Goal: Task Accomplishment & Management: Use online tool/utility

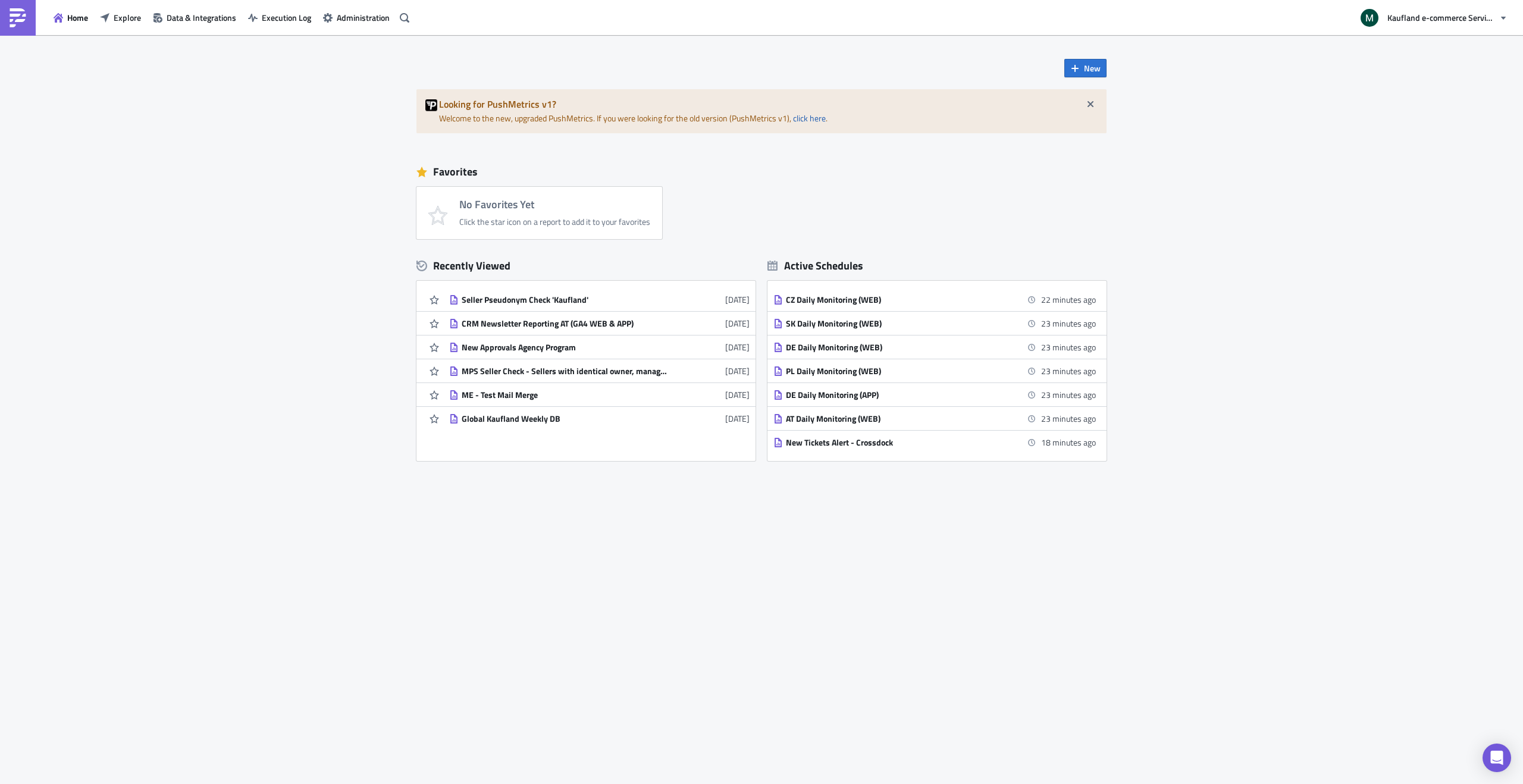
click at [92, 134] on div "New Looking for PushMetrics v1? Welcome to the new, upgraded PushMetrics. If yo…" at bounding box center [762, 409] width 1523 height 748
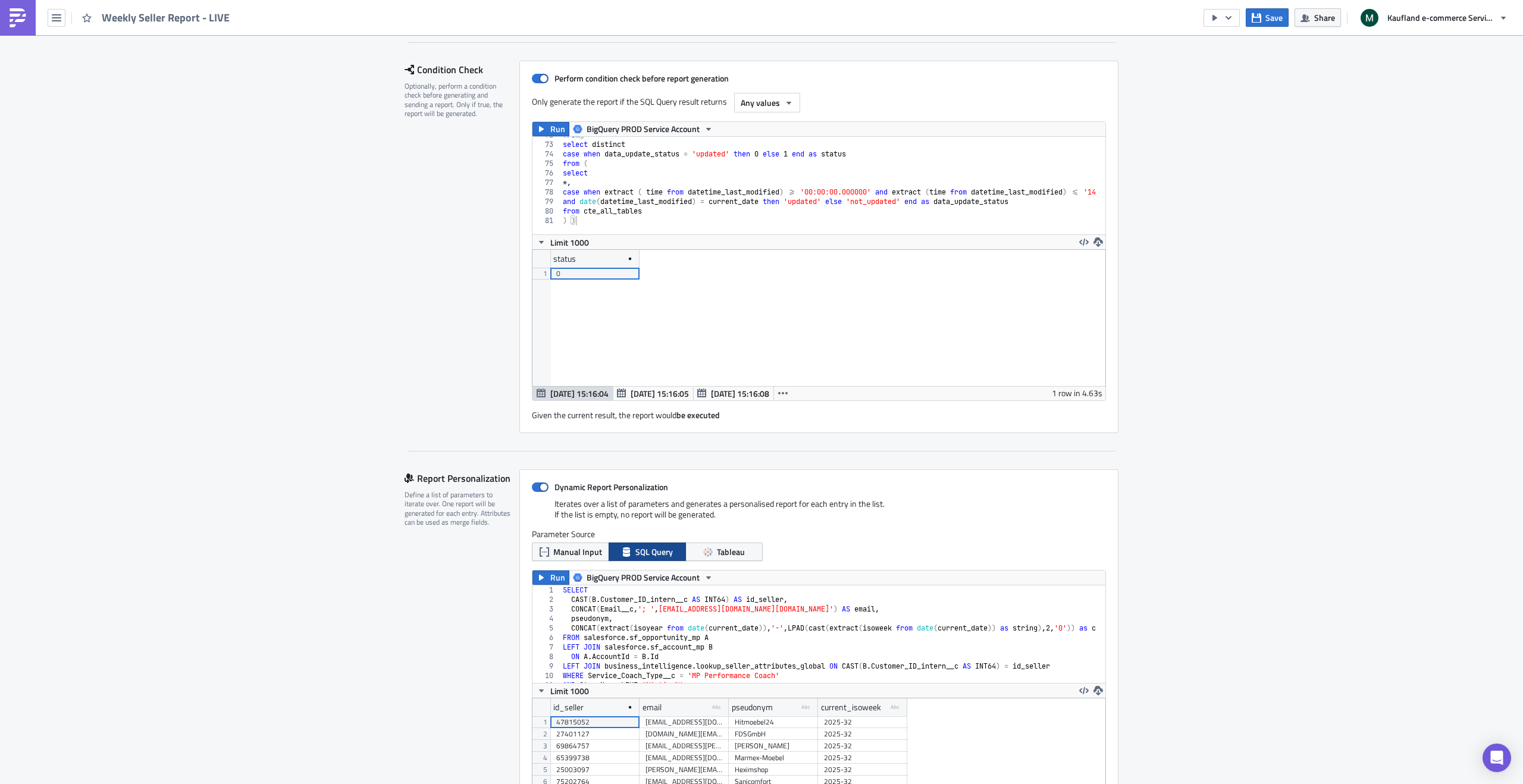
scroll to position [327, 0]
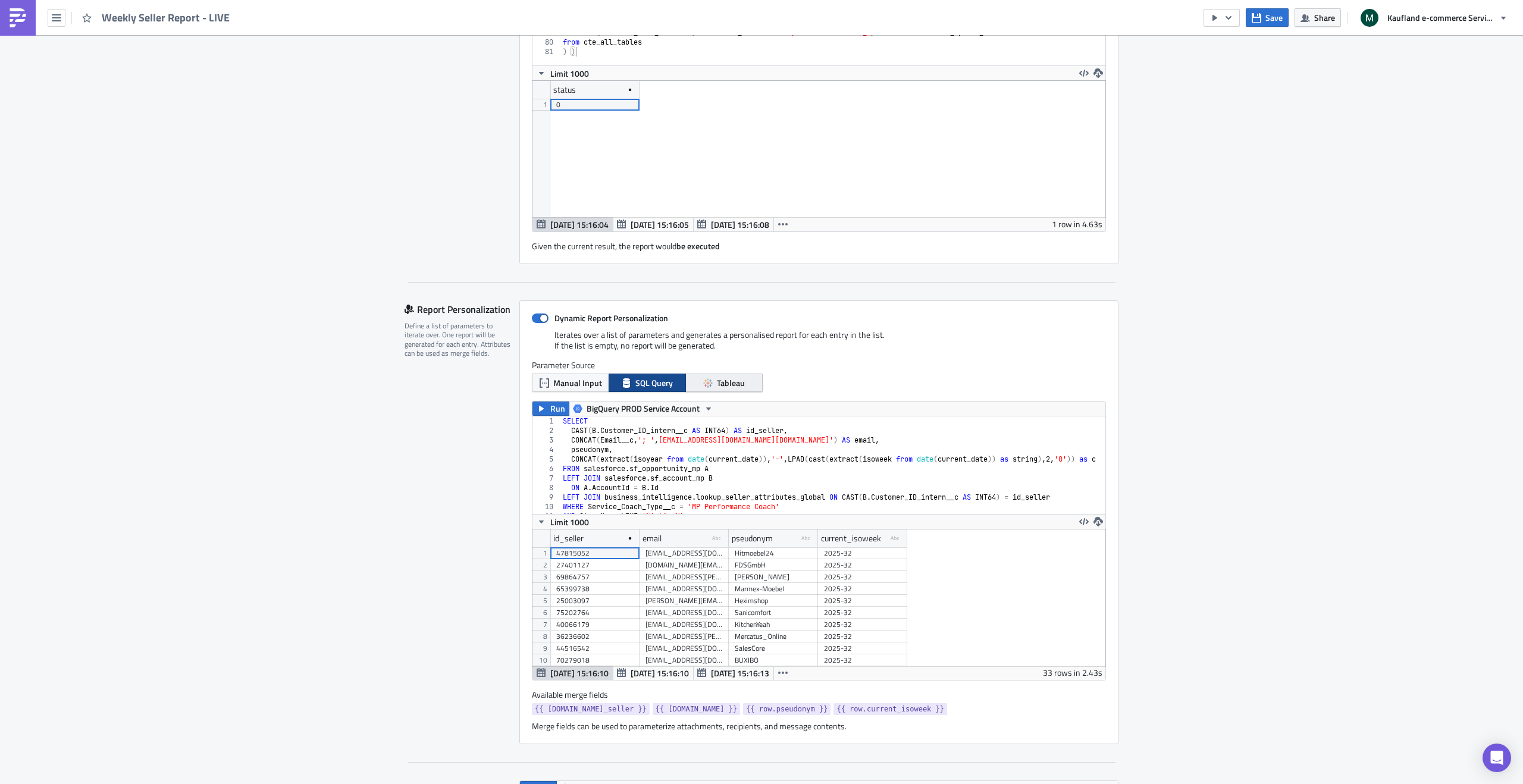
click at [727, 386] on span "Tableau" at bounding box center [730, 383] width 28 height 13
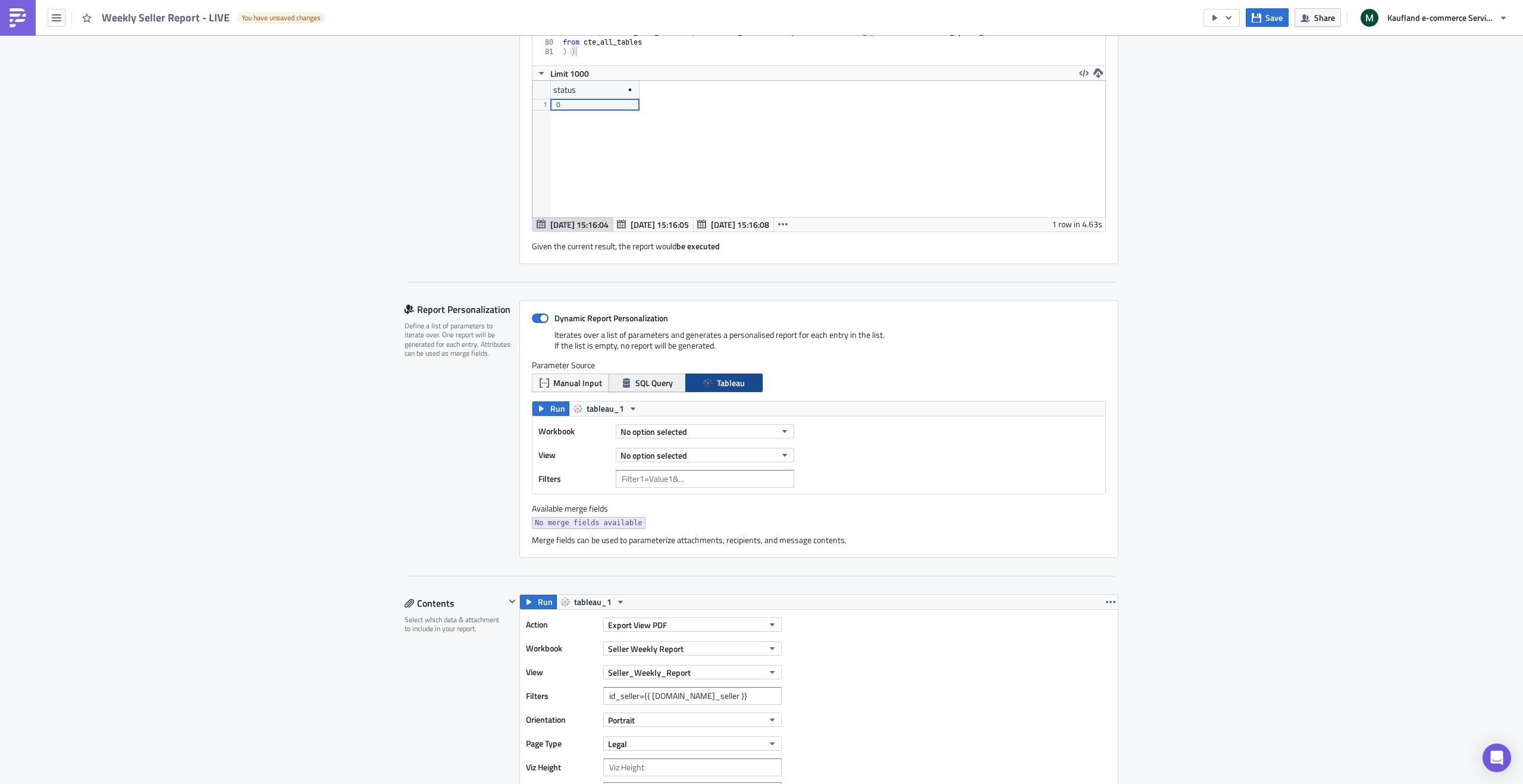
click at [643, 374] on button "SQL Query" at bounding box center [647, 383] width 78 height 18
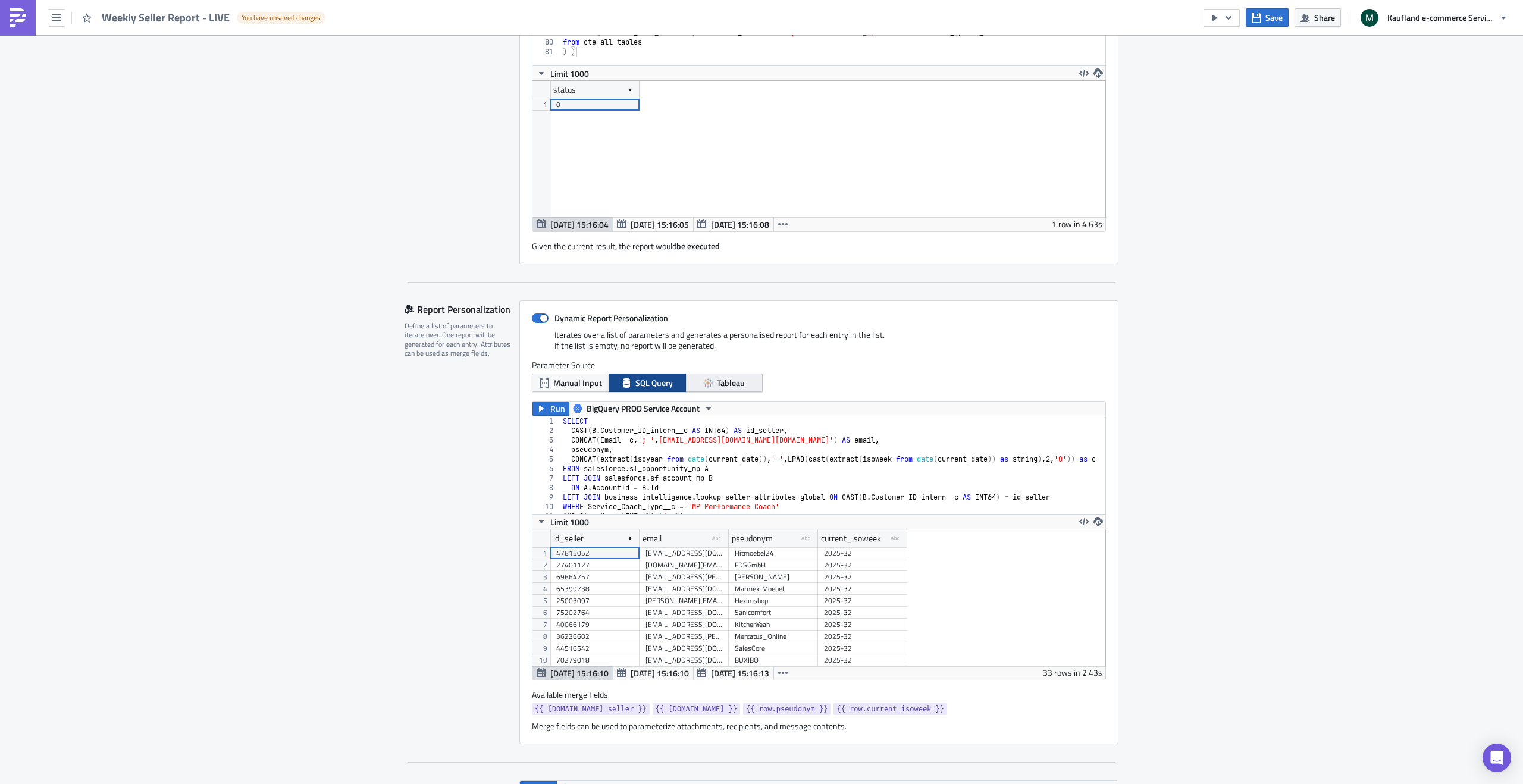
click at [709, 383] on button "Tableau" at bounding box center [724, 383] width 78 height 18
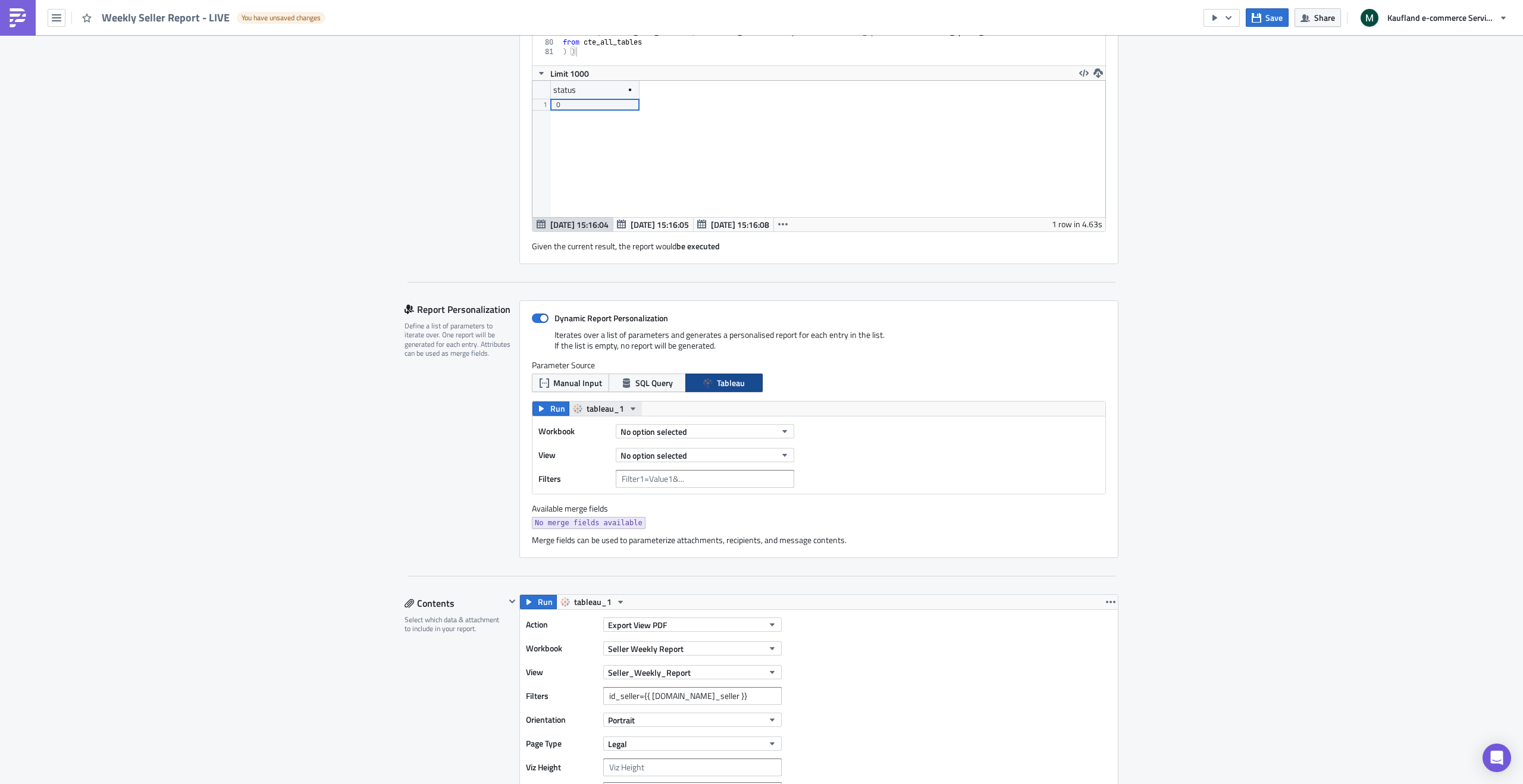
click at [579, 411] on button "tableau_1" at bounding box center [605, 408] width 73 height 14
click at [590, 434] on link "tableau_1" at bounding box center [620, 428] width 107 height 18
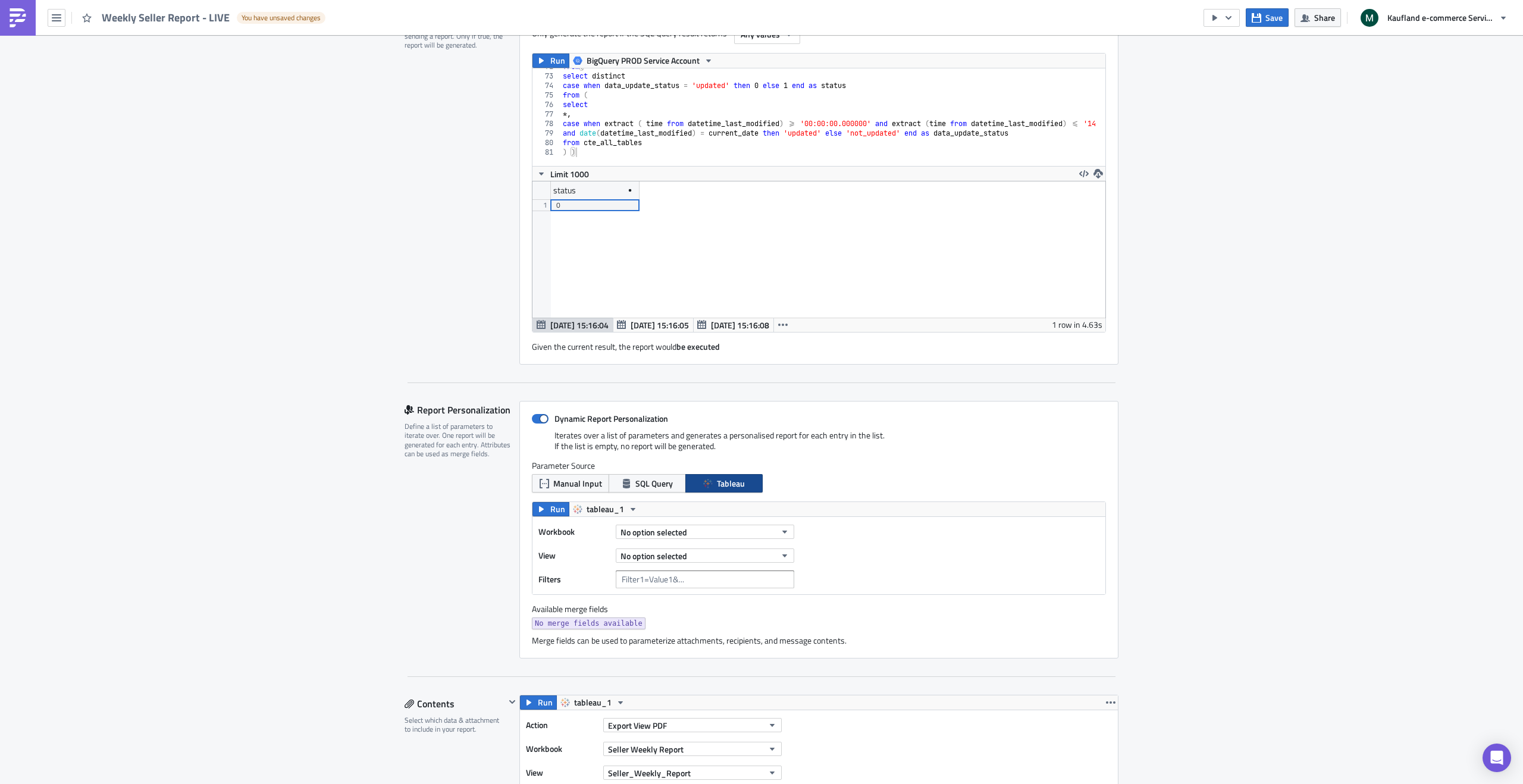
scroll to position [226, 0]
click at [575, 482] on span "Manual Input" at bounding box center [577, 483] width 49 height 13
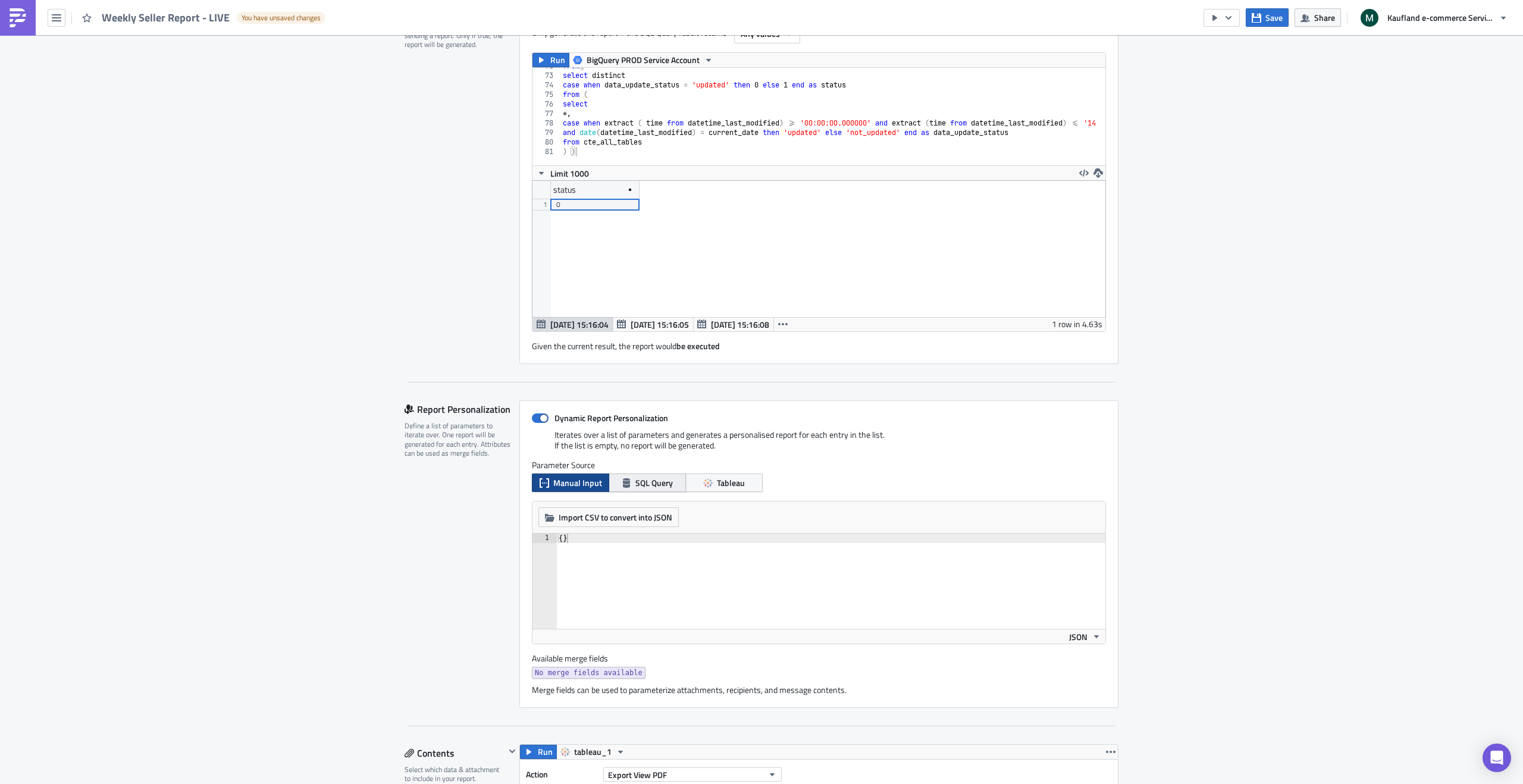
click at [640, 480] on span "SQL Query" at bounding box center [654, 483] width 38 height 13
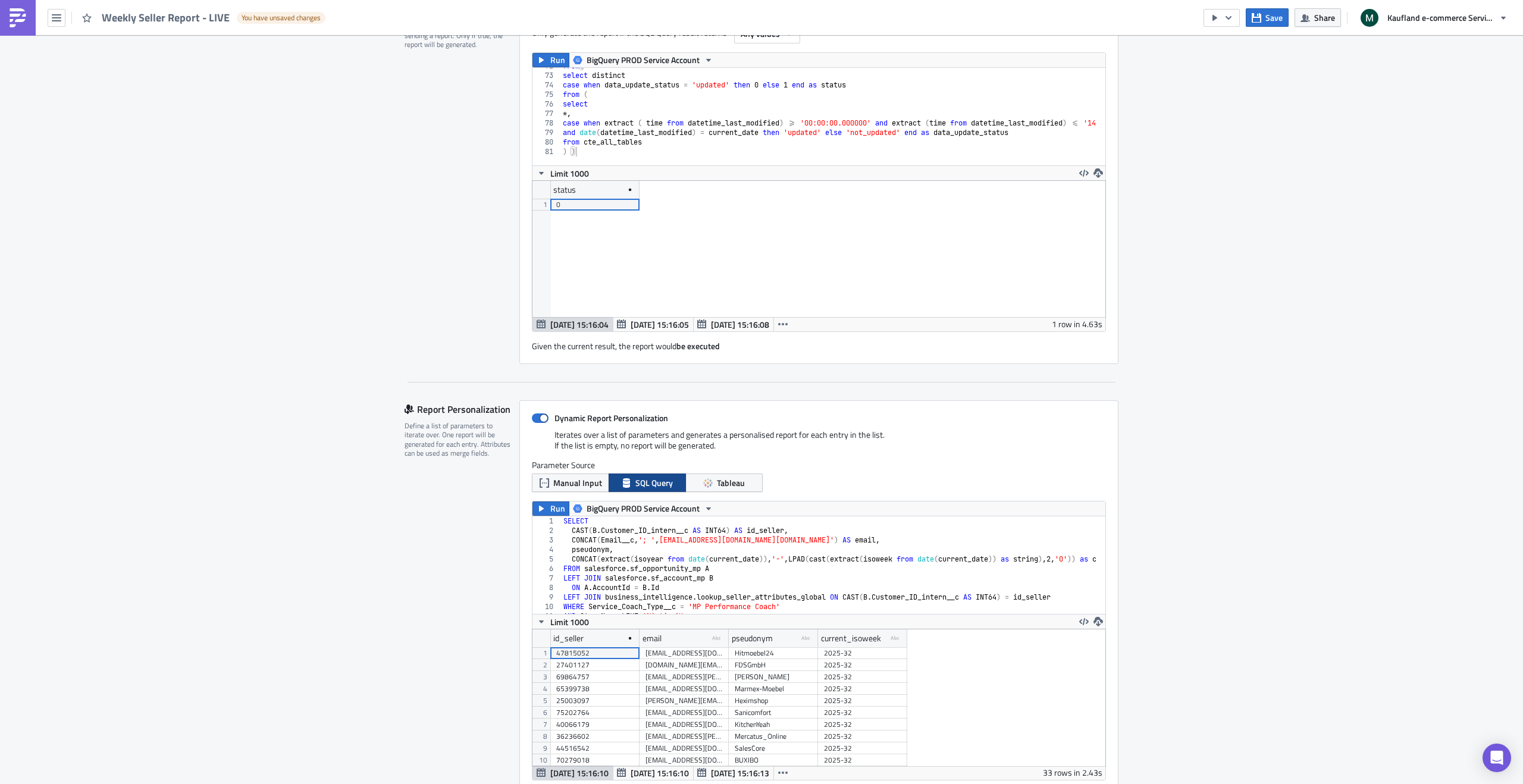
scroll to position [0, 0]
click at [569, 480] on span "Manual Input" at bounding box center [577, 483] width 49 height 13
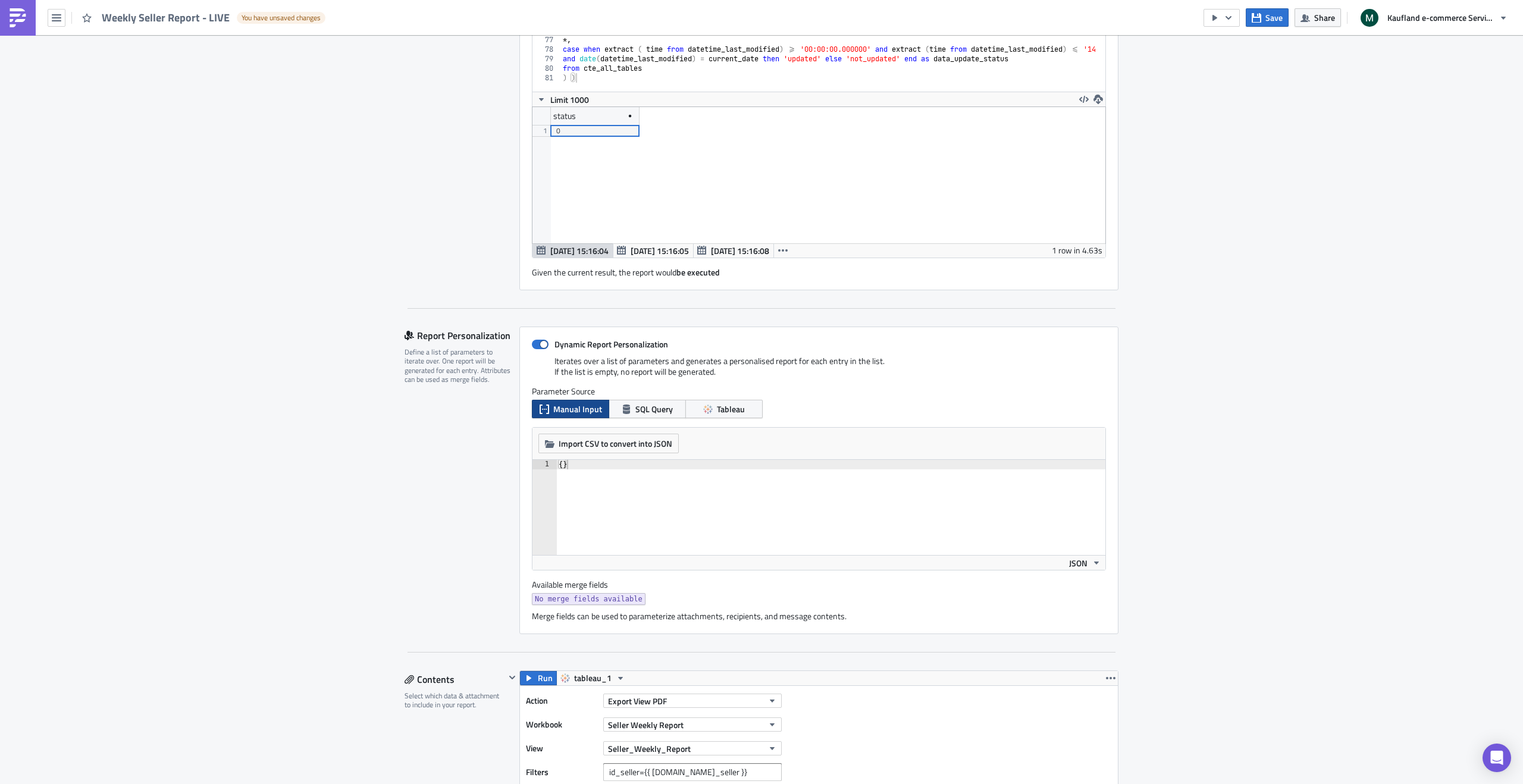
scroll to position [301, 0]
click at [630, 408] on button "SQL Query" at bounding box center [647, 408] width 78 height 18
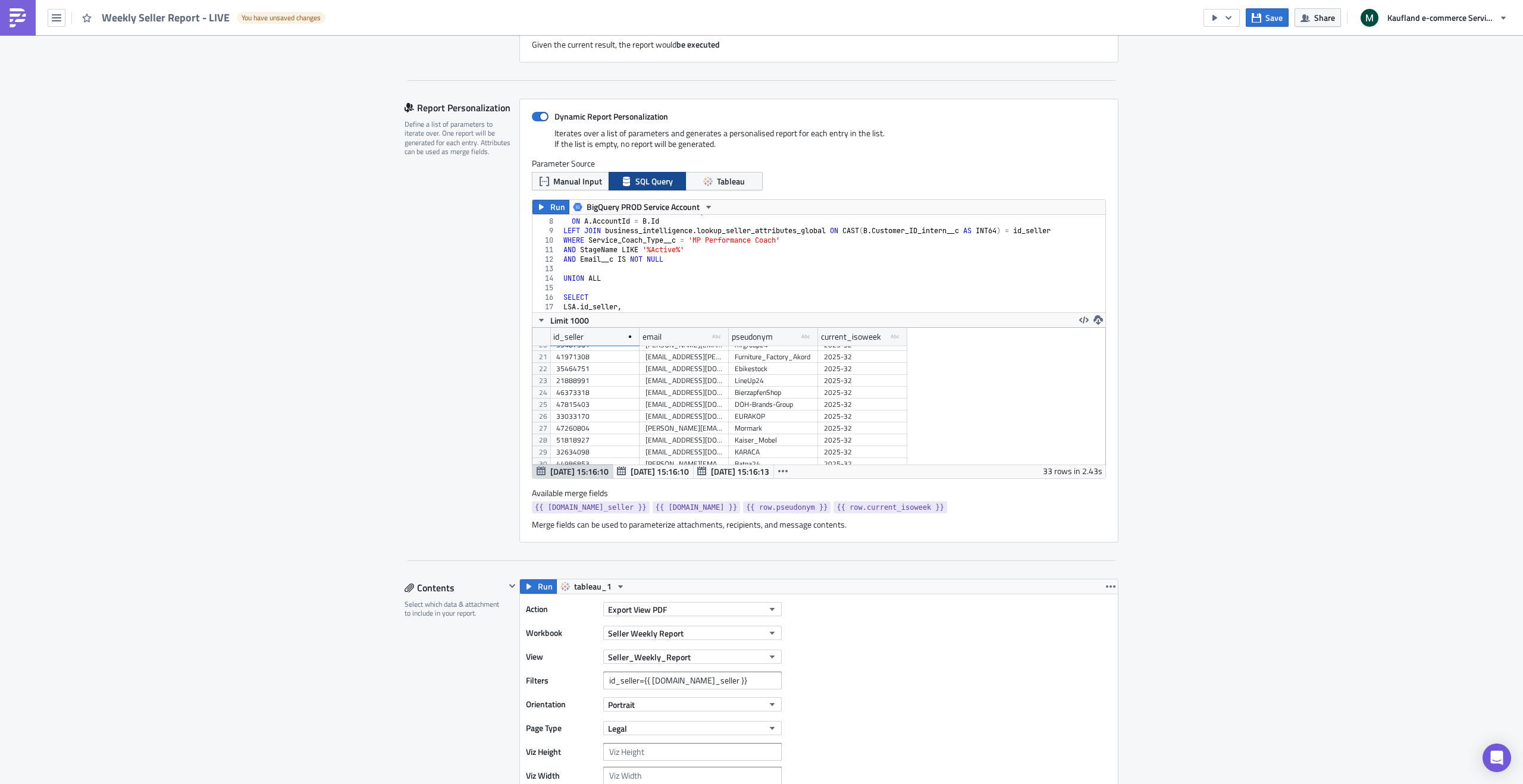
scroll to position [586, 0]
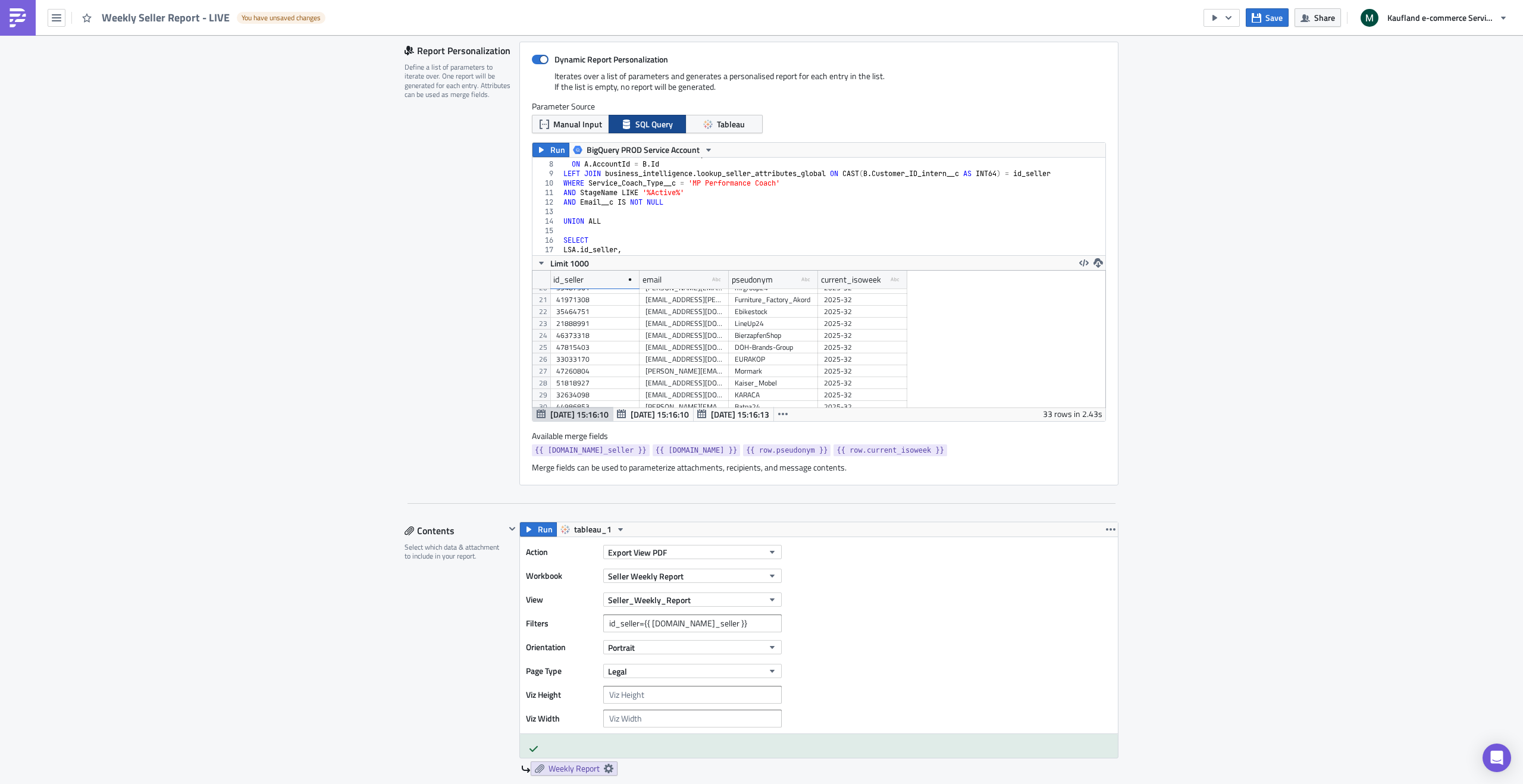
click at [94, 175] on div "Marketplace Management Execution Log Edit " Weekly Seller Report - LIVE " Draft…" at bounding box center [762, 752] width 1523 height 2605
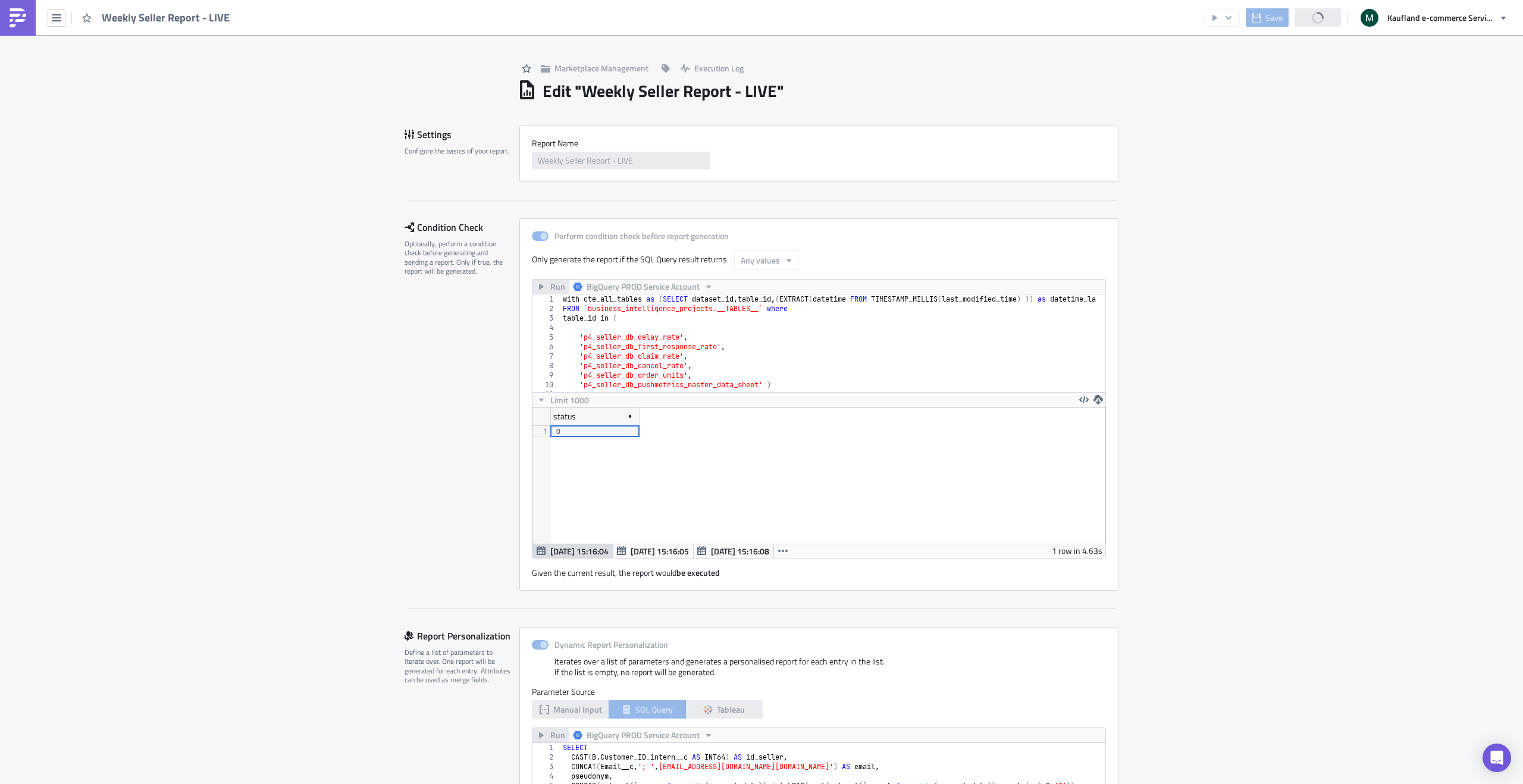
scroll to position [137, 573]
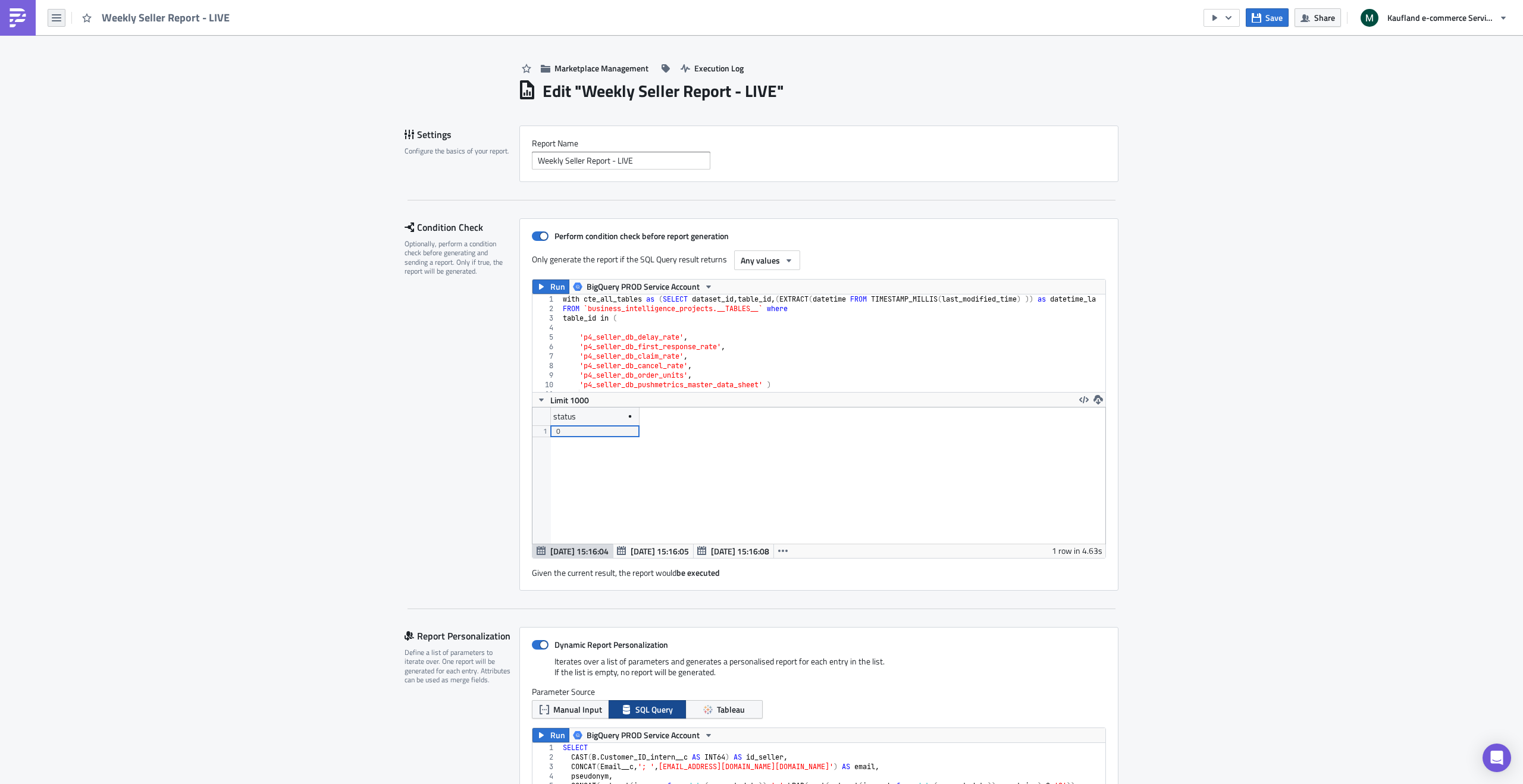
click at [60, 18] on icon "button" at bounding box center [56, 17] width 9 height 9
click at [96, 66] on div "Home" at bounding box center [107, 65] width 79 height 12
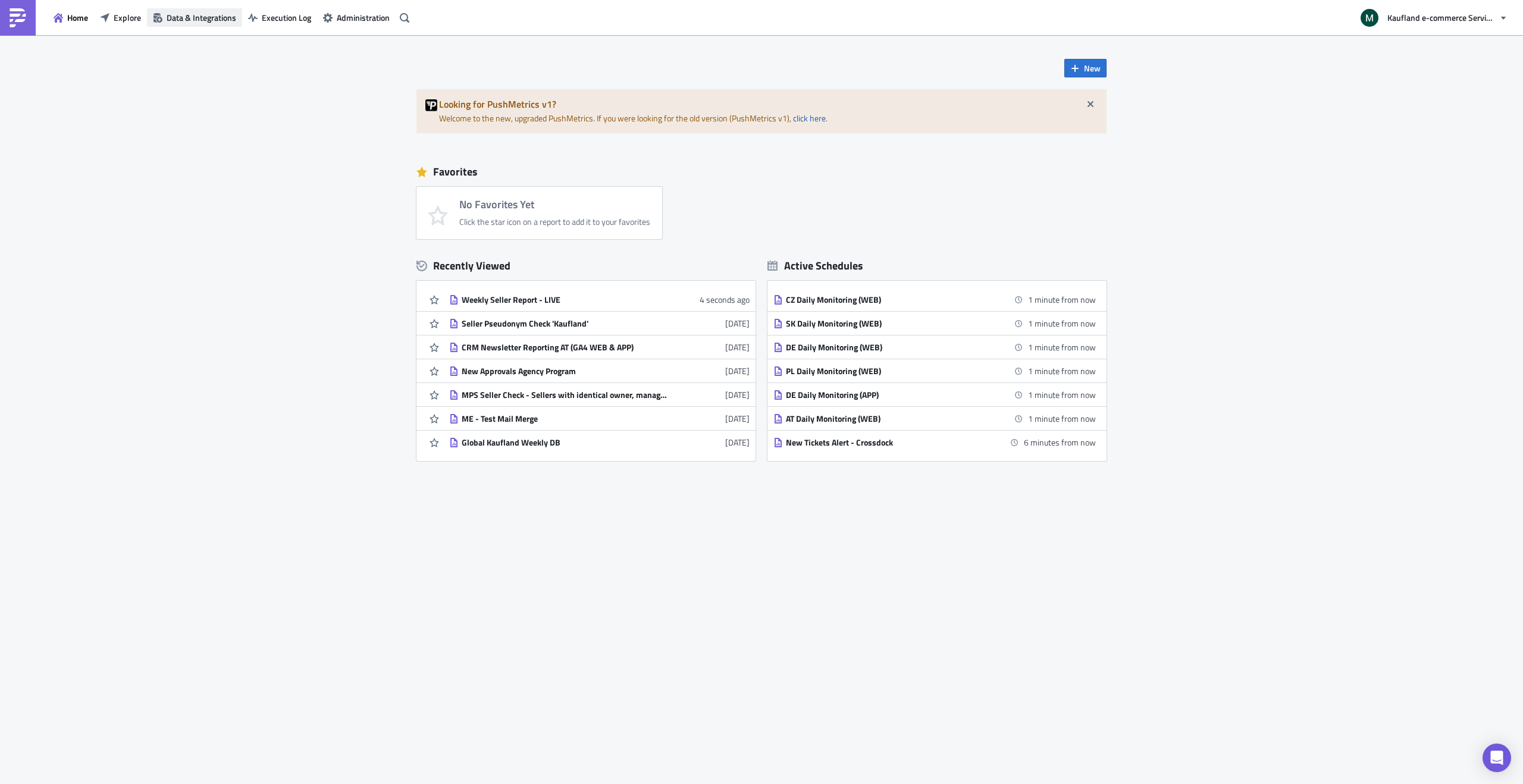
click at [209, 17] on span "Data & Integrations" at bounding box center [201, 18] width 70 height 13
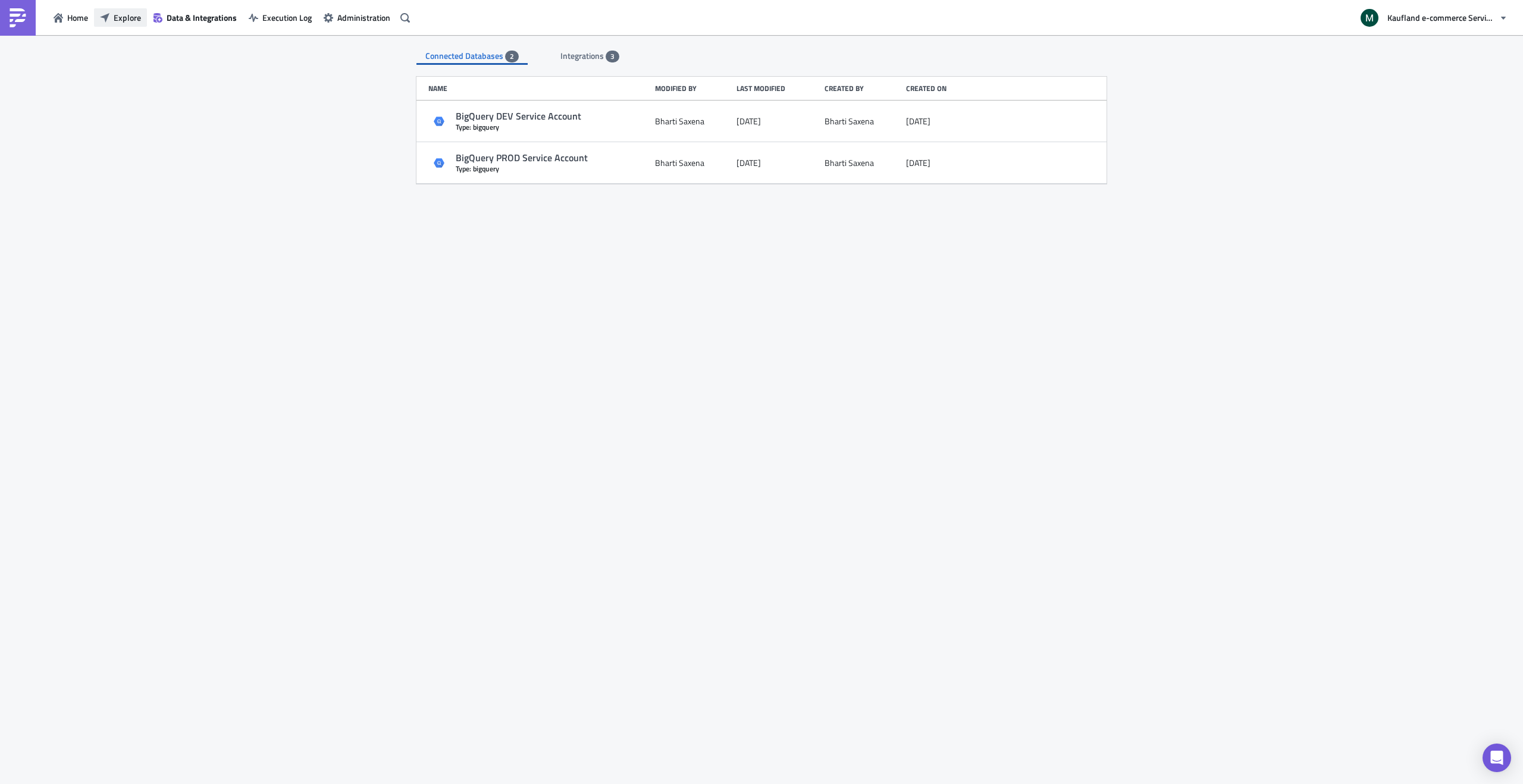
click at [118, 18] on span "Explore" at bounding box center [127, 18] width 27 height 13
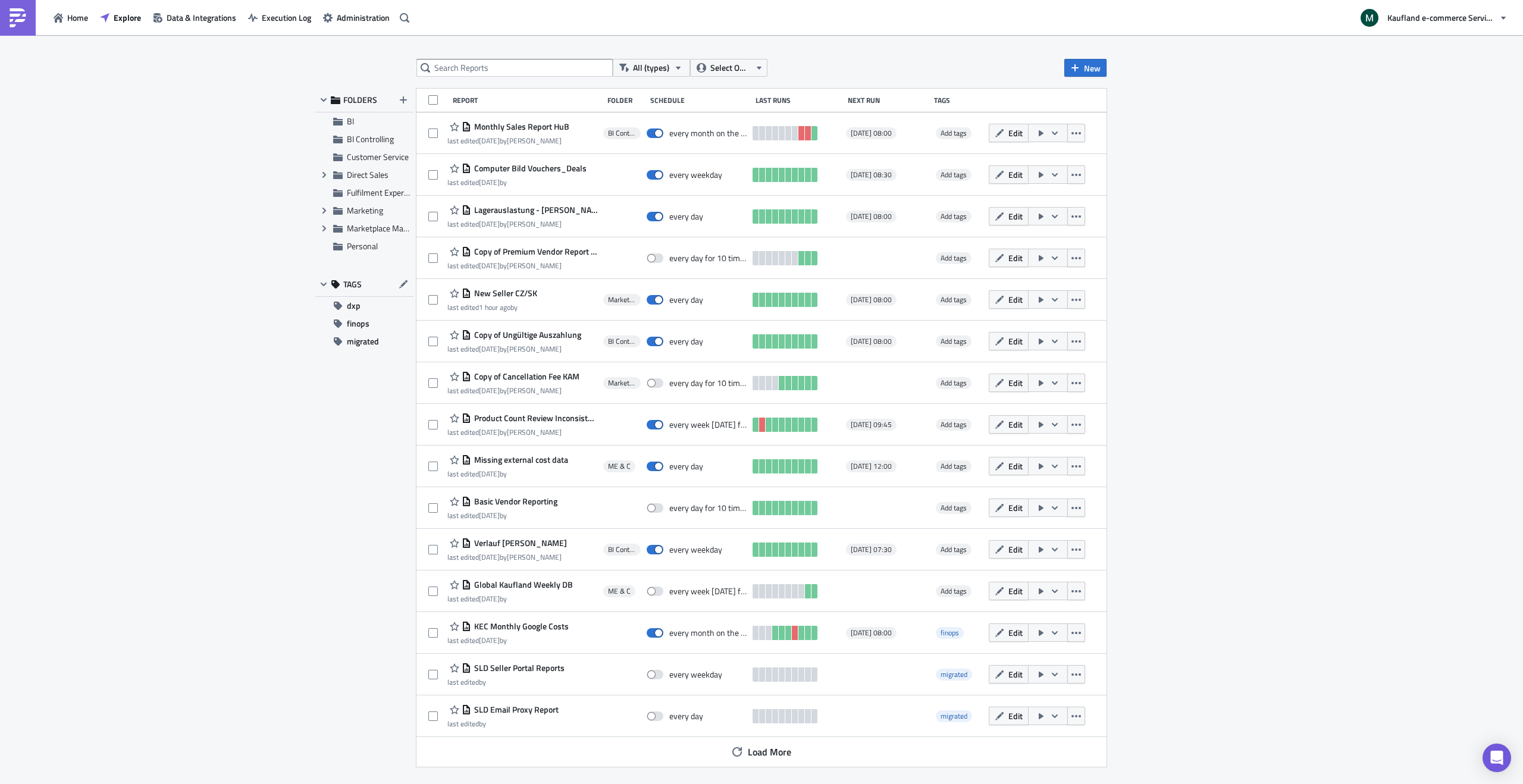
click at [16, 23] on img at bounding box center [18, 18] width 19 height 19
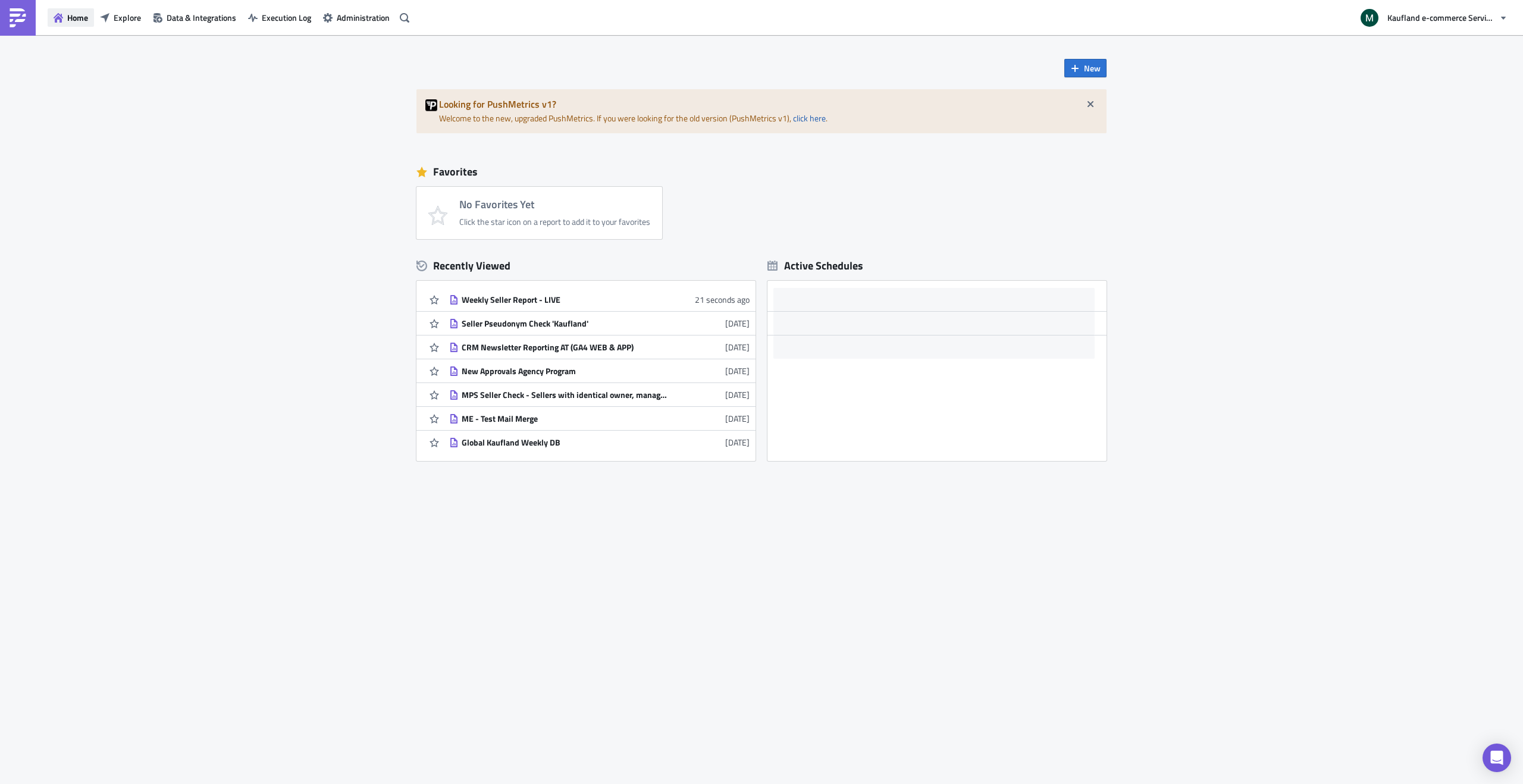
click at [79, 21] on span "Home" at bounding box center [77, 18] width 21 height 13
click at [100, 22] on button "Explore" at bounding box center [120, 18] width 53 height 18
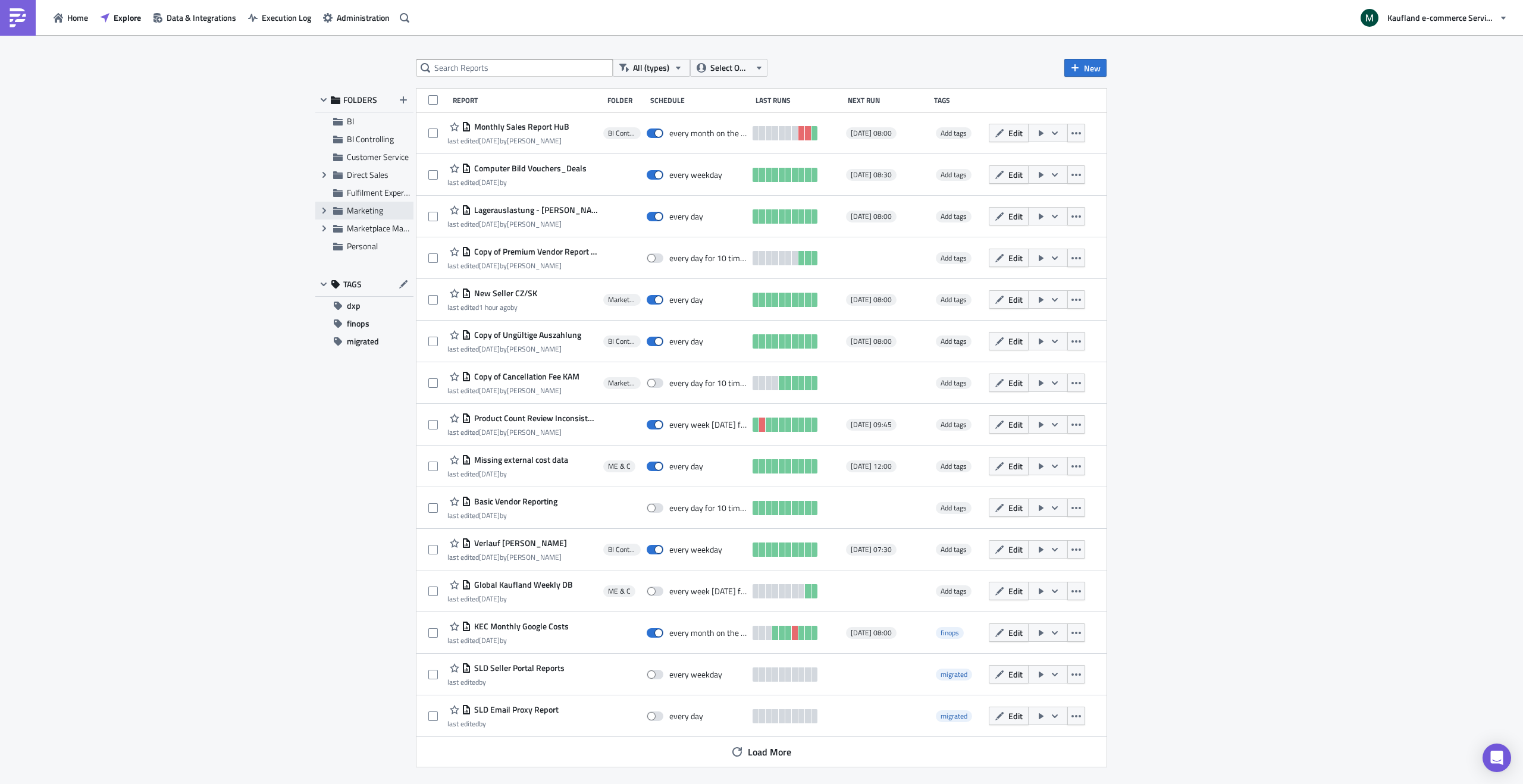
click at [349, 213] on span "Marketing" at bounding box center [364, 211] width 36 height 13
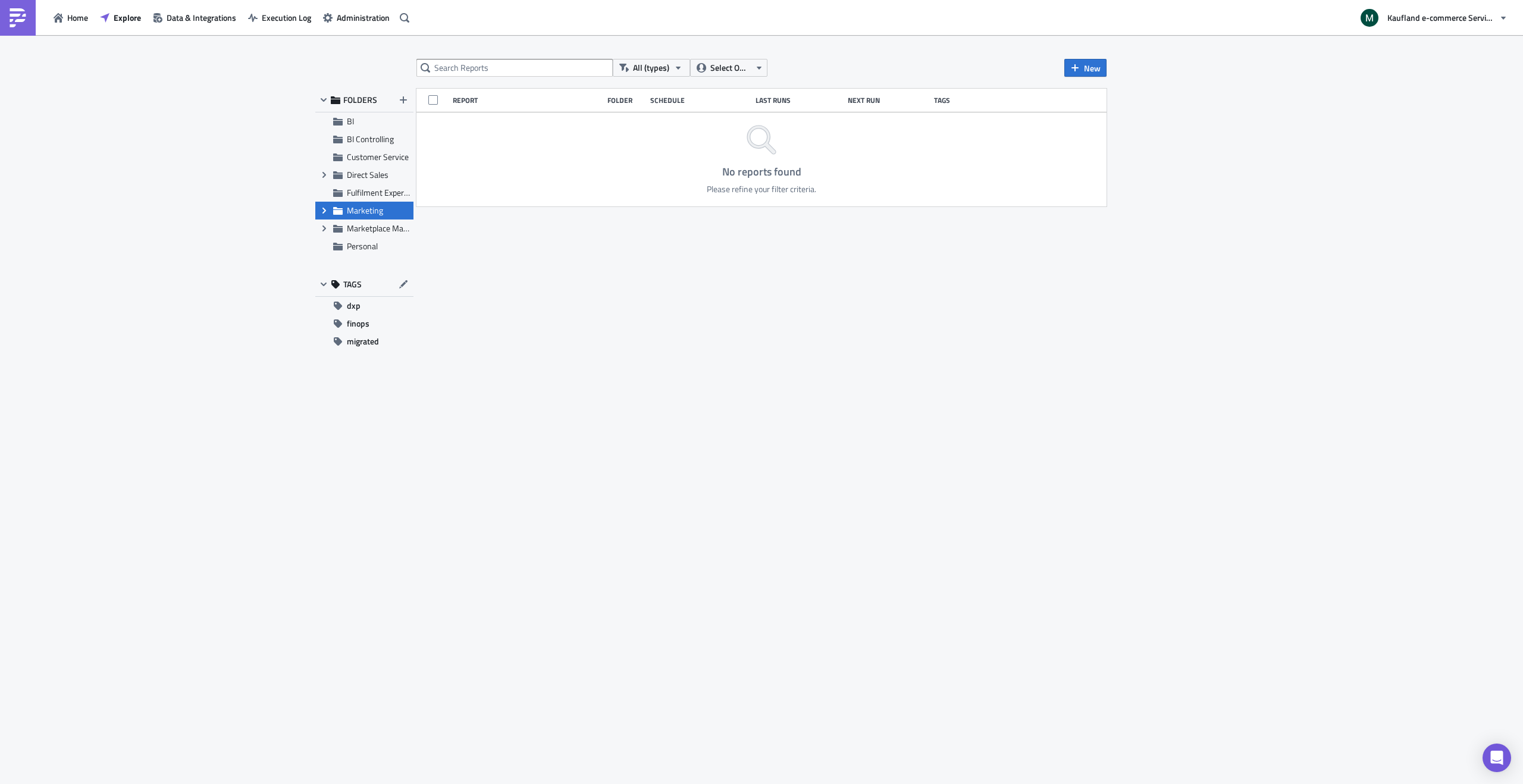
click at [321, 212] on icon "Expand group" at bounding box center [324, 210] width 9 height 9
click at [394, 248] on span "ME & C" at bounding box center [386, 246] width 50 height 11
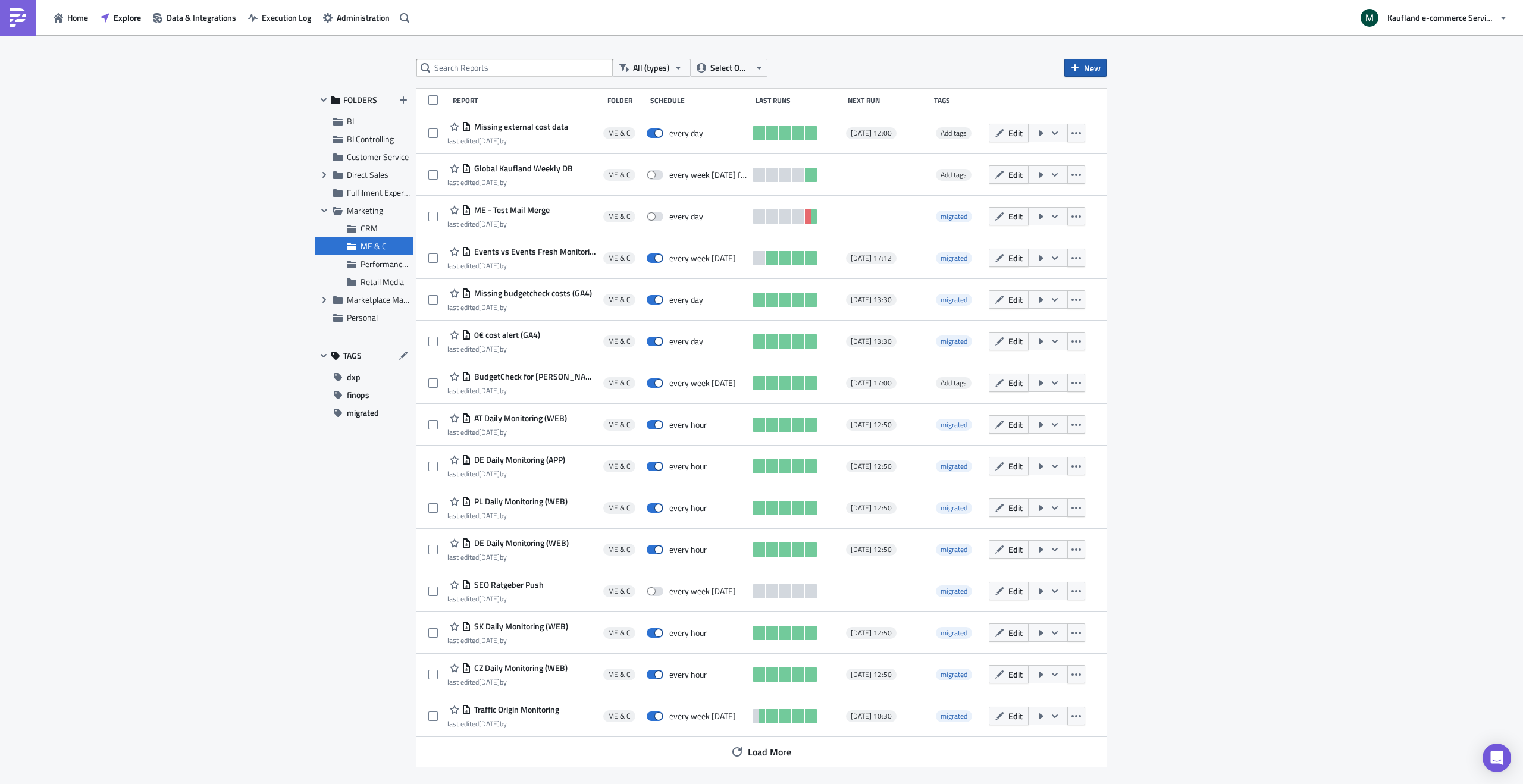
click at [1089, 69] on span "New" at bounding box center [1092, 68] width 16 height 13
click at [1105, 100] on div "Report" at bounding box center [1125, 97] width 79 height 12
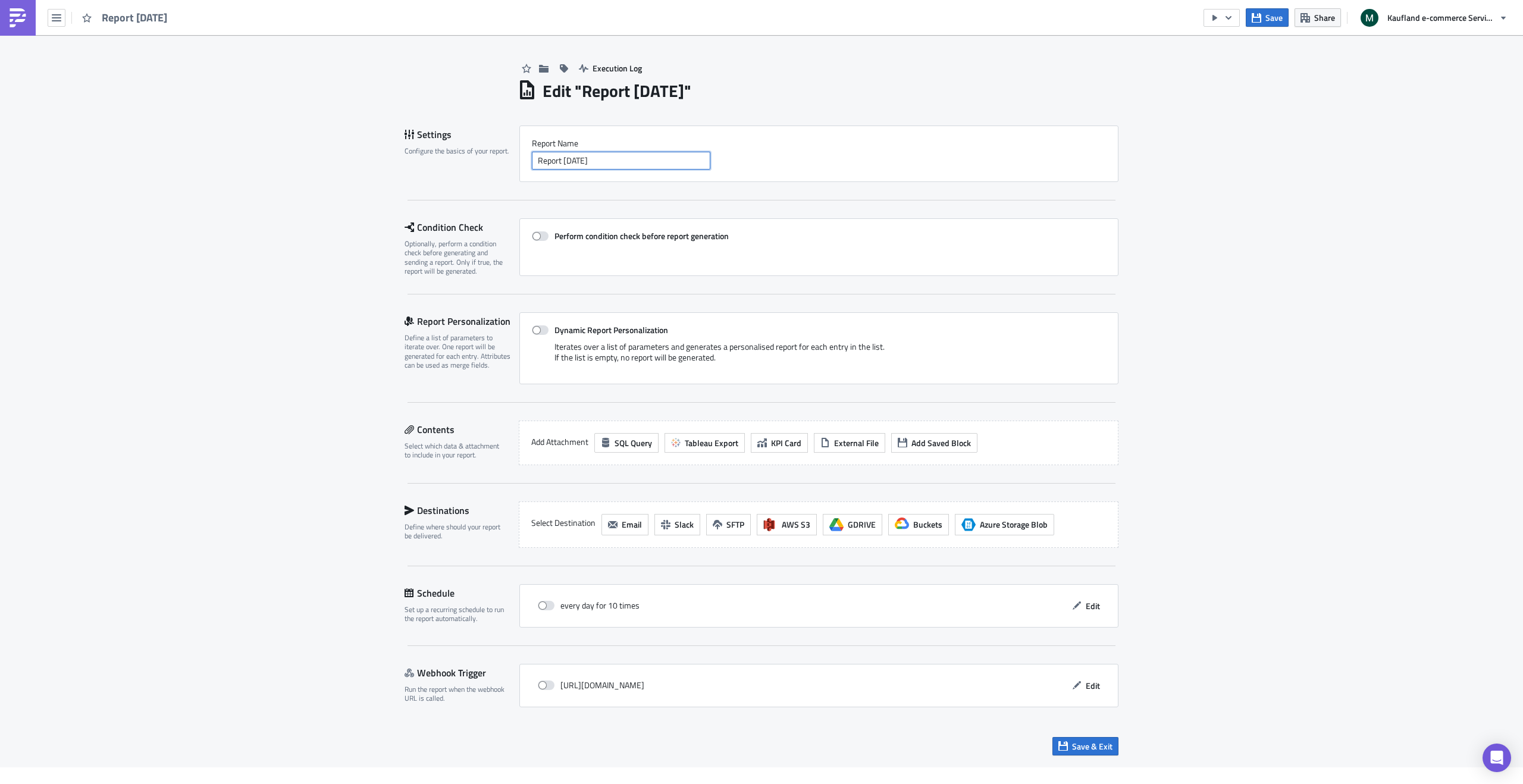
click at [622, 165] on input "Report 2025-08-11" at bounding box center [621, 160] width 179 height 18
type input "Kaufland Weekly DB Global"
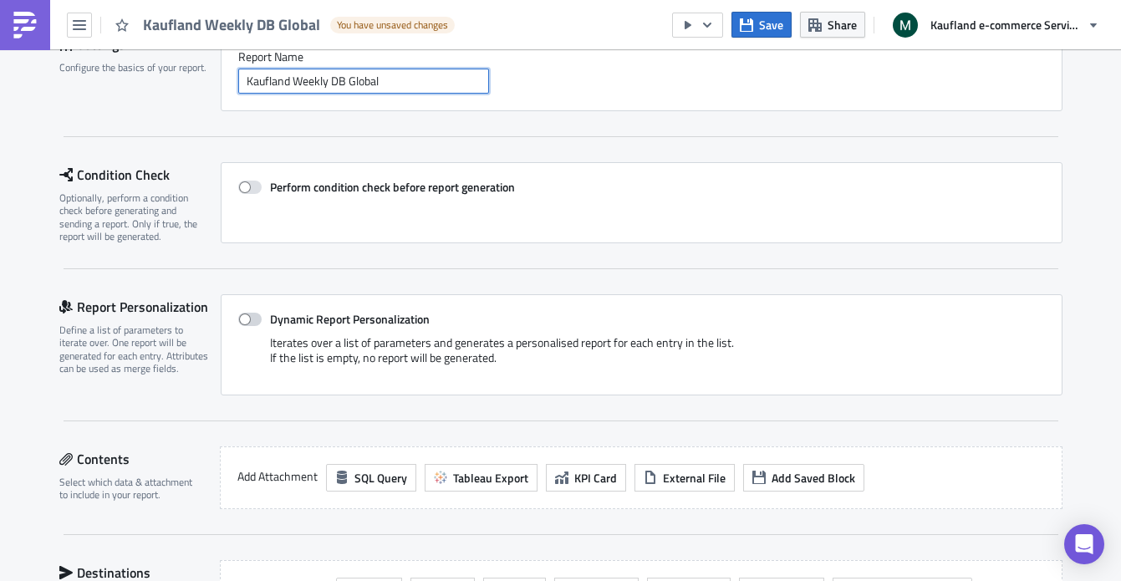
scroll to position [161, 0]
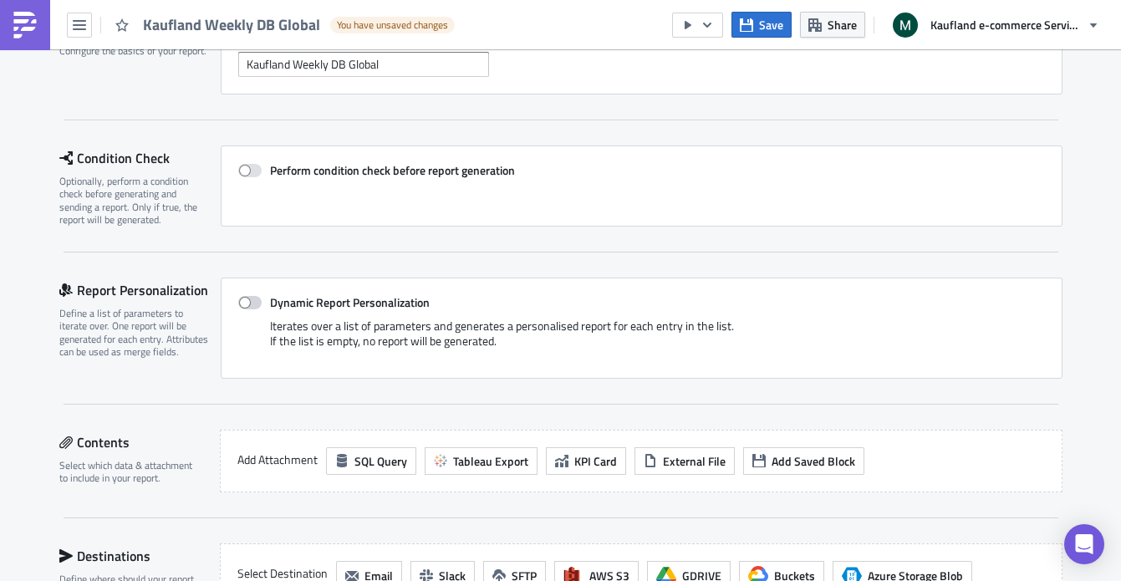
click at [258, 302] on label "Dynamic Report Personalization" at bounding box center [641, 302] width 807 height 15
click at [252, 302] on input "Dynamic Report Personalization" at bounding box center [247, 303] width 11 height 11
checkbox input "true"
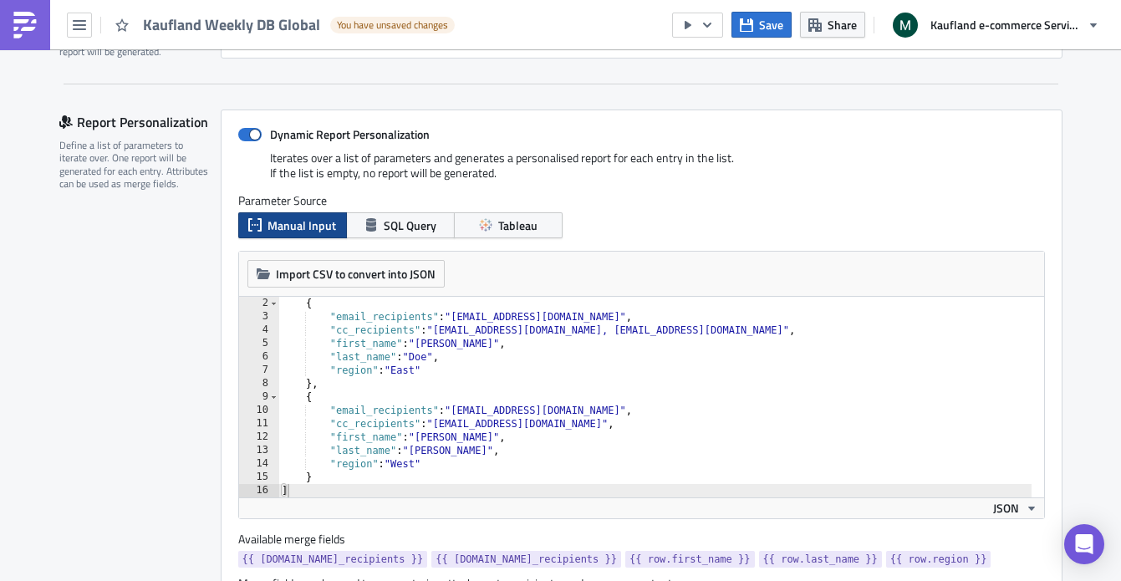
scroll to position [325, 0]
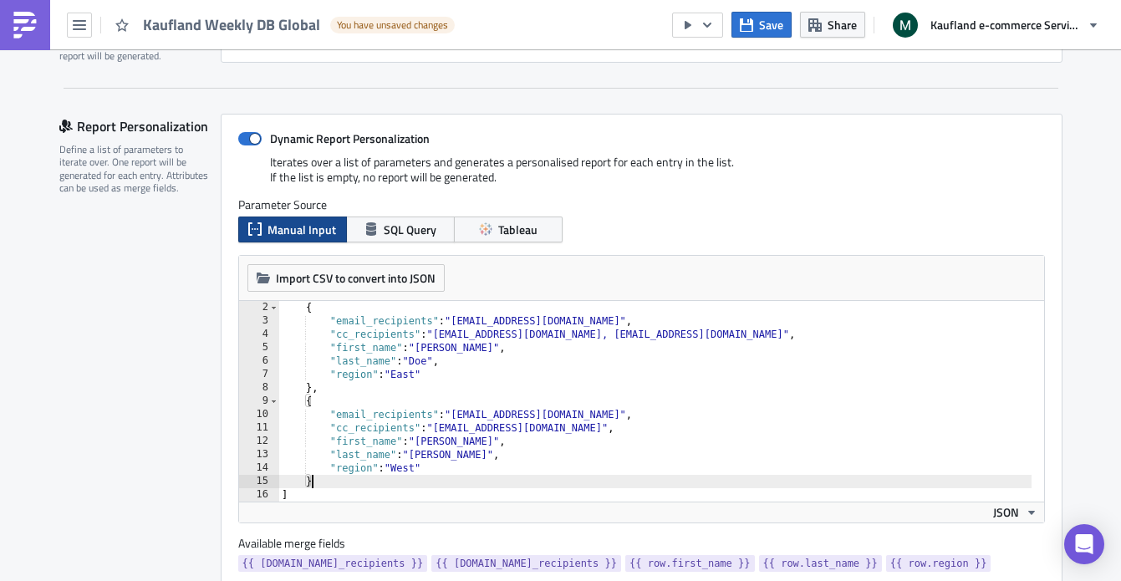
drag, startPoint x: 332, startPoint y: 483, endPoint x: 313, endPoint y: 485, distance: 19.3
click at [313, 485] on div "{ "email_recipients" : "recipient1@example.com" , "cc_recipients" : "someone@ex…" at bounding box center [654, 414] width 753 height 227
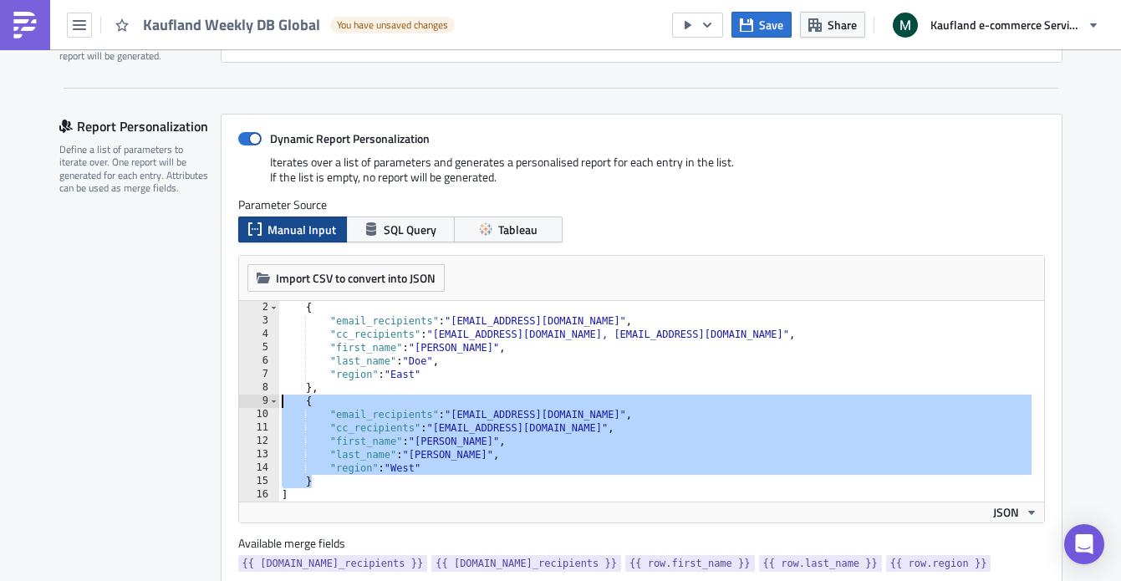
drag, startPoint x: 313, startPoint y: 485, endPoint x: 217, endPoint y: 405, distance: 124.1
click at [221, 405] on div "Dynamic Report Personalization Iterates over a list of parameters and generates…" at bounding box center [642, 363] width 842 height 499
type textarea "{ "email_recipients": "recipient2@example.com","
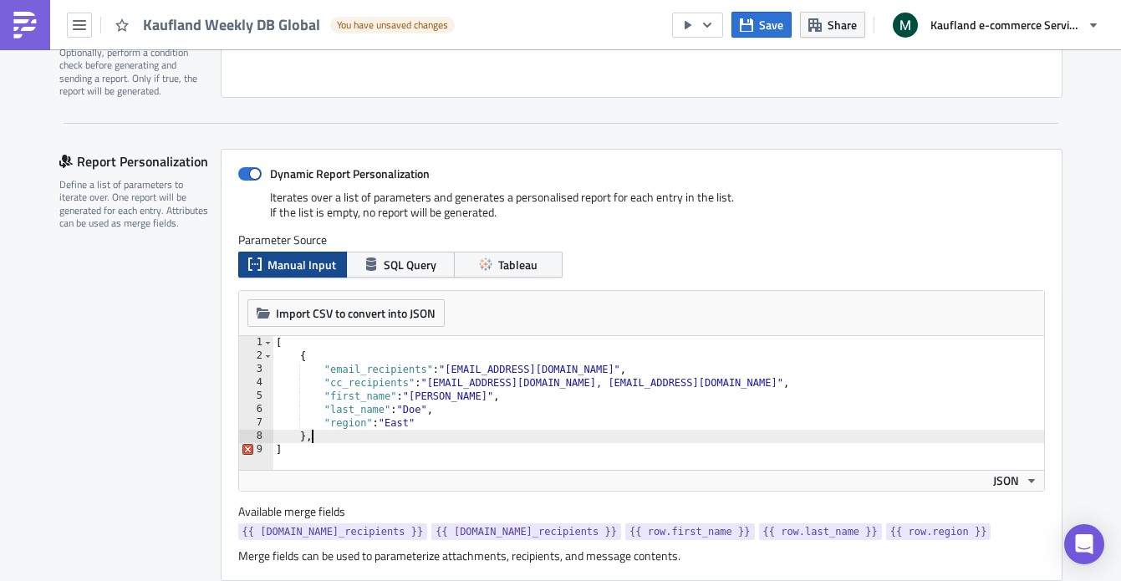
scroll to position [279, 0]
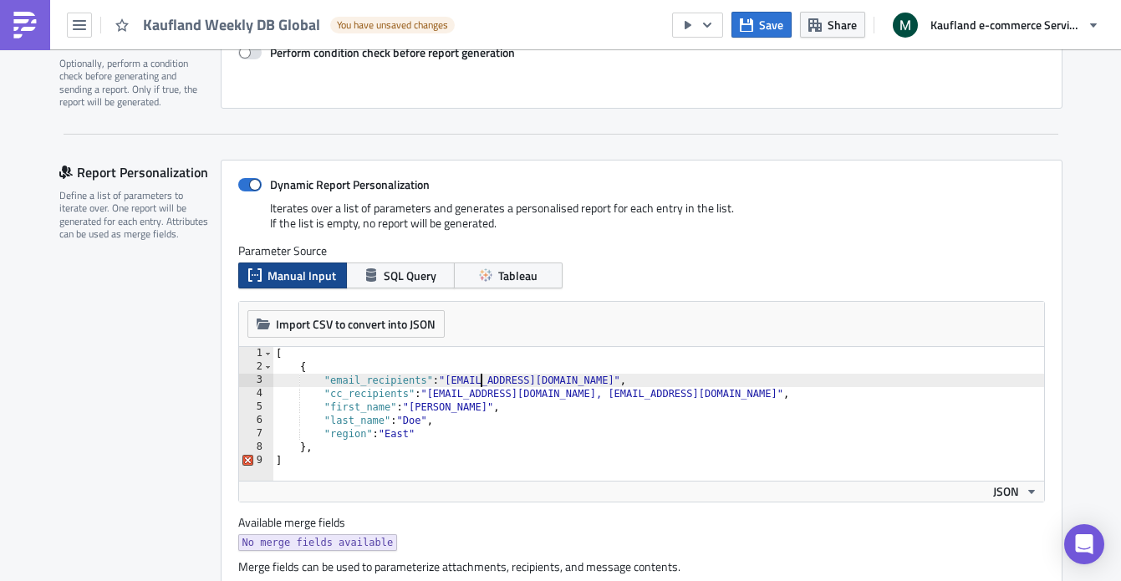
click at [472, 379] on div "[ { "email_recipients" : "recipient1@example.com" , "cc_recipients" : "someone@…" at bounding box center [659, 427] width 772 height 161
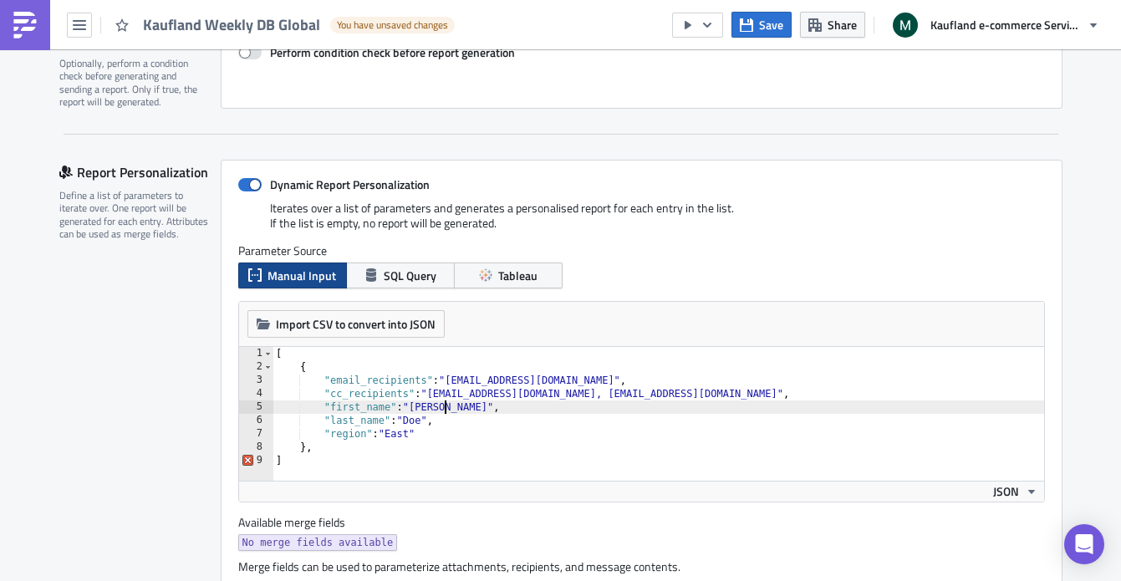
click at [437, 404] on div "[ { "email_recipients" : "recipient1@example.com" , "cc_recipients" : "someone@…" at bounding box center [659, 427] width 772 height 161
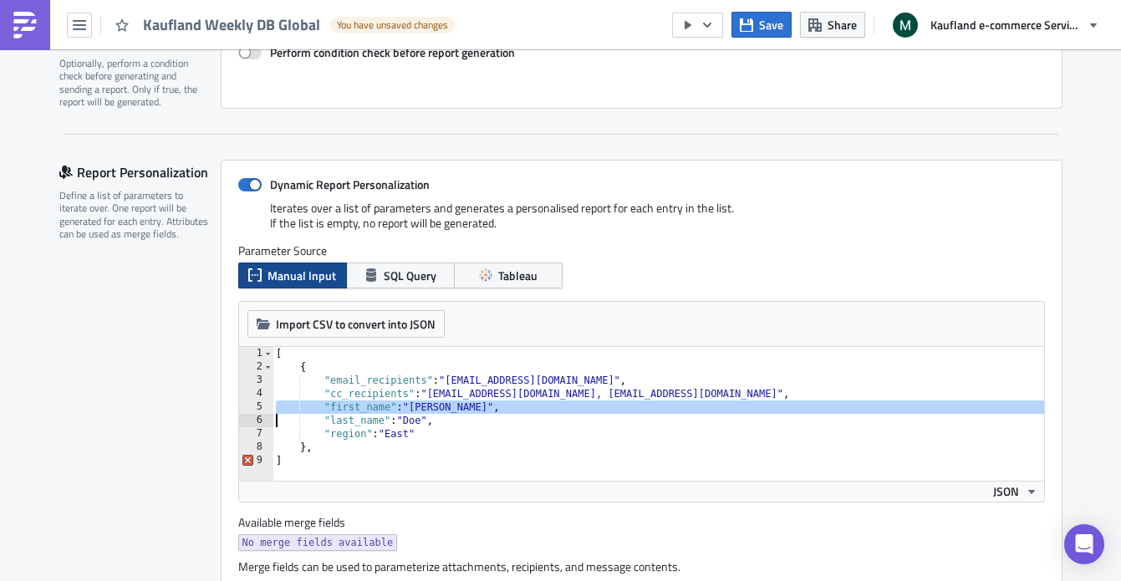
click at [437, 404] on div "[ { "email_recipients" : "recipient1@example.com" , "cc_recipients" : "someone@…" at bounding box center [659, 427] width 772 height 161
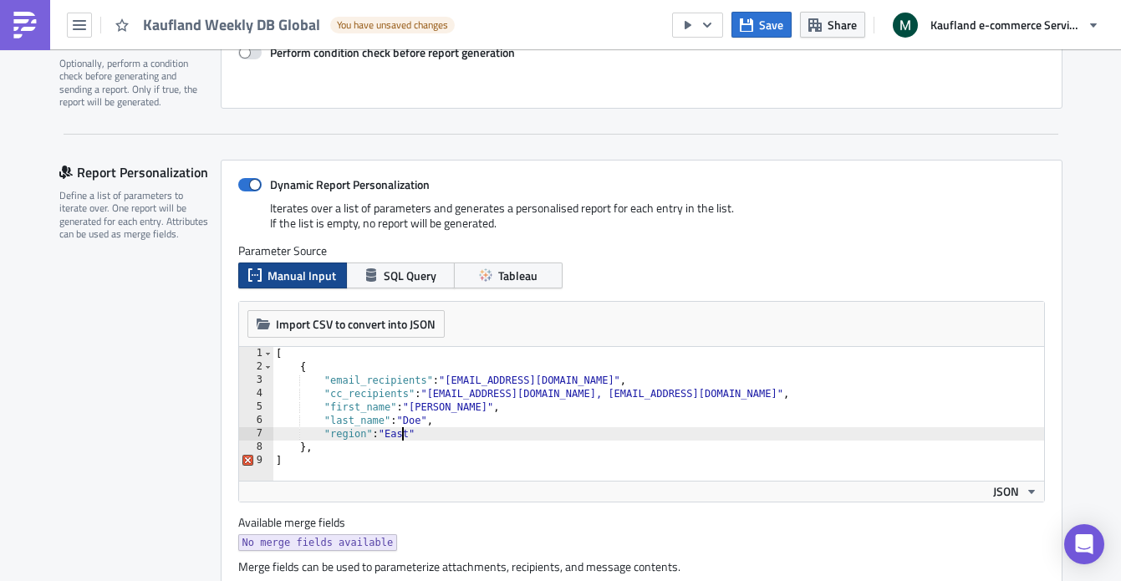
click at [399, 434] on div "[ { "email_recipients" : "recipient1@example.com" , "cc_recipients" : "someone@…" at bounding box center [659, 427] width 772 height 161
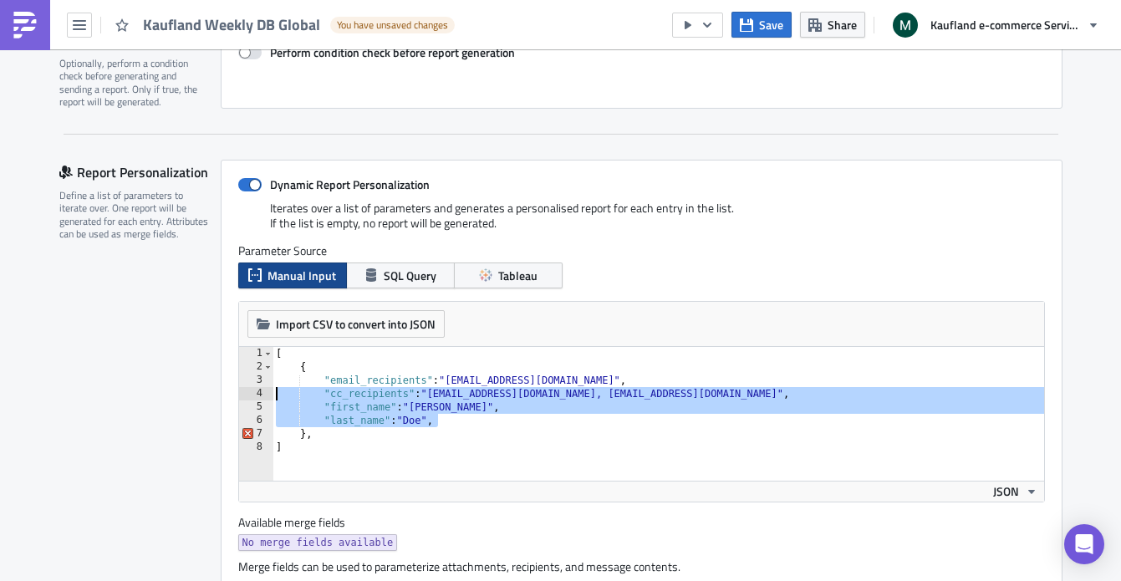
drag, startPoint x: 456, startPoint y: 418, endPoint x: 188, endPoint y: 399, distance: 268.2
click at [188, 399] on div "Report Personalization Define a list of parameters to iterate over. One report …" at bounding box center [560, 376] width 1003 height 432
type textarea ""cc_recipients": "someone@example.com, admin@acme.co", "first_name": "John","
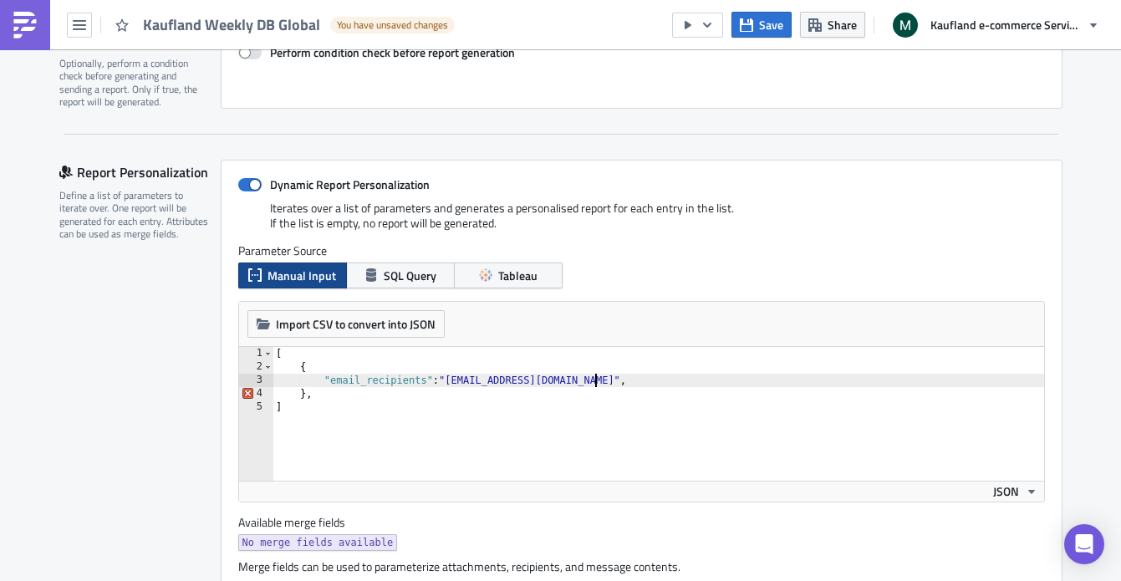
click at [471, 376] on div "[ { "email_recipients" : "recipient1@example.com" , } , ]" at bounding box center [659, 427] width 772 height 161
click at [545, 381] on div "[ { "email_recipients" : "manuela.eppig@example.com" , } , ]" at bounding box center [659, 427] width 772 height 161
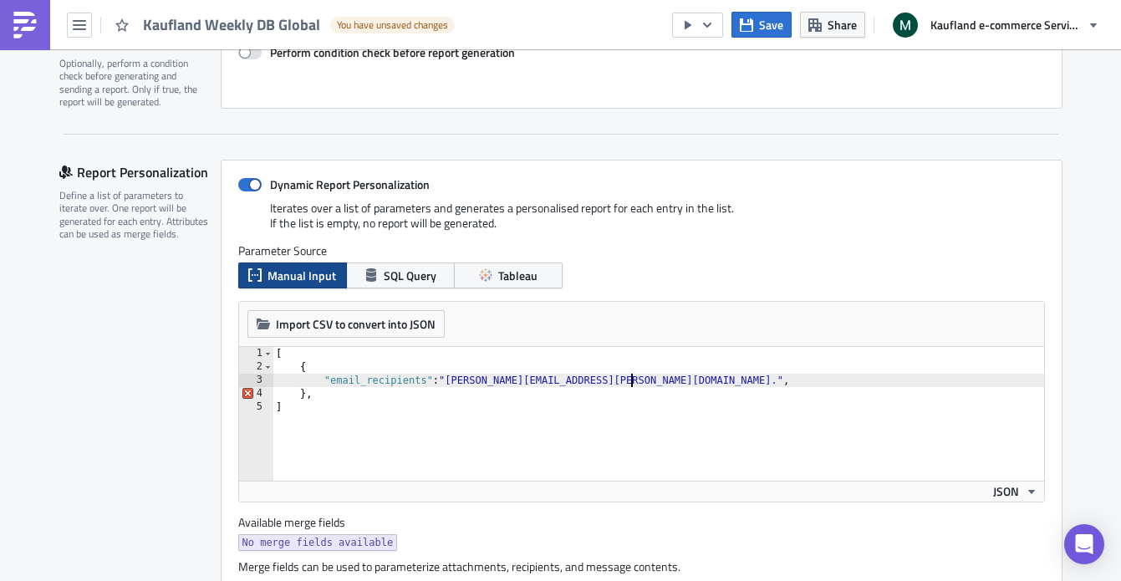
scroll to position [0, 29]
click at [565, 435] on div "[ { "email_recipients" : "manuela.eppig@real-digital.de" , } , ]" at bounding box center [659, 427] width 772 height 161
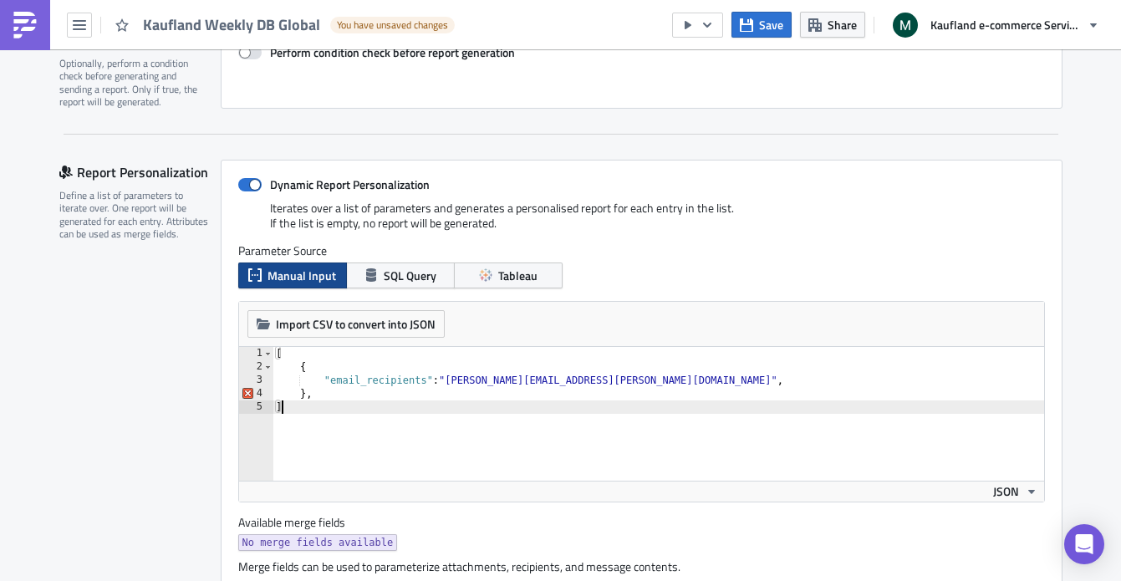
scroll to position [0, 0]
click at [565, 435] on div "[ { "email_recipients" : "manuela.eppig@real-digital.de" , } , ]" at bounding box center [659, 427] width 772 height 161
click at [578, 381] on div "[ { "email_recipients" : "manuela.eppig@real-digital.de" , } , ]" at bounding box center [659, 427] width 772 height 161
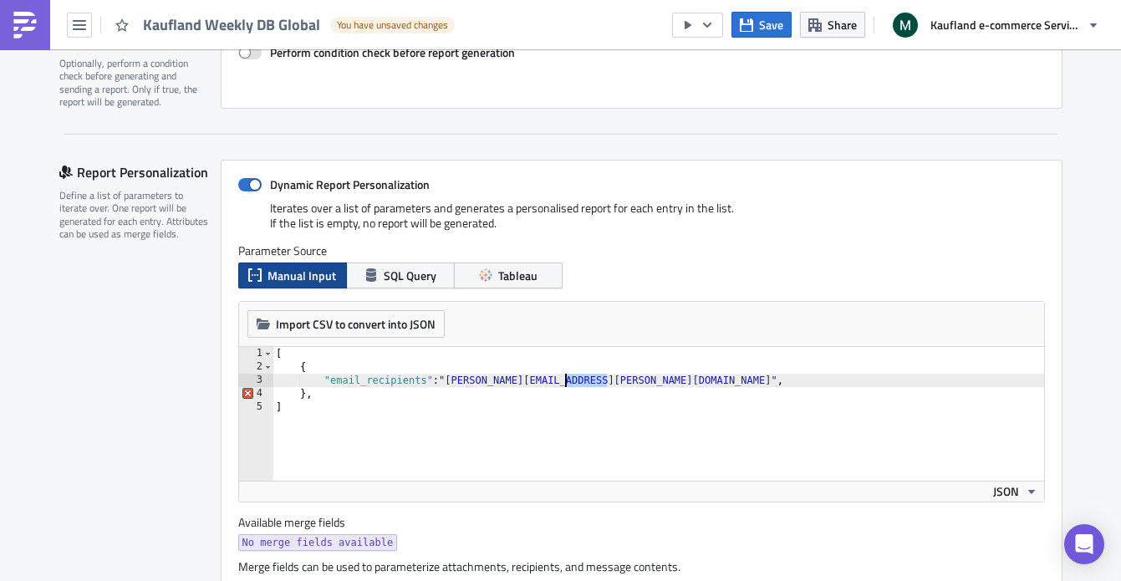
click at [578, 381] on div "[ { "email_recipients" : "manuela.eppig@real-digital.de" , } , ]" at bounding box center [659, 427] width 772 height 161
click at [457, 429] on div "[ { "email_recipients" : "manuela.eppig@kaufland-ecommerce.com" , } , ]" at bounding box center [659, 427] width 772 height 161
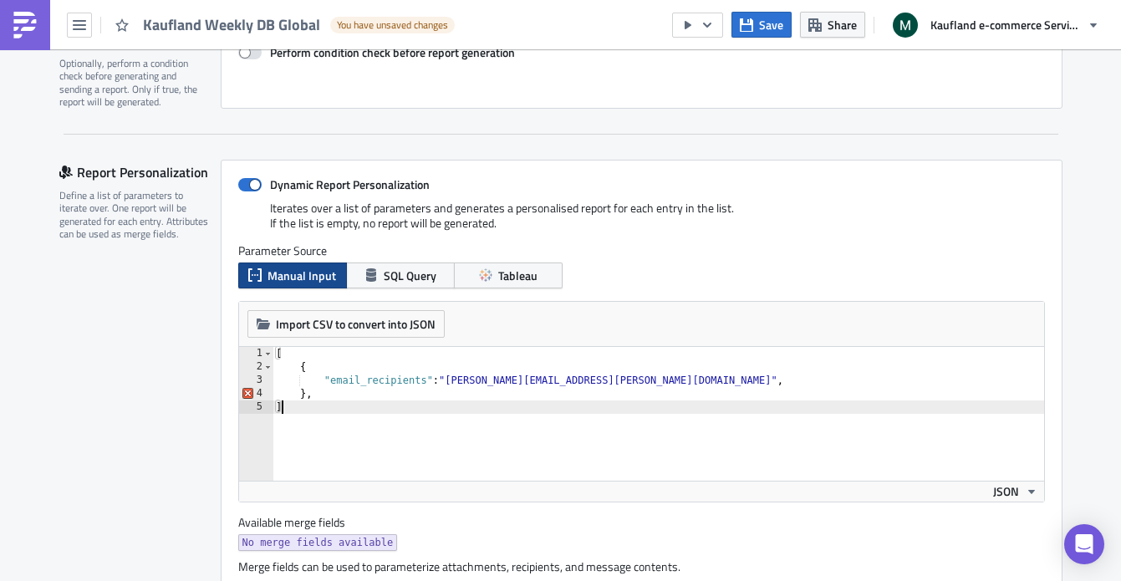
scroll to position [0, 0]
click at [482, 379] on div "[ { "email_recipients" : "manuela.eppig@kaufland-ecommerce.com" , } , ]" at bounding box center [659, 427] width 772 height 161
click at [567, 409] on div "[ { "email_recipients" : "manuela.eppig@kaufland-ecommerce.com" , } , ]" at bounding box center [659, 427] width 772 height 161
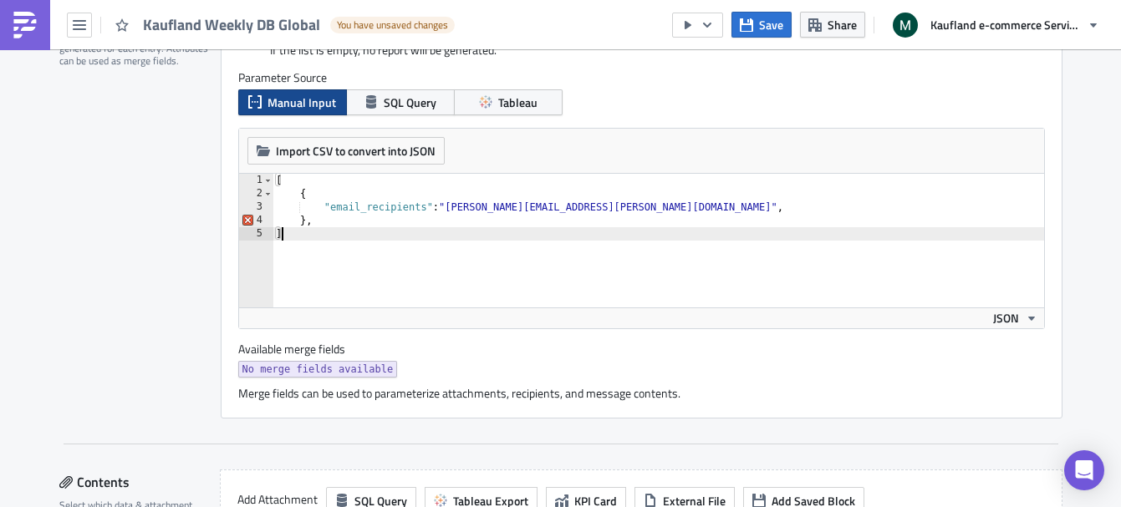
scroll to position [453, 0]
click at [531, 280] on div "[ { "email_recipients" : "manuela.eppig@kaufland-ecommerce.com" , } , ]" at bounding box center [659, 253] width 772 height 161
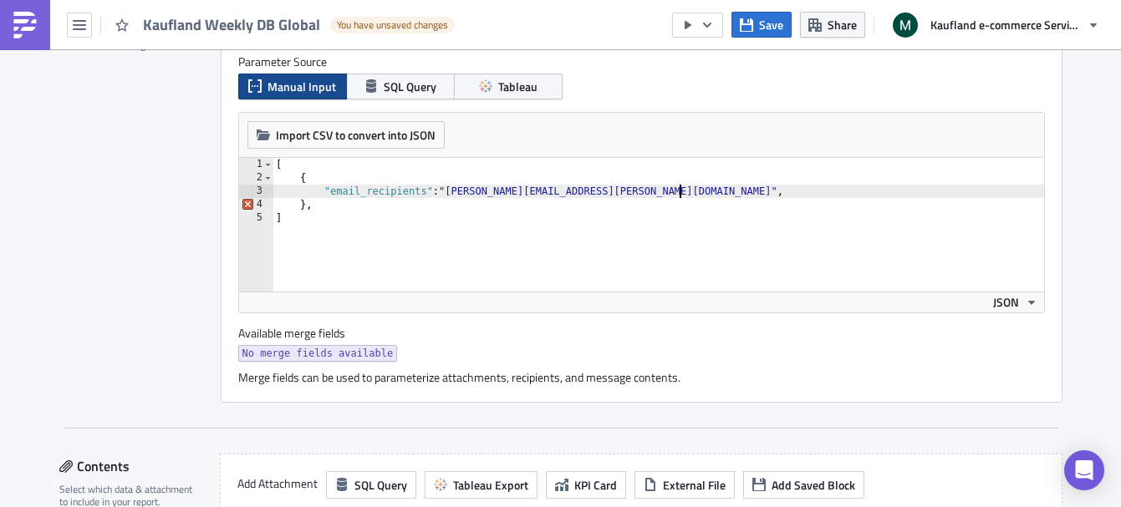
click at [726, 190] on div "[ { "email_recipients" : "manuela.eppig@kaufland-ecommerce.com" , } , ]" at bounding box center [659, 238] width 772 height 161
click at [756, 192] on div "[ { "email_recipients" : "manuela.eppig@kaufland-ecommerce.com" , "dominik.grue…" at bounding box center [659, 238] width 772 height 161
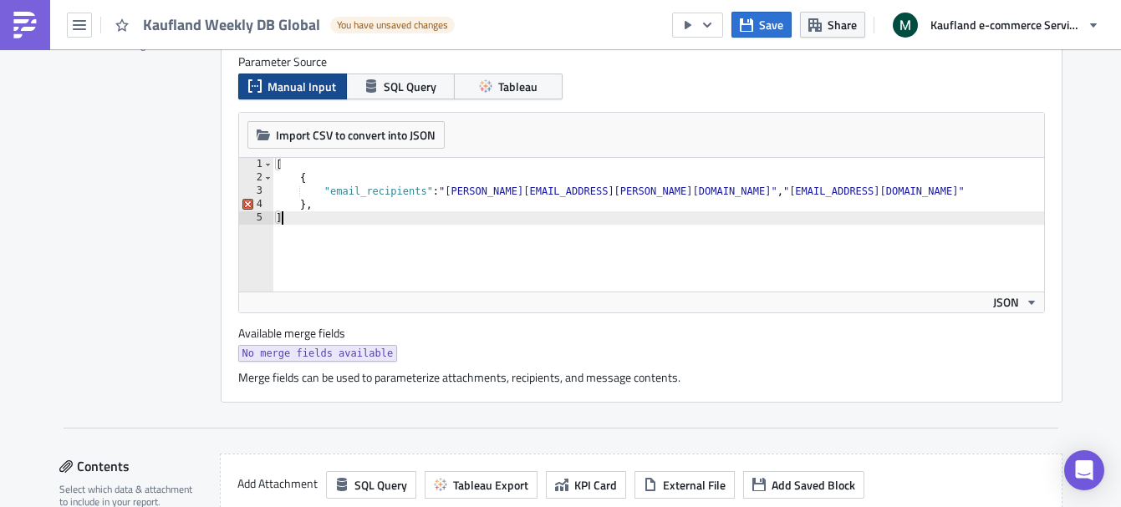
click at [688, 250] on div "[ { "email_recipients" : "manuela.eppig@kaufland-ecommerce.com" , "dominik.grue…" at bounding box center [659, 238] width 772 height 161
type textarea "]"
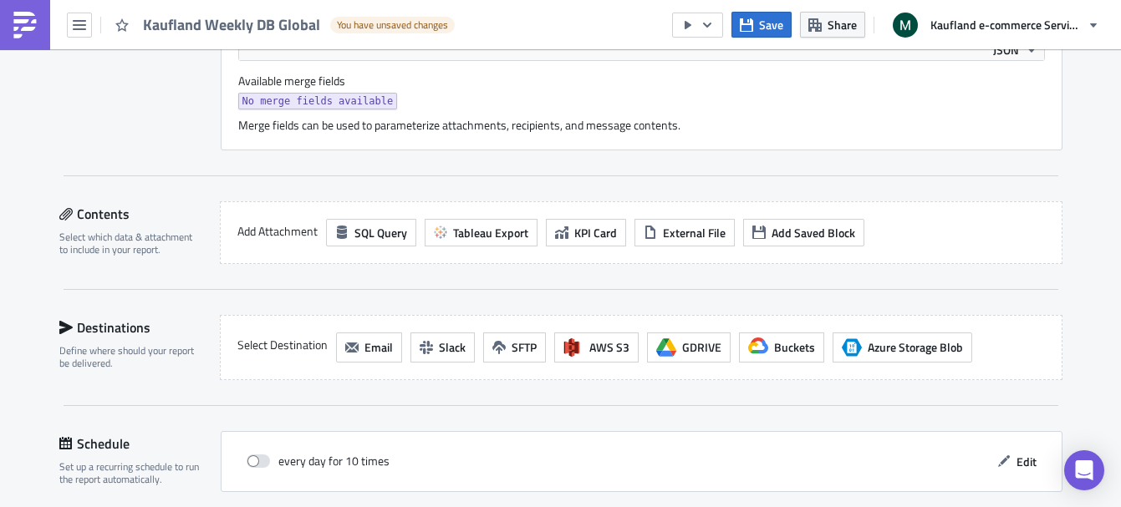
scroll to position [744, 0]
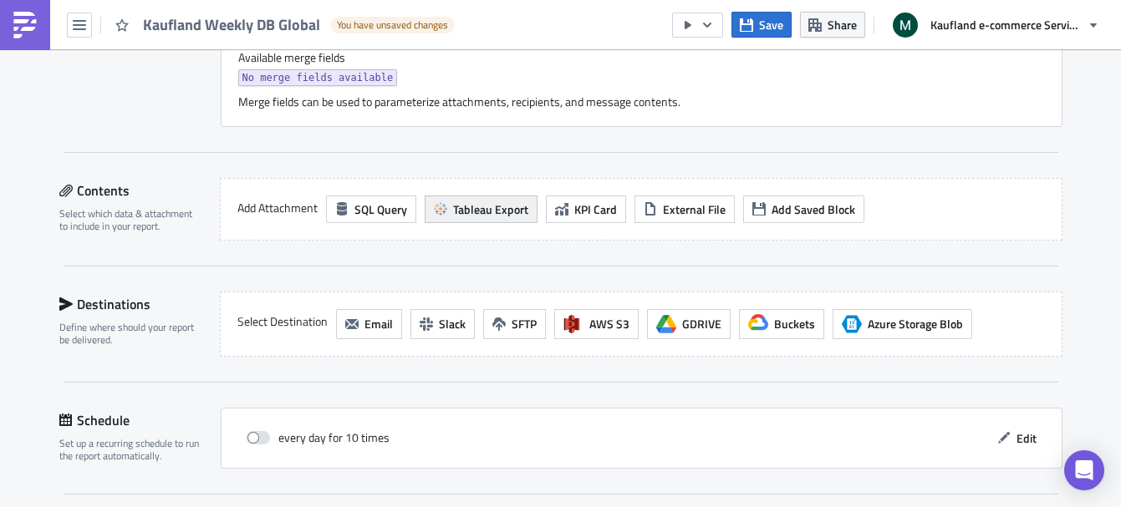
click at [480, 208] on span "Tableau Export" at bounding box center [490, 210] width 75 height 18
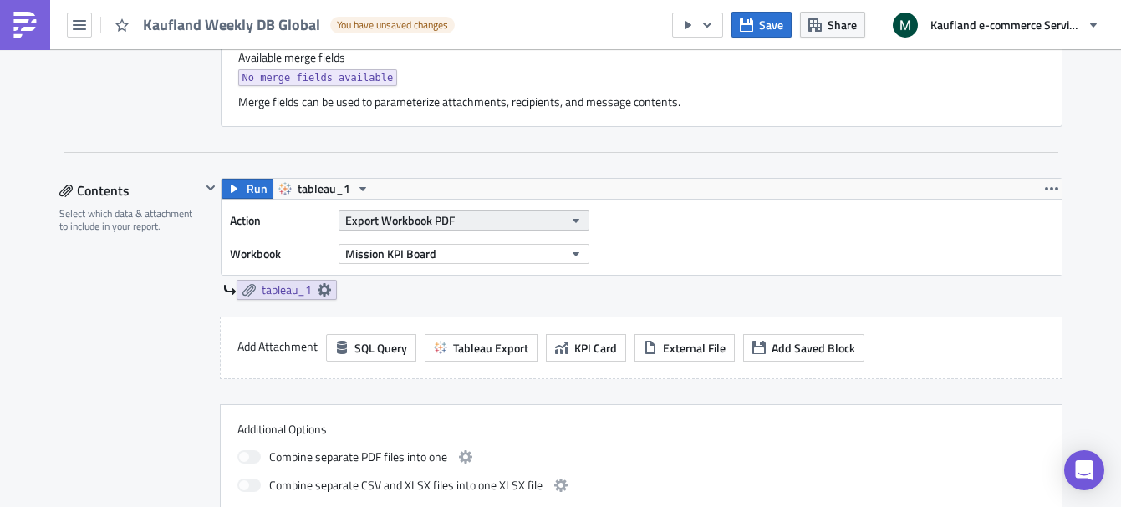
click at [460, 222] on button "Export Workbook PDF" at bounding box center [464, 221] width 251 height 20
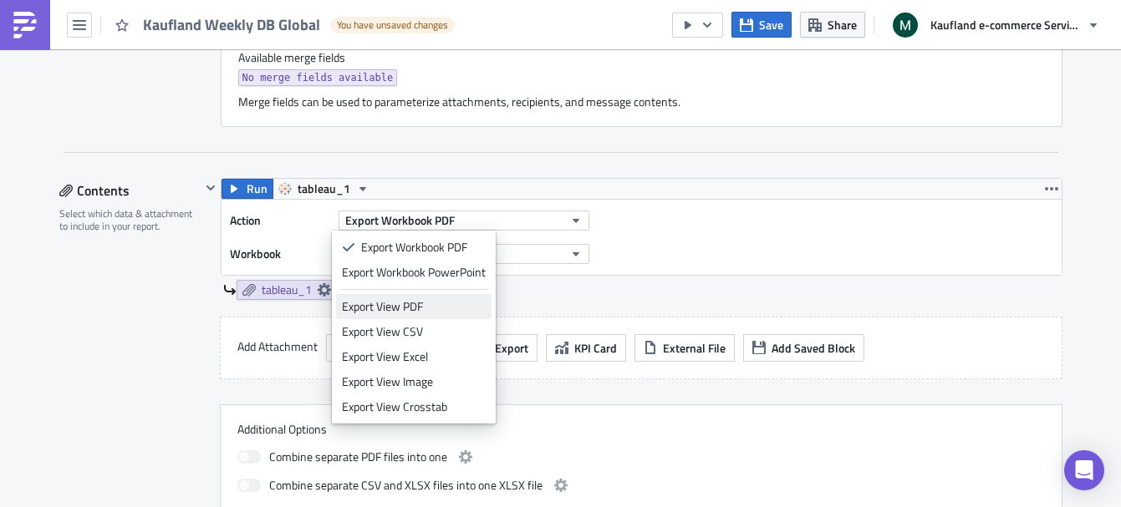
click at [451, 307] on div "Export View PDF" at bounding box center [414, 306] width 144 height 17
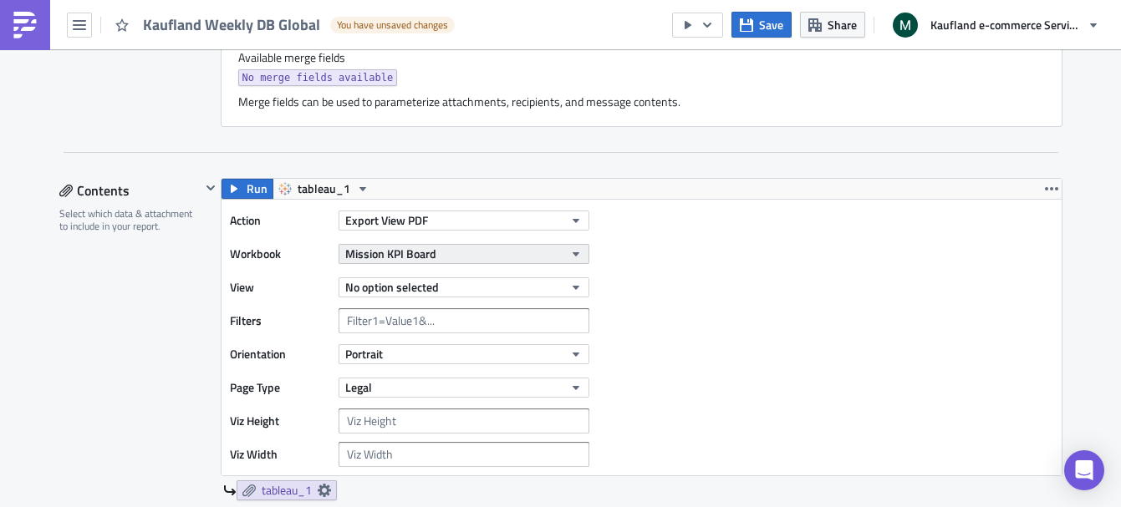
click at [472, 257] on button "Mission KPI Board" at bounding box center [464, 254] width 251 height 20
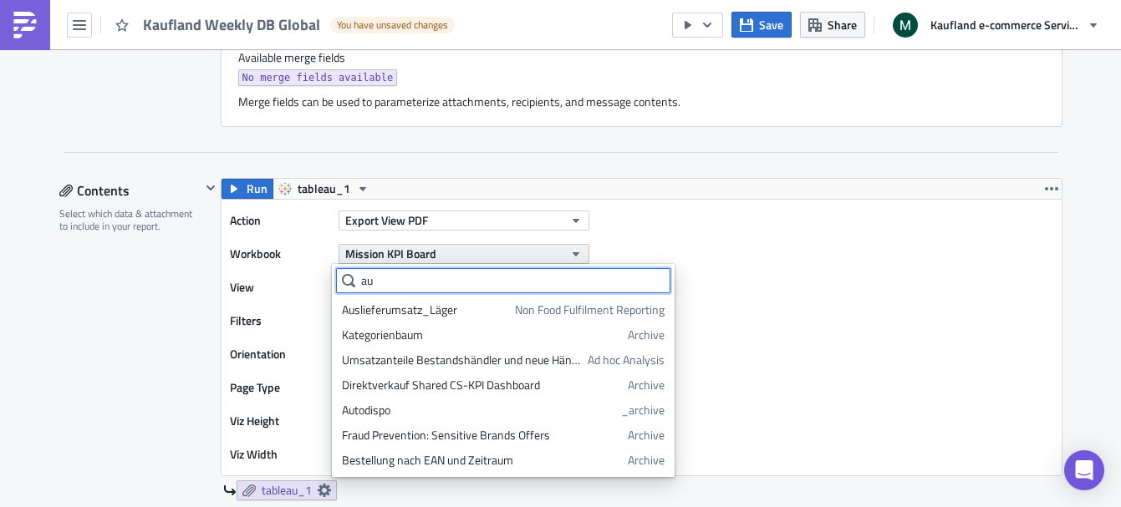
type input "a"
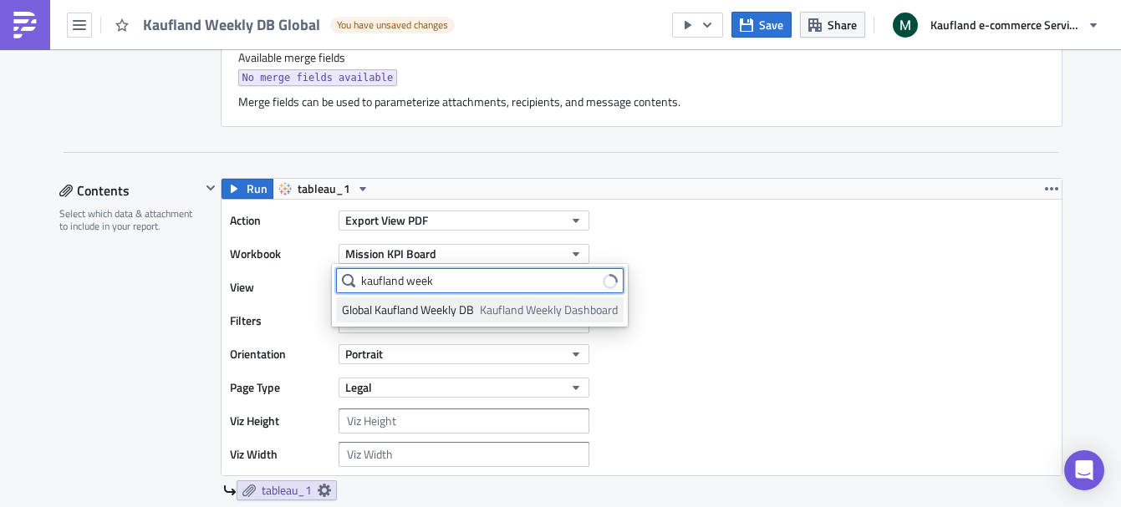
type input "kaufland week"
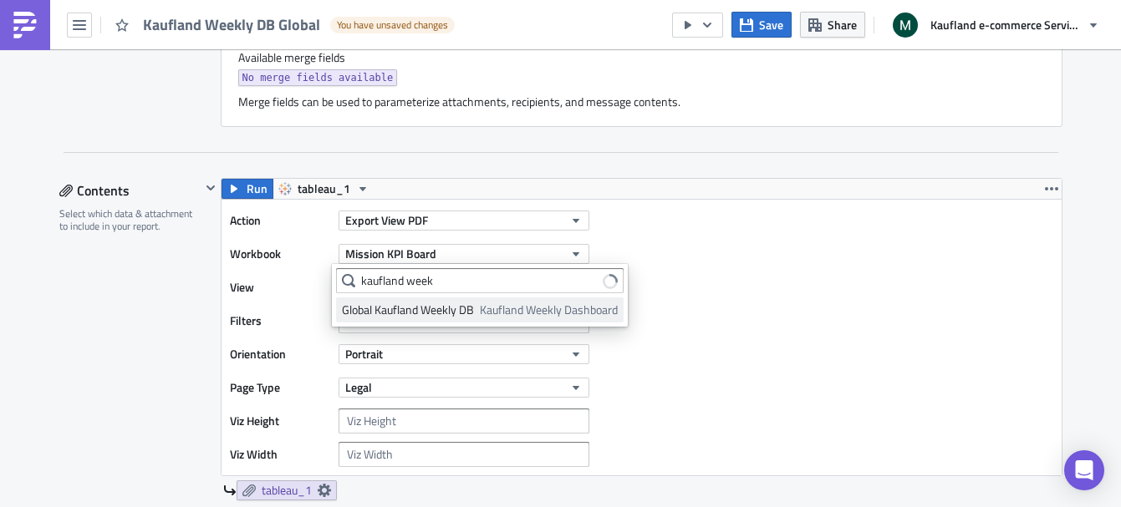
click at [398, 308] on div "Global Kaufland Weekly DB" at bounding box center [408, 310] width 132 height 17
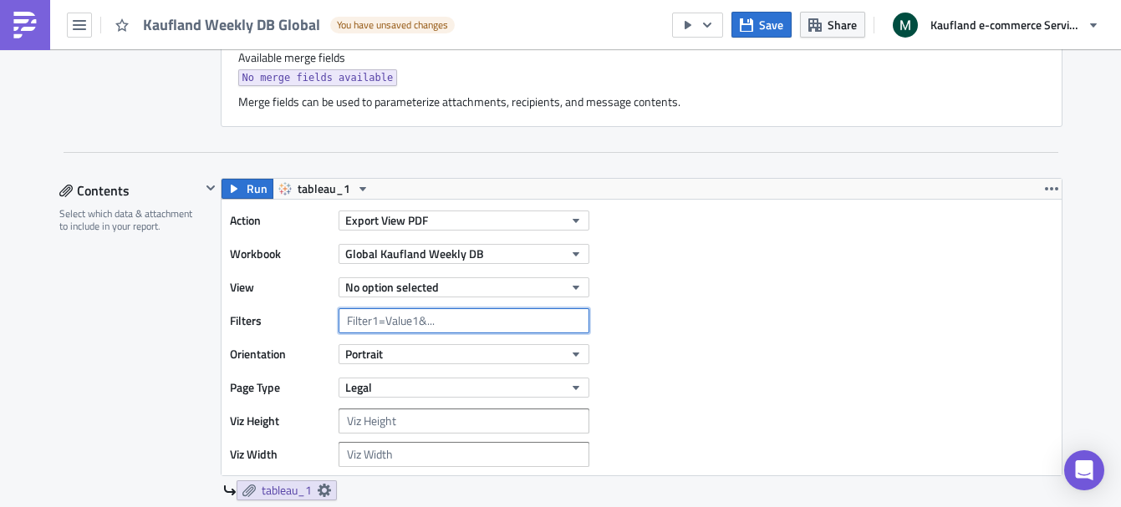
click at [425, 321] on input "text" at bounding box center [464, 320] width 251 height 25
click at [457, 281] on button "No option selected" at bounding box center [464, 288] width 251 height 20
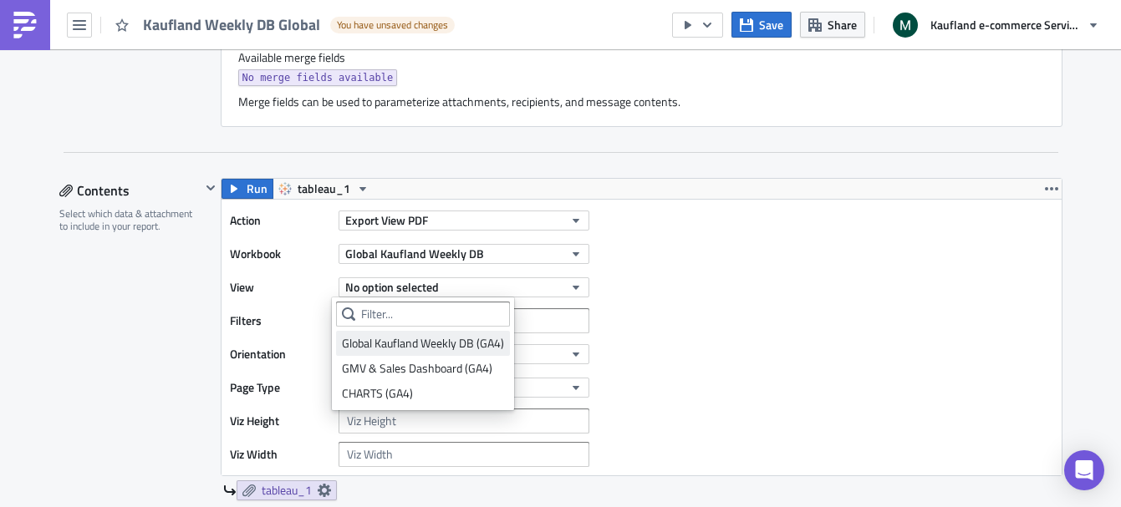
click at [458, 344] on div "Global Kaufland Weekly DB (GA4)" at bounding box center [423, 343] width 162 height 17
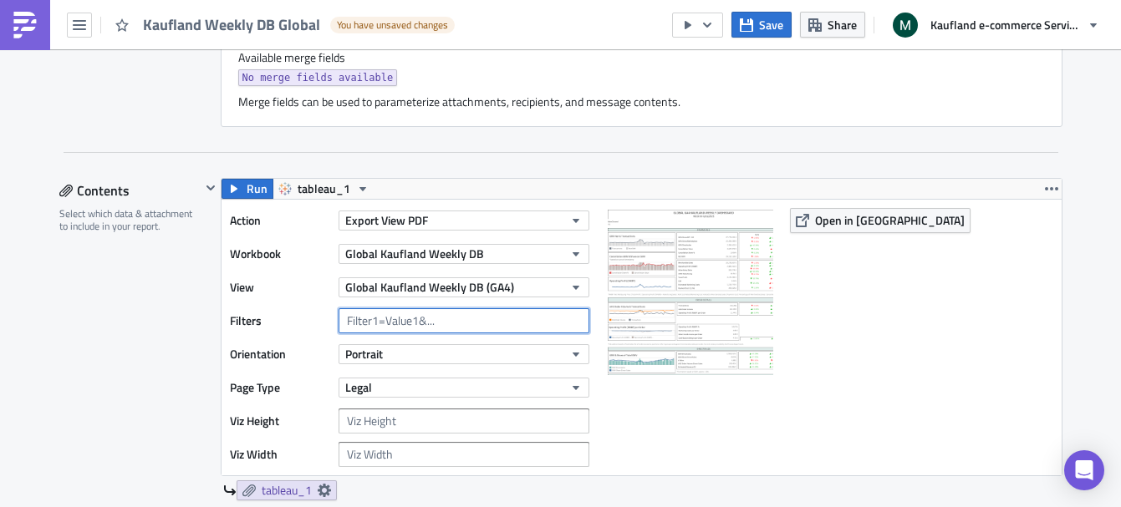
click at [431, 322] on input "text" at bounding box center [464, 320] width 251 height 25
click at [690, 273] on img at bounding box center [689, 291] width 167 height 167
click at [864, 227] on span "Open in [GEOGRAPHIC_DATA]" at bounding box center [890, 220] width 150 height 18
click at [417, 321] on input "text" at bounding box center [464, 320] width 251 height 25
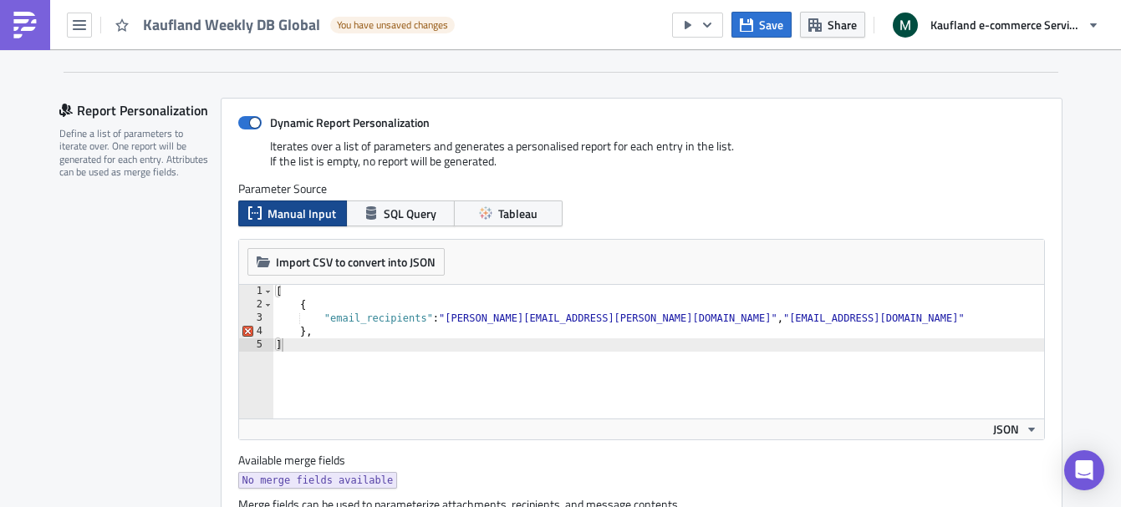
scroll to position [329, 0]
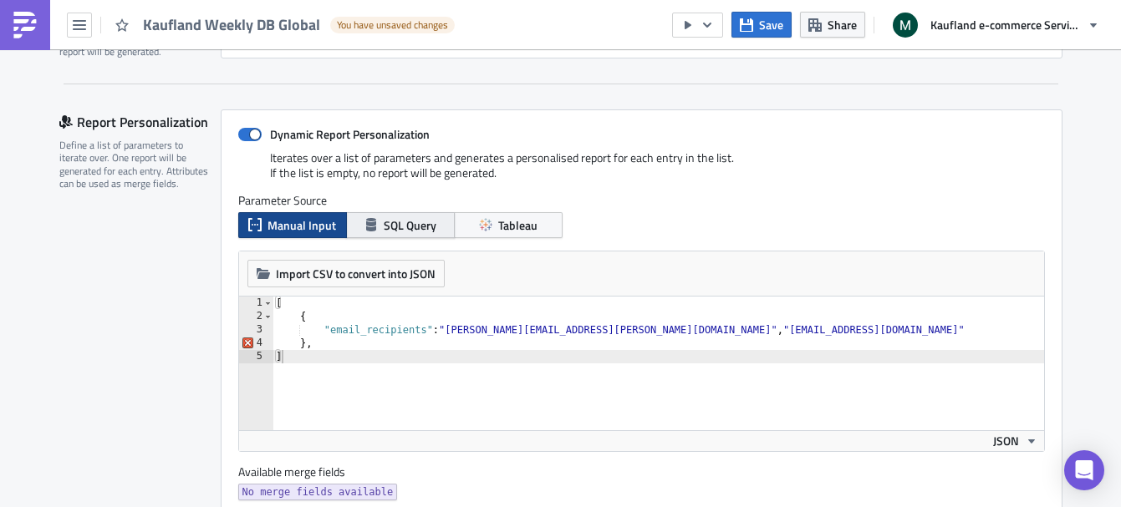
type input "SalesChannel="
click at [398, 229] on span "SQL Query" at bounding box center [410, 226] width 53 height 18
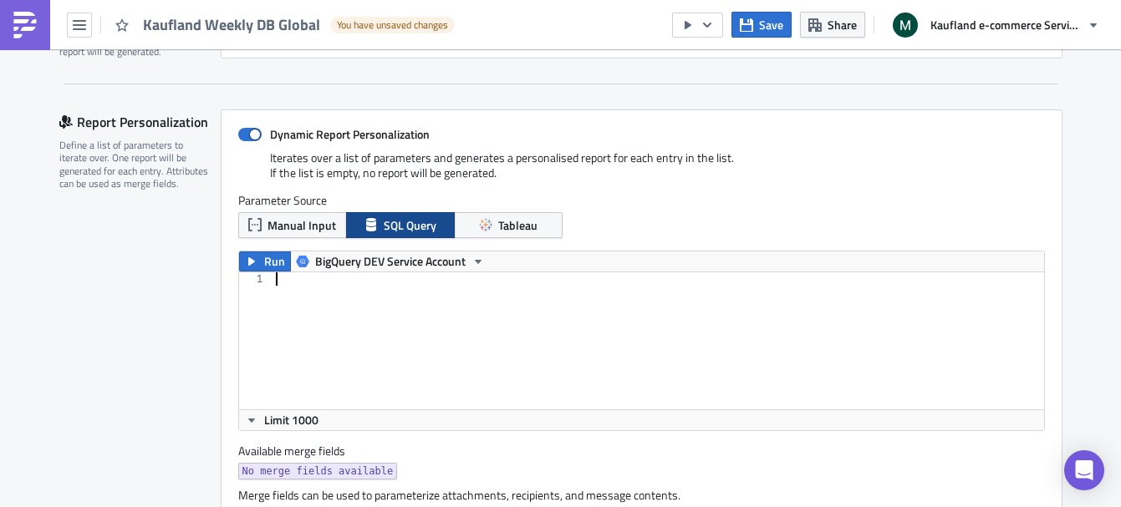
click at [339, 296] on div at bounding box center [675, 355] width 805 height 164
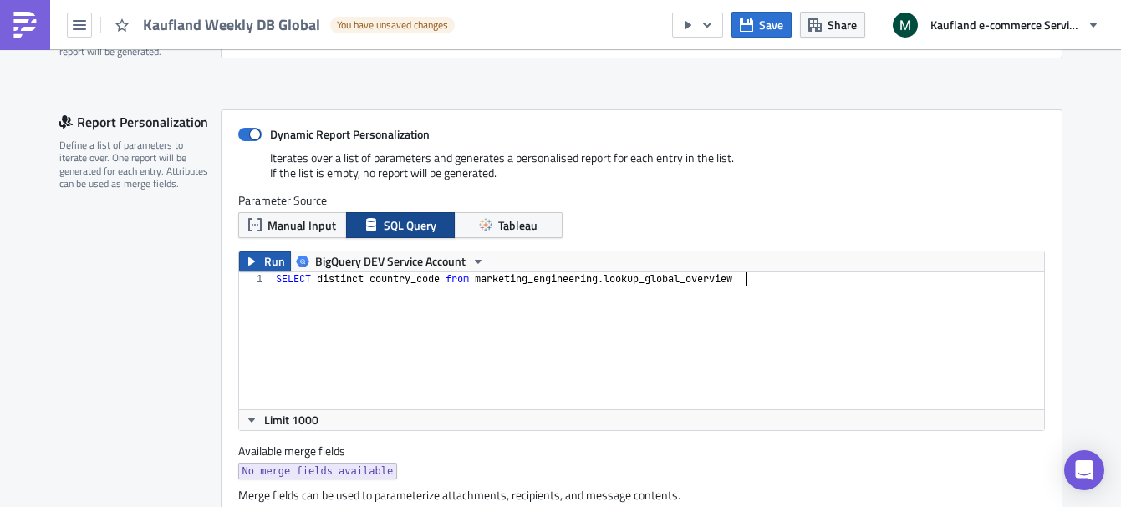
click at [265, 264] on span "Run" at bounding box center [274, 262] width 21 height 20
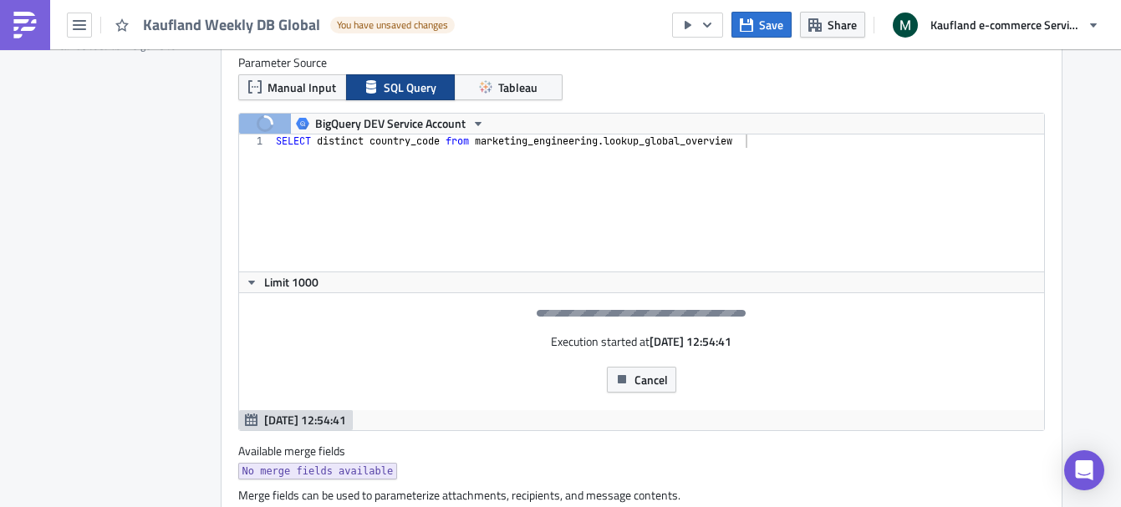
scroll to position [496, 0]
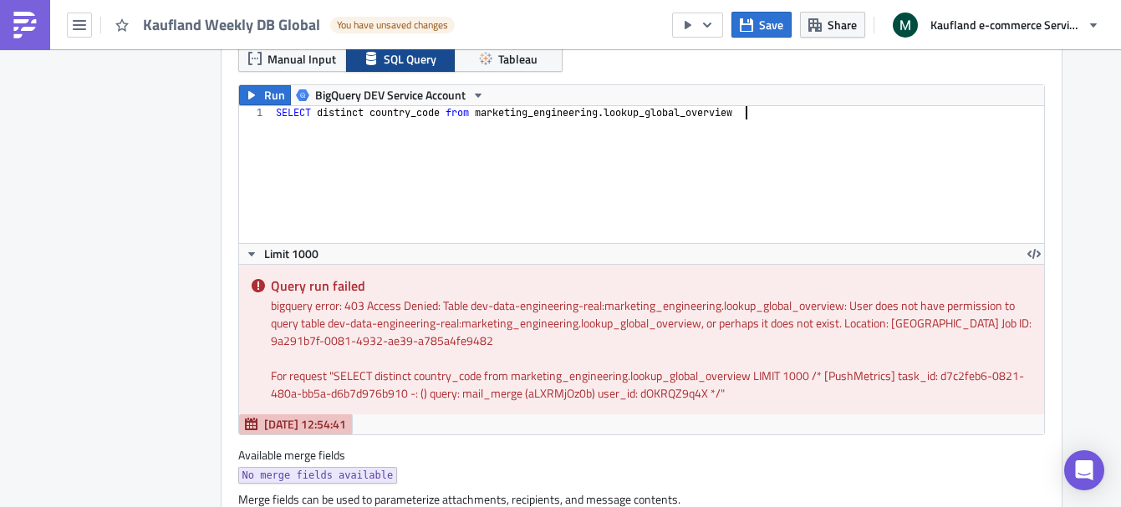
click at [483, 181] on div "SELECT distinct country_code from marketing_engineering . lookup_global_overview" at bounding box center [659, 188] width 772 height 164
click at [411, 117] on div "SELECT distinct country_code from marketing_engineering . lookup_global_overview" at bounding box center [659, 188] width 772 height 164
click at [360, 113] on div "SELECT distinct country_code from marketing_engineering . lookup_global_overview" at bounding box center [659, 188] width 772 height 164
drag, startPoint x: 311, startPoint y: 114, endPoint x: 439, endPoint y: 114, distance: 127.9
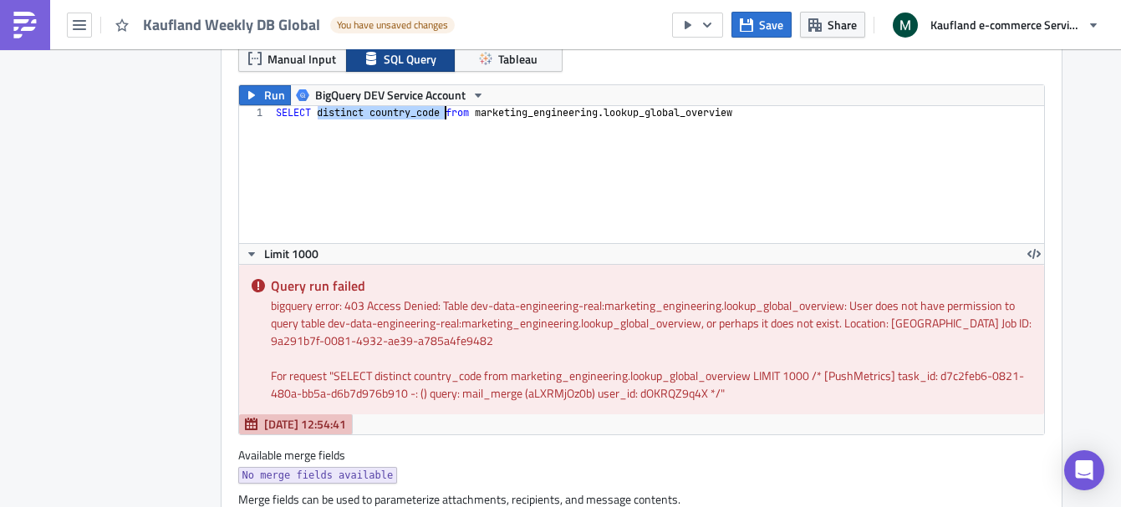
click at [439, 114] on div "SELECT distinct country_code from marketing_engineering . lookup_global_overview" at bounding box center [659, 188] width 772 height 164
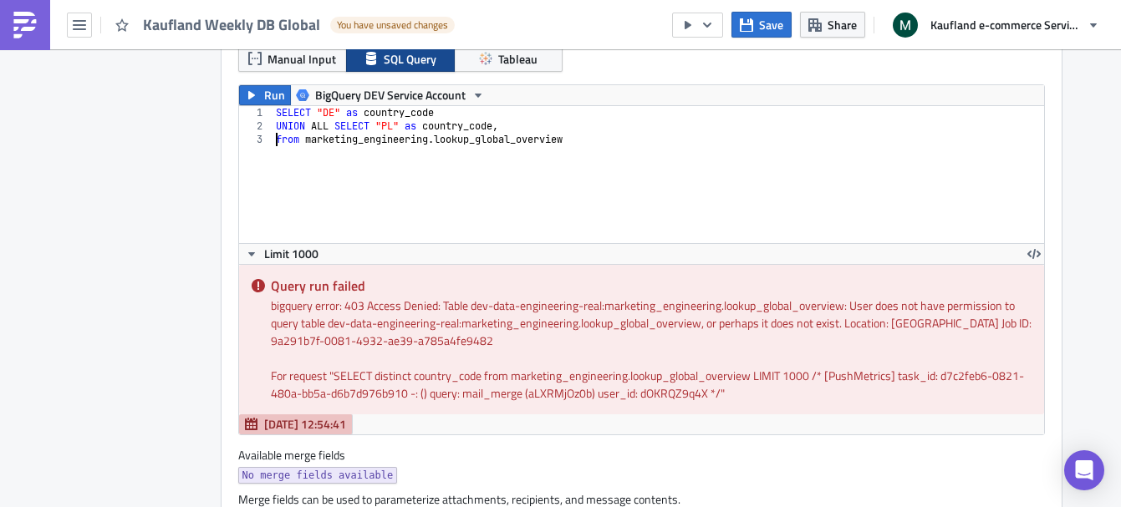
scroll to position [0, 1]
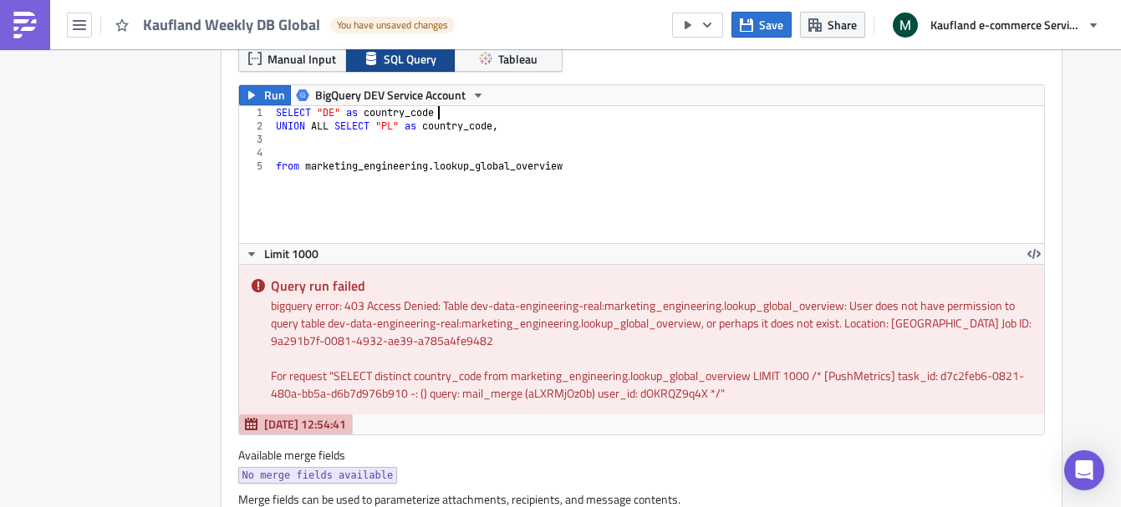
click at [524, 118] on div "SELECT "DE" as country_code UNION ALL SELECT "PL" as country_code , from market…" at bounding box center [659, 188] width 772 height 164
click at [497, 126] on div "SELECT "DE" as country_code UNION ALL SELECT "PL" as country_code , from market…" at bounding box center [659, 188] width 772 height 164
click at [483, 127] on div "SELECT "DE" as country_code UNION ALL SELECT "PL" as country_code from marketin…" at bounding box center [659, 188] width 772 height 164
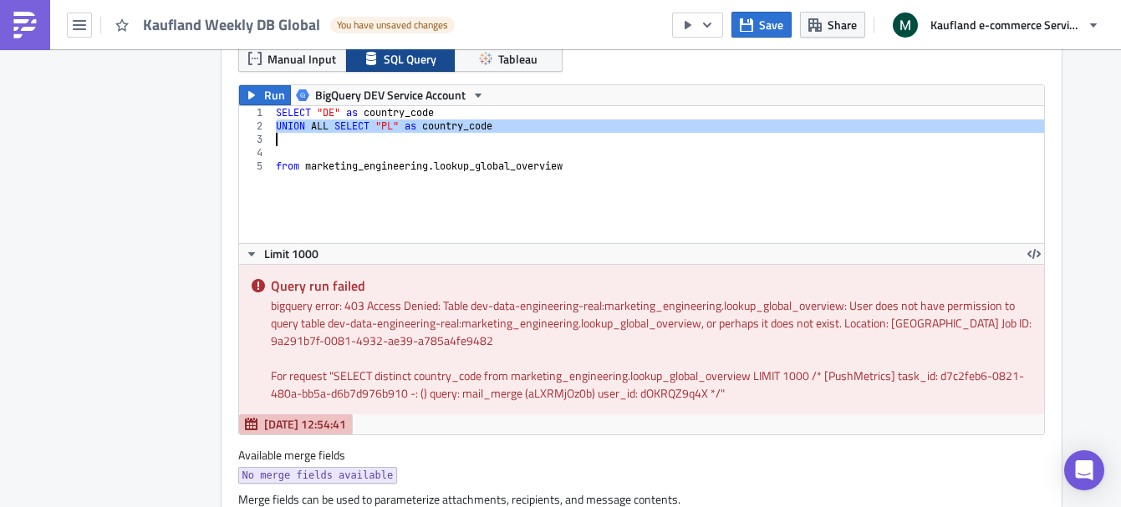
click at [483, 127] on div "SELECT "DE" as country_code UNION ALL SELECT "PL" as country_code from marketin…" at bounding box center [659, 188] width 772 height 164
type textarea "UNION ALL SELECT "PL" as country_code"
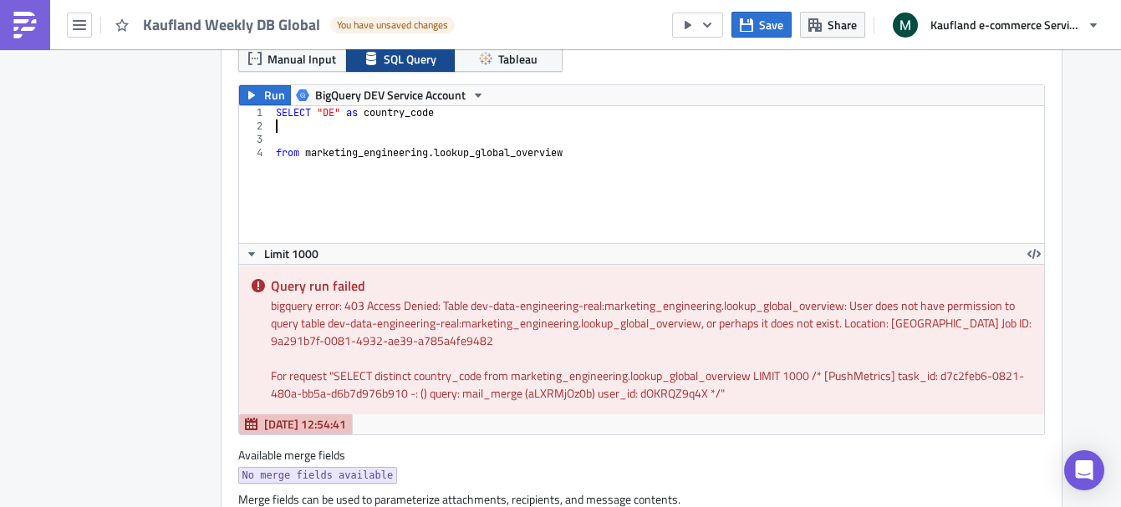
paste textarea "10387579907"
type textarea "10387579907"
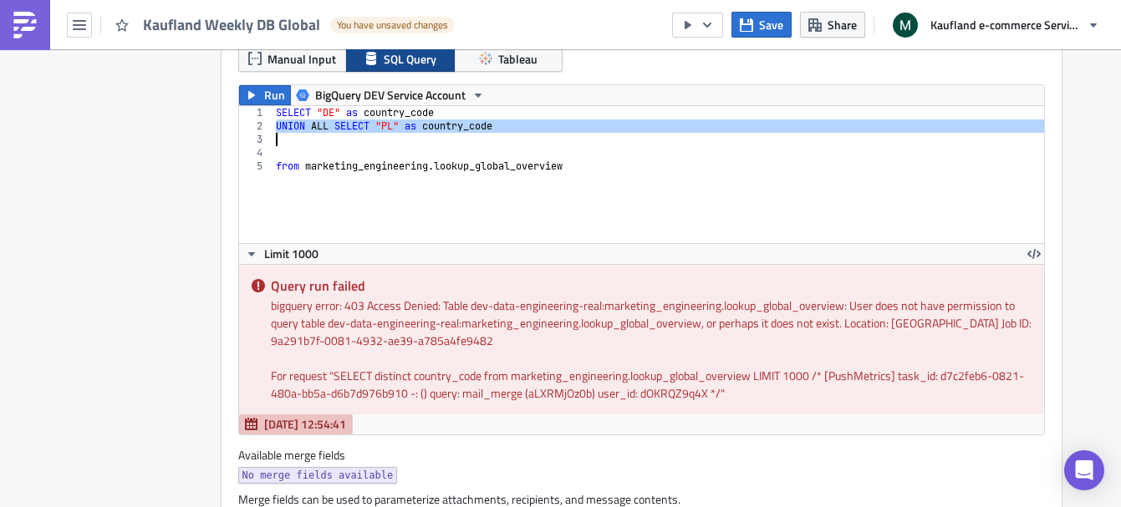
type textarea "UNION ALL SELECT "PL" as country_code"
click at [397, 136] on div "SELECT "DE" as country_code UNION ALL SELECT "PL" as country_code from marketin…" at bounding box center [659, 188] width 772 height 164
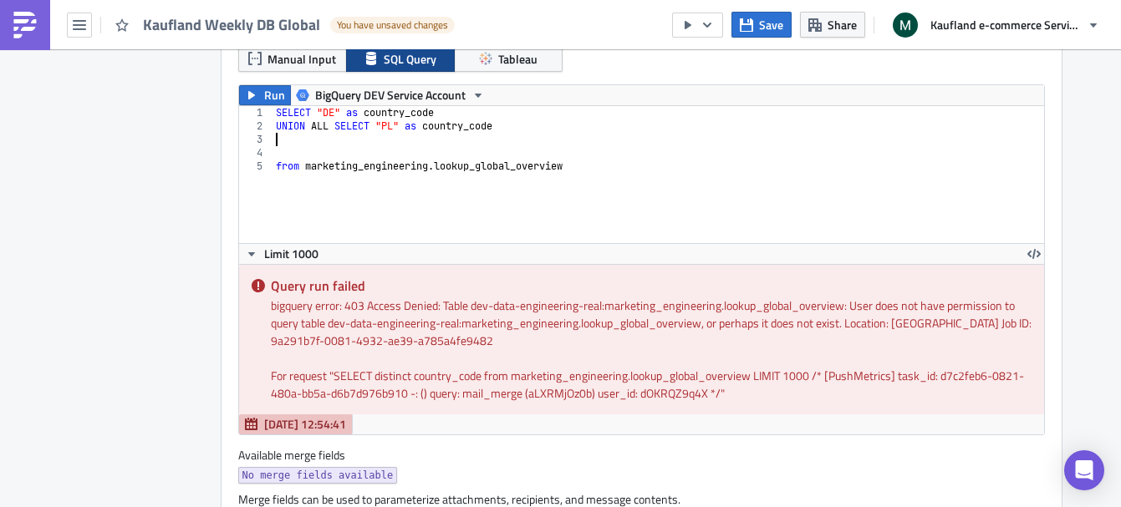
paste textarea "UNION ALL SELECT "PL" as country_code"
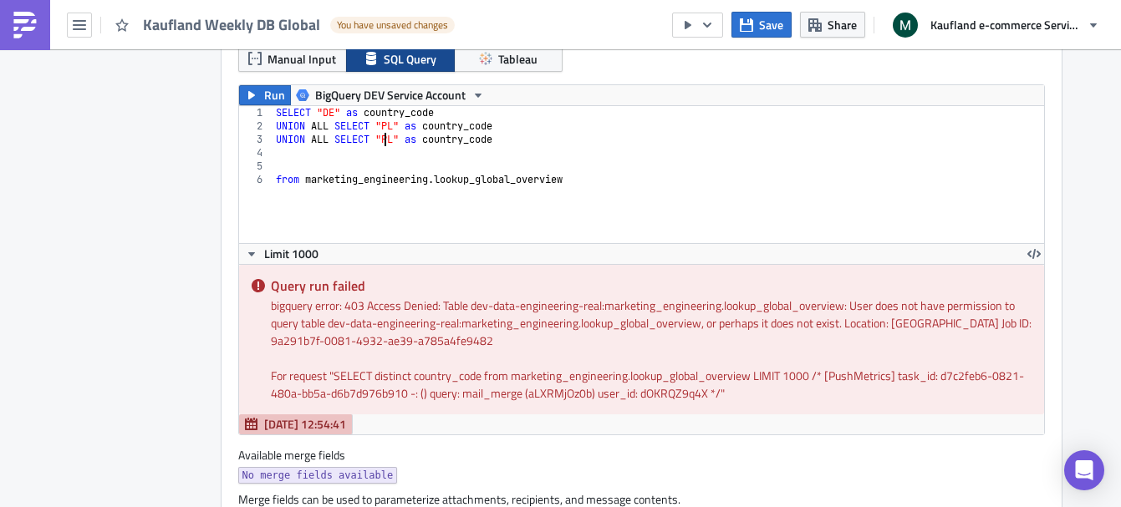
click at [380, 137] on div "SELECT "DE" as country_code UNION ALL SELECT "PL" as country_code UNION ALL SEL…" at bounding box center [659, 188] width 772 height 164
type textarea "UNION ALL SELECT "SK" as country_code"
click at [354, 150] on div "SELECT "DE" as country_code UNION ALL SELECT "PL" as country_code UNION ALL SEL…" at bounding box center [659, 188] width 772 height 164
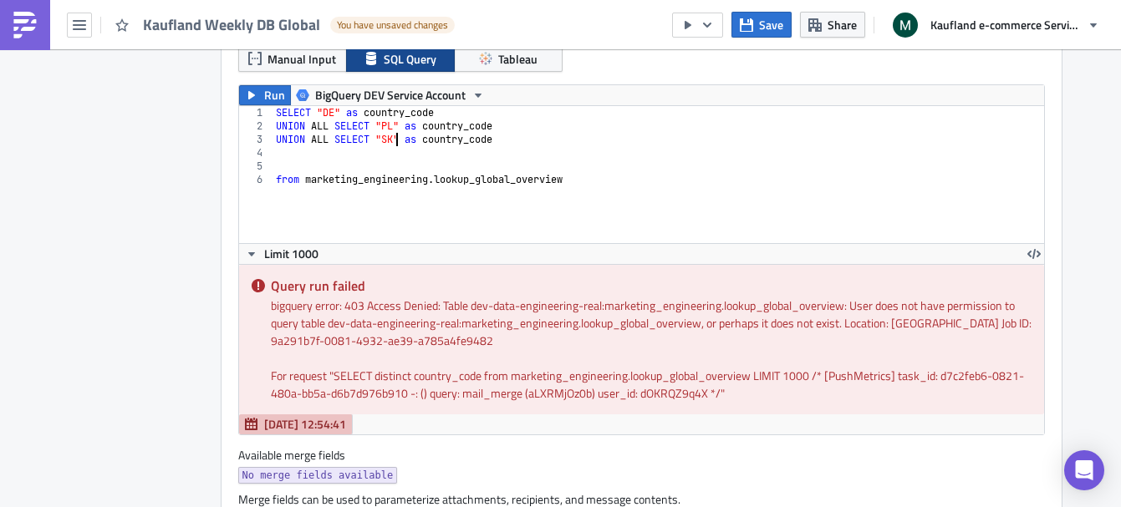
paste textarea "UNION ALL SELECT "PL" as country_code"
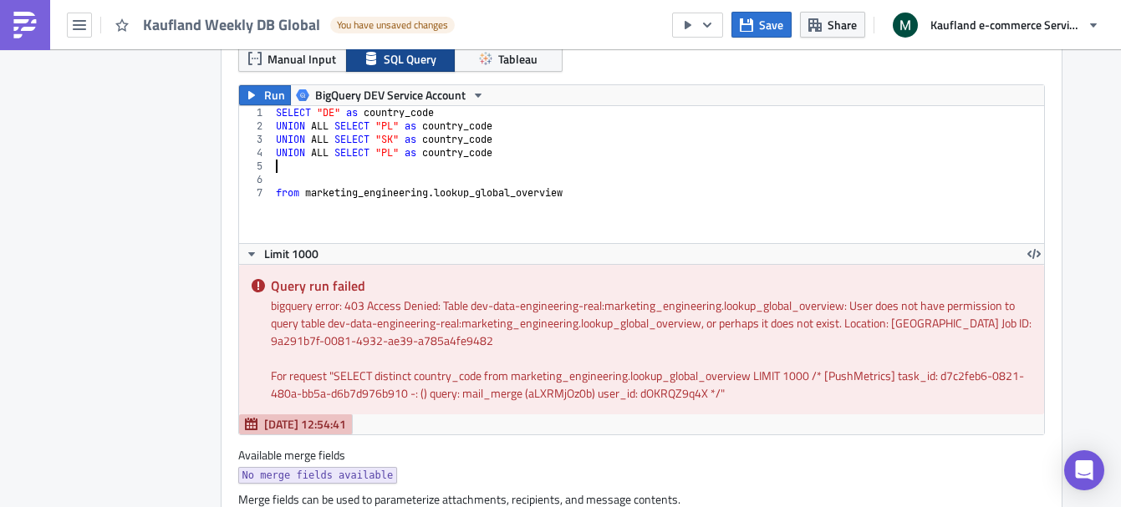
scroll to position [0, 0]
click at [386, 151] on div "SELECT "DE" as country_code UNION ALL SELECT "PL" as country_code UNION ALL SEL…" at bounding box center [659, 188] width 772 height 164
type textarea "UNION ALL SELECT "CZ" as country_code"
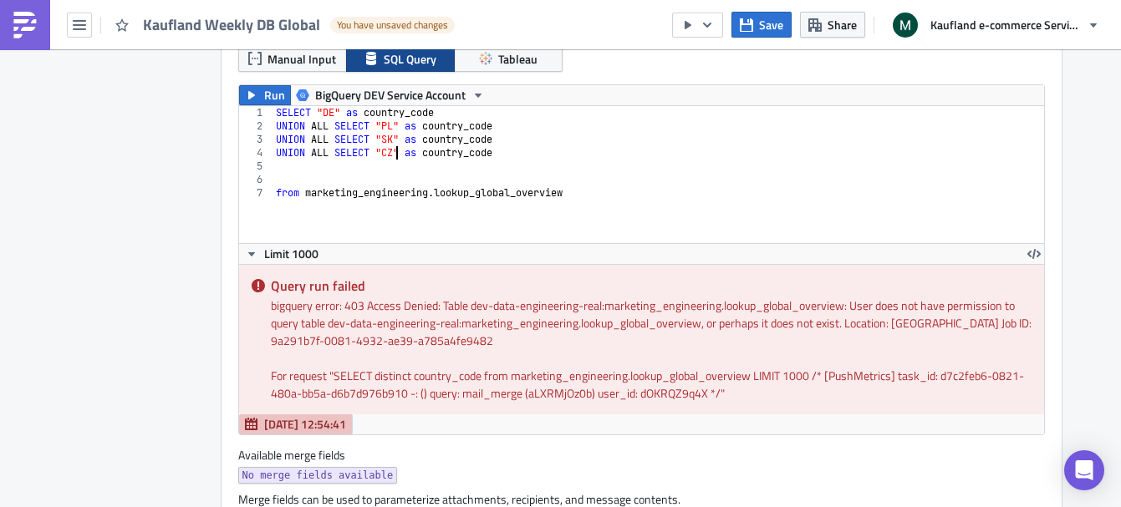
click at [355, 168] on div "SELECT "DE" as country_code UNION ALL SELECT "PL" as country_code UNION ALL SEL…" at bounding box center [659, 188] width 772 height 164
paste textarea "UNION ALL SELECT "PL" as country_code"
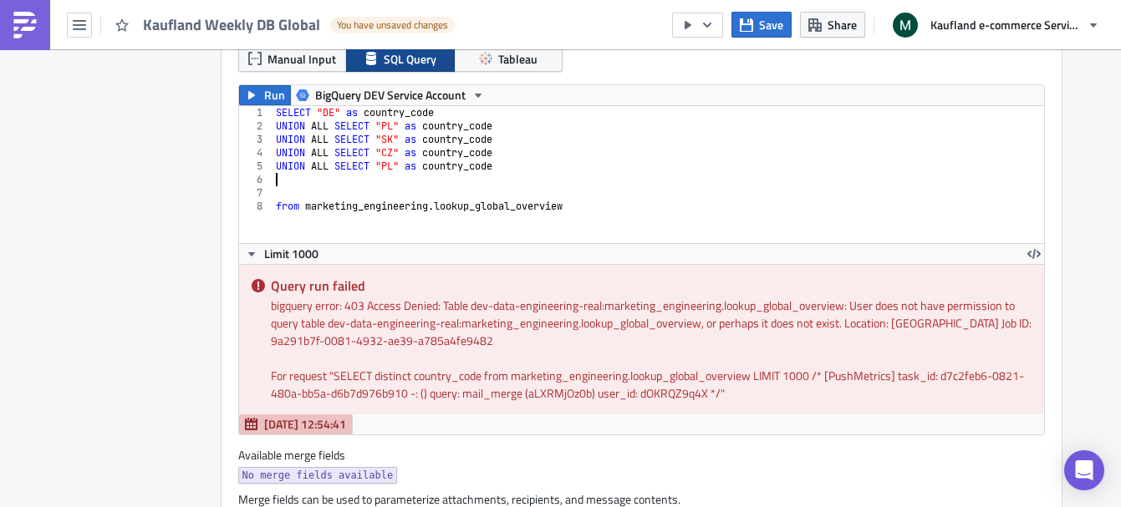
click at [387, 161] on div "SELECT "DE" as country_code UNION ALL SELECT "PL" as country_code UNION ALL SEL…" at bounding box center [659, 188] width 772 height 164
type textarea "UNION ALL SELECT "PLAT" as country_code"
click at [413, 181] on div "SELECT "DE" as country_code UNION ALL SELECT "PL" as country_code UNION ALL SEL…" at bounding box center [659, 188] width 772 height 164
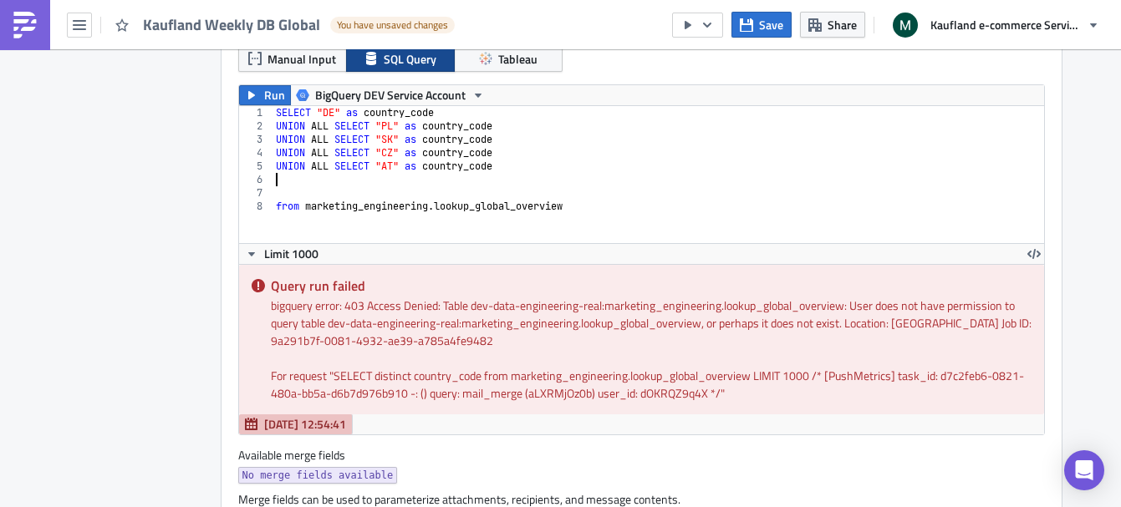
scroll to position [0, 0]
paste textarea "UNION ALL SELECT "PL" as country_code"
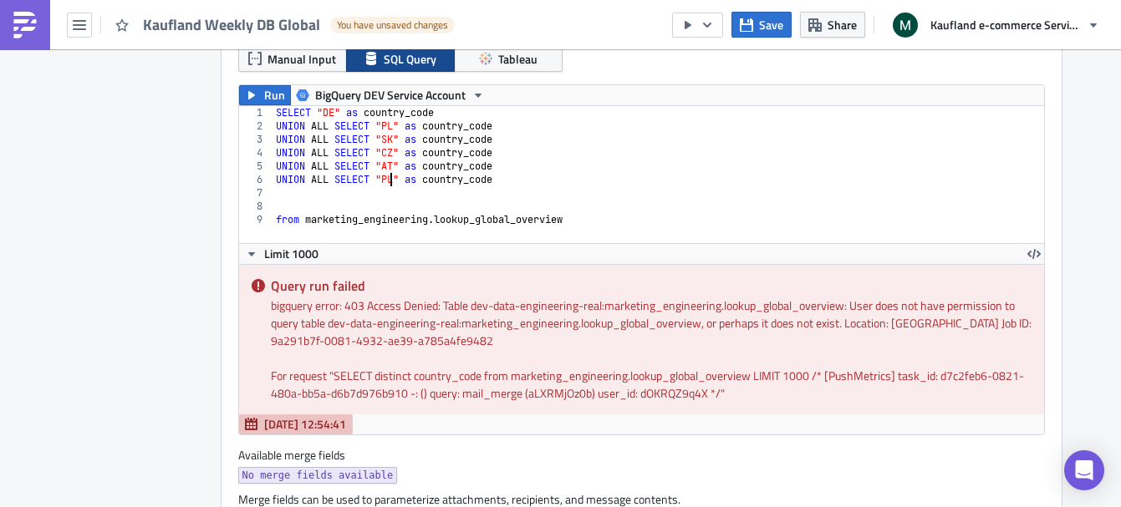
click at [382, 177] on div "SELECT "DE" as country_code UNION ALL SELECT "PL" as country_code UNION ALL SEL…" at bounding box center [659, 188] width 772 height 164
type textarea "UNION ALL SELECT "PFRL" as country_code"
click at [479, 204] on div "SELECT "DE" as country_code UNION ALL SELECT "PL" as country_code UNION ALL SEL…" at bounding box center [659, 188] width 772 height 164
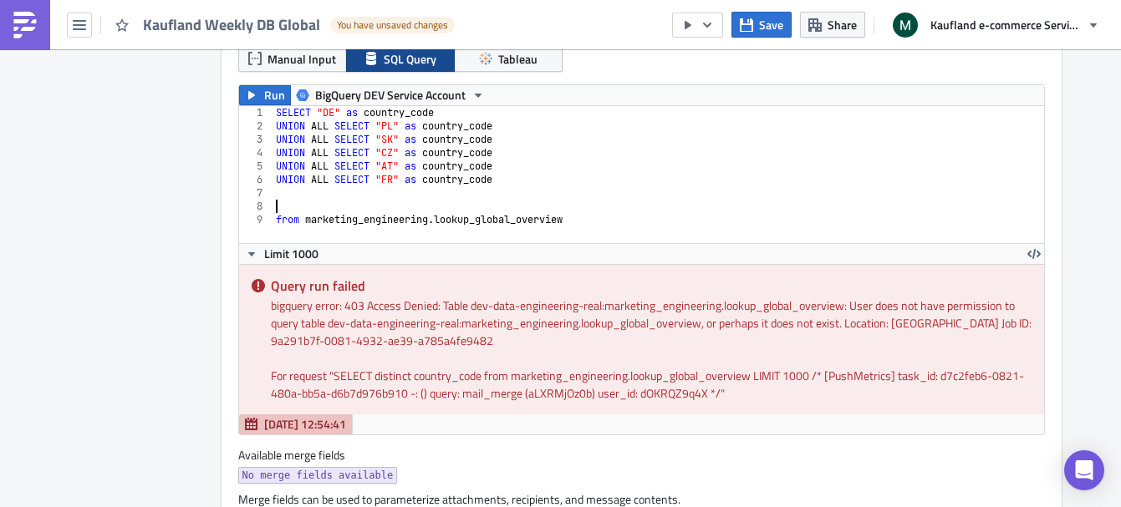
scroll to position [0, 0]
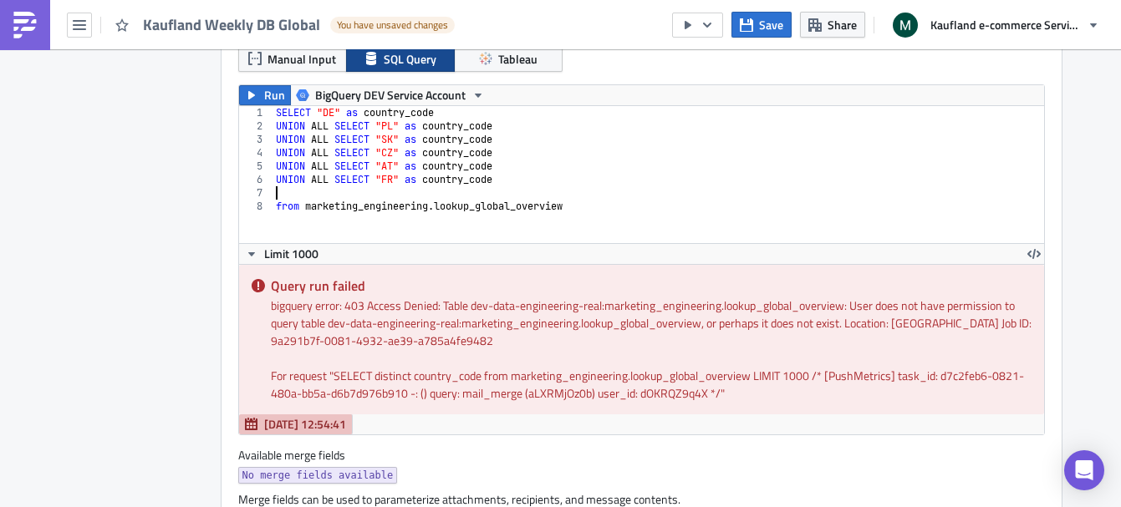
click at [399, 199] on div "SELECT "DE" as country_code UNION ALL SELECT "PL" as country_code UNION ALL SEL…" at bounding box center [659, 188] width 772 height 164
type textarea "from marketing_engineering.lookup_global_overview"
click at [384, 197] on div "SELECT "DE" as country_code UNION ALL SELECT "PL" as country_code UNION ALL SEL…" at bounding box center [659, 188] width 772 height 164
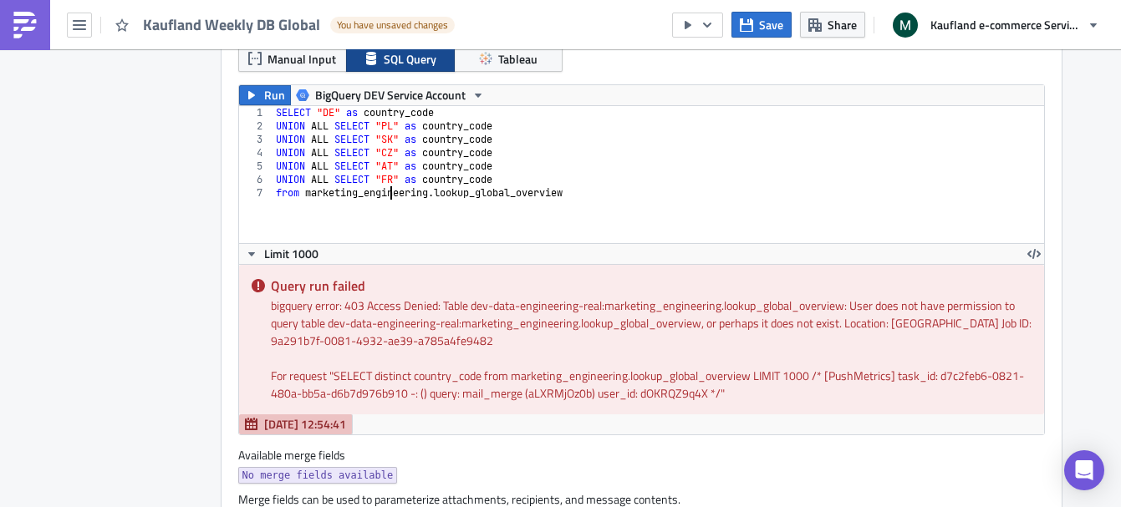
click at [384, 197] on div "SELECT "DE" as country_code UNION ALL SELECT "PL" as country_code UNION ALL SEL…" at bounding box center [659, 188] width 772 height 164
click at [411, 231] on div "SELECT "DE" as country_code UNION ALL SELECT "PL" as country_code UNION ALL SEL…" at bounding box center [659, 188] width 772 height 164
click at [264, 99] on span "Run" at bounding box center [274, 95] width 21 height 20
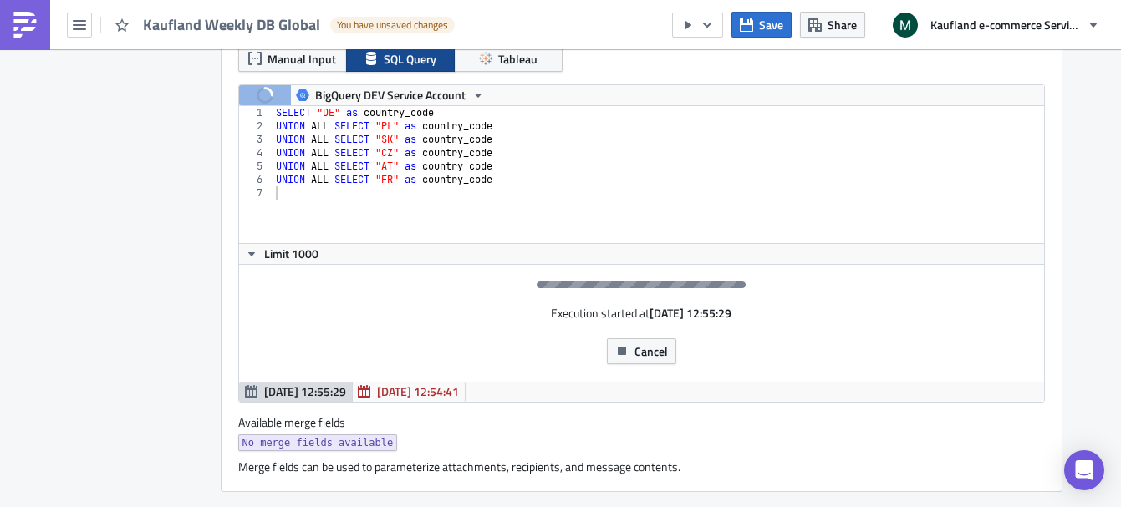
click at [334, 212] on div "SELECT "DE" as country_code UNION ALL SELECT "PL" as country_code UNION ALL SEL…" at bounding box center [659, 188] width 772 height 164
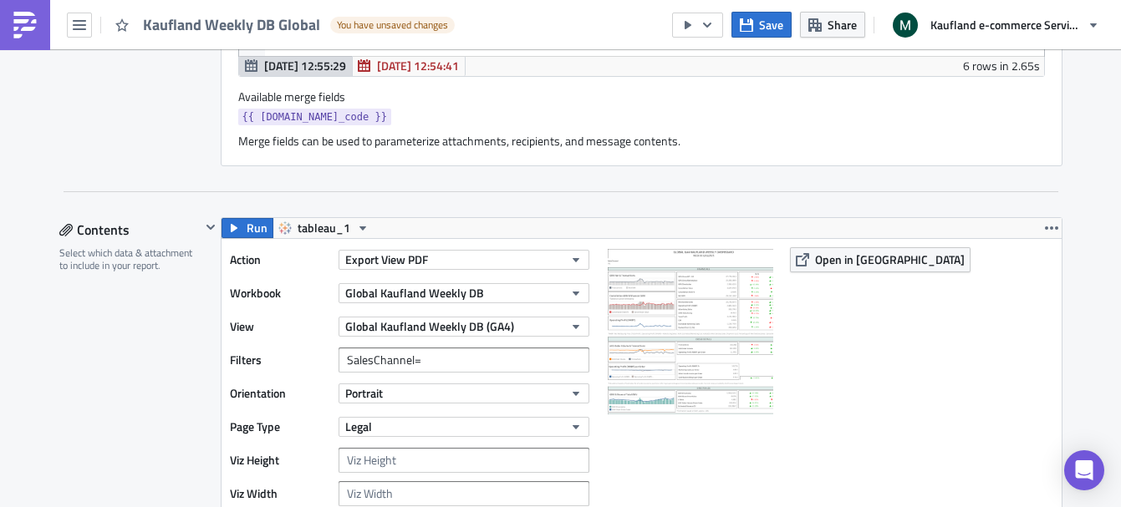
scroll to position [900, 0]
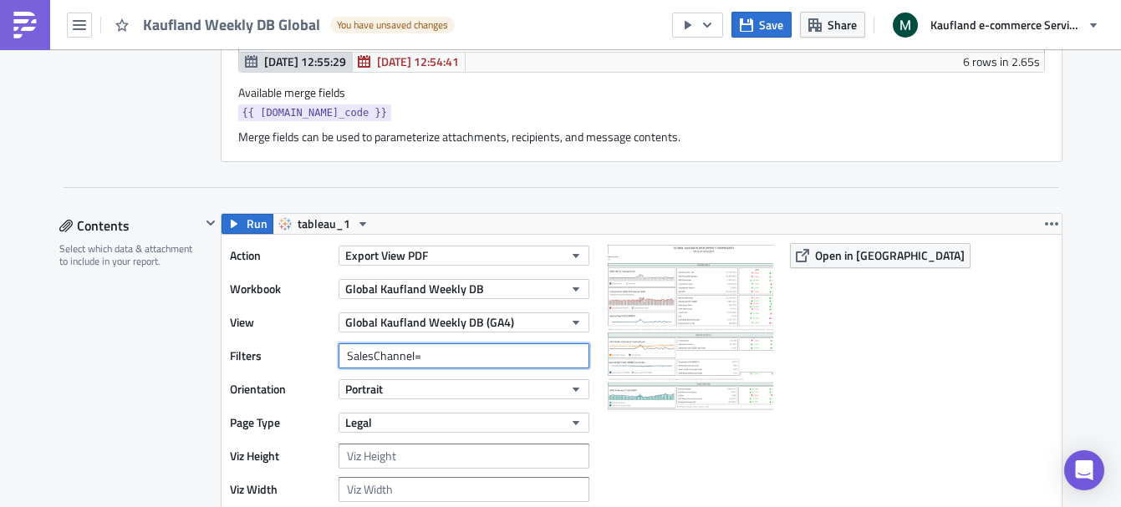
click at [474, 346] on input "SalesChannel=" at bounding box center [464, 356] width 251 height 25
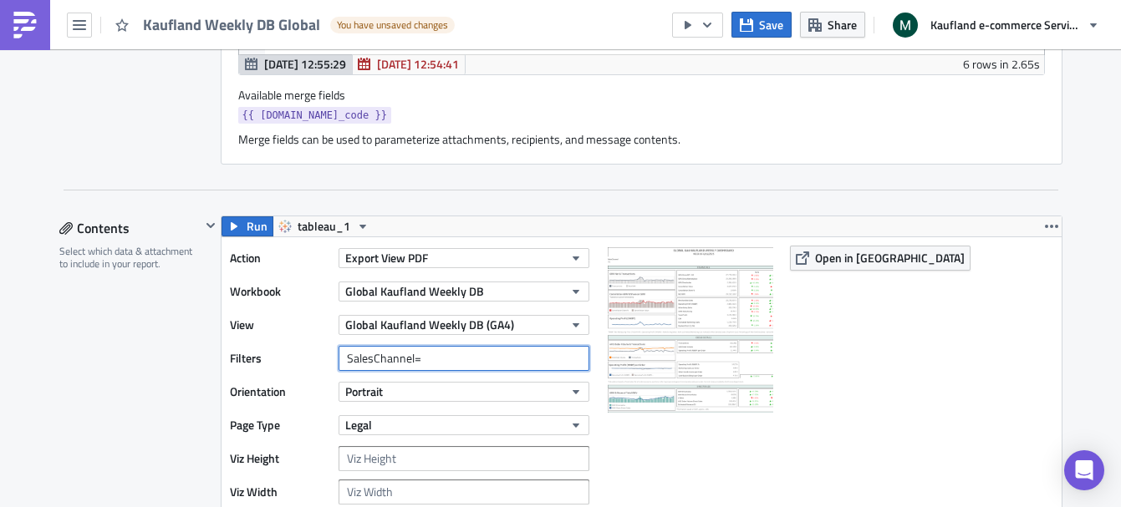
scroll to position [899, 0]
click at [421, 353] on input "SalesChannel={{country_code}}" at bounding box center [464, 357] width 251 height 25
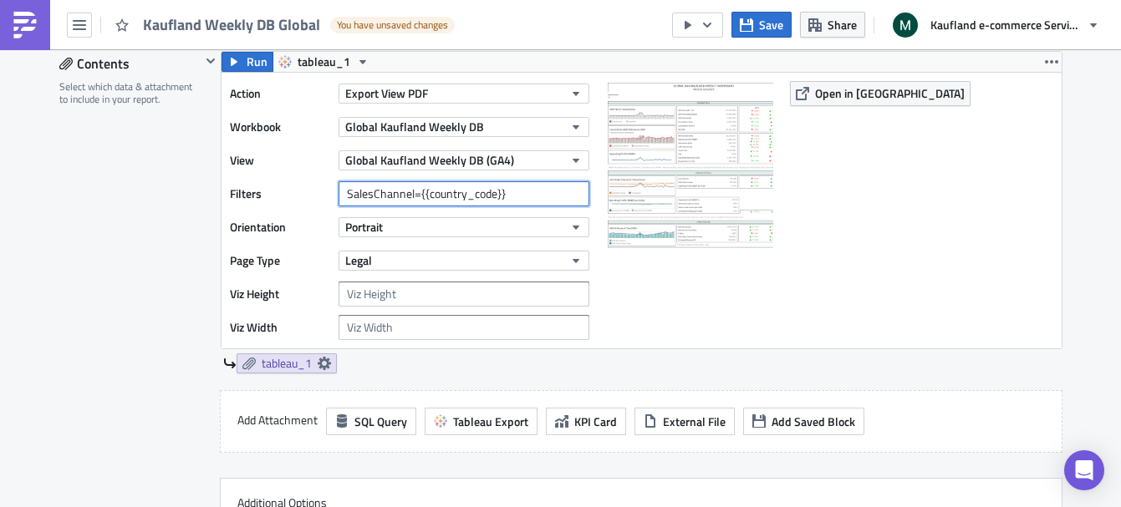
scroll to position [1063, 0]
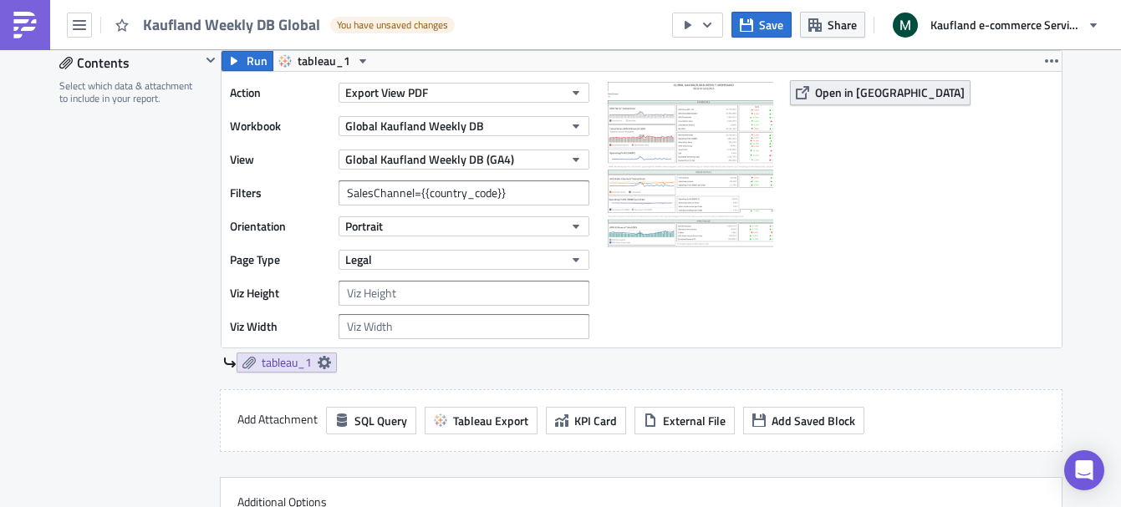
click at [835, 99] on span "Open in [GEOGRAPHIC_DATA]" at bounding box center [890, 93] width 150 height 18
click at [360, 196] on input "SalesChannel={{country_code}}" at bounding box center [464, 193] width 251 height 25
click at [866, 94] on span "Open in [GEOGRAPHIC_DATA]" at bounding box center [890, 93] width 150 height 18
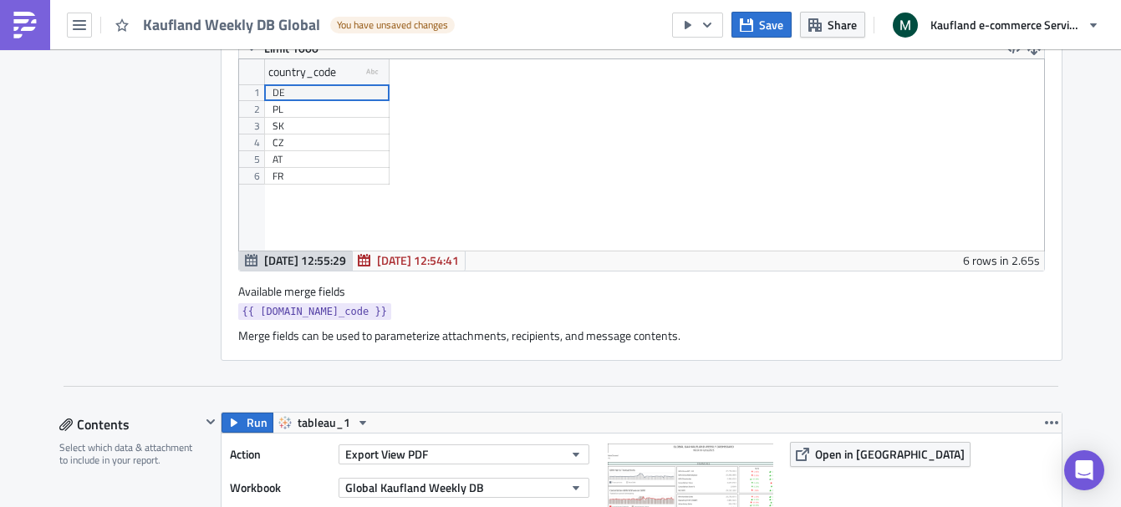
scroll to position [708, 0]
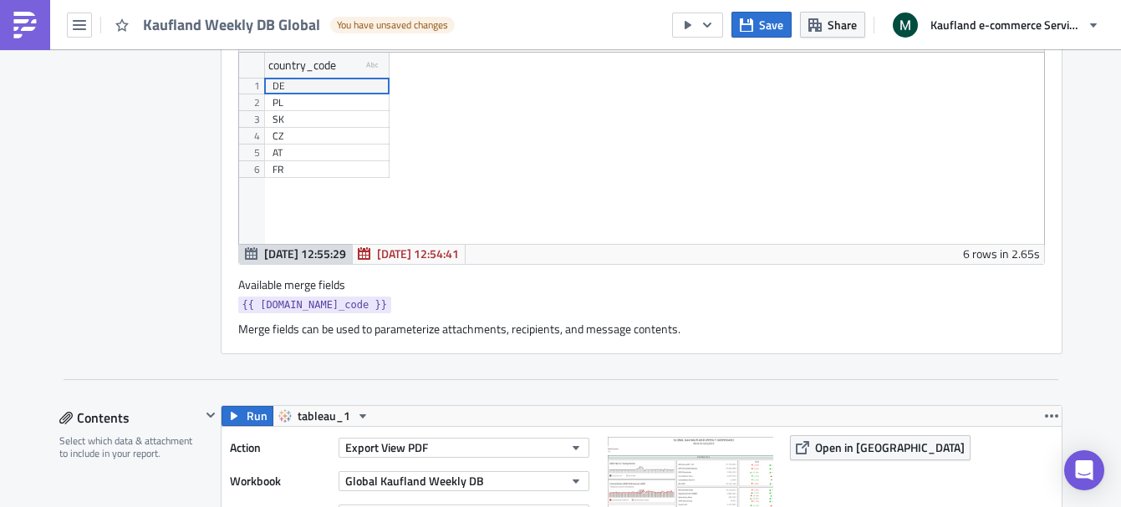
click at [285, 303] on span "{{ row.country_code }}" at bounding box center [314, 305] width 145 height 17
click at [425, 341] on div "Dynamic Report Personalization Iterates over a list of parameters and generates…" at bounding box center [642, 43] width 842 height 624
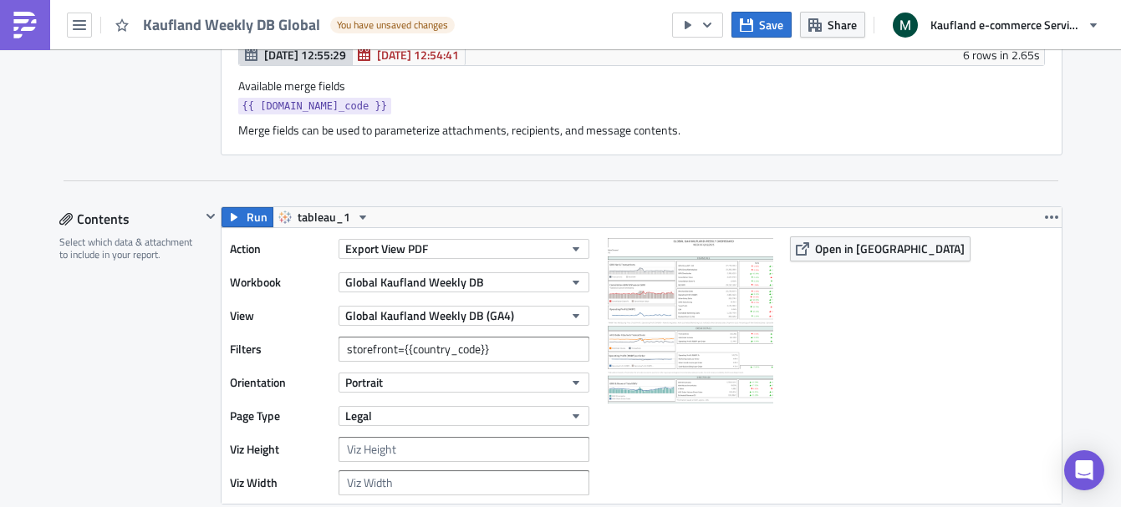
scroll to position [908, 0]
click at [405, 349] on input "storefront={{country_code}}" at bounding box center [464, 348] width 251 height 25
click at [857, 246] on span "Open in [GEOGRAPHIC_DATA]" at bounding box center [890, 248] width 150 height 18
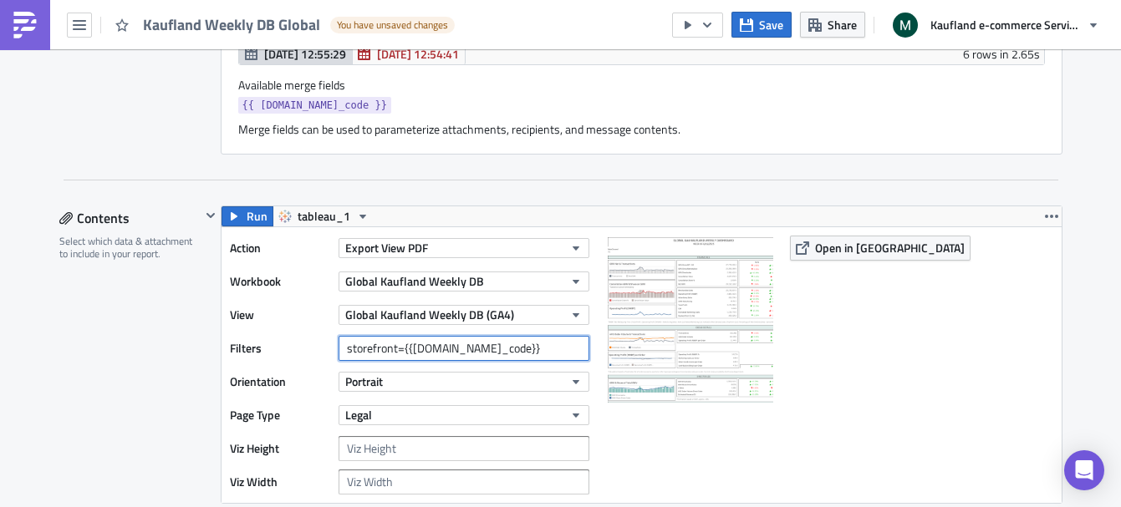
click at [405, 348] on input "storefront={{row.country_code}}" at bounding box center [464, 348] width 251 height 25
click at [497, 348] on input "storefront={{ row.country_code}}" at bounding box center [464, 348] width 251 height 25
click at [815, 246] on span "Open in [GEOGRAPHIC_DATA]" at bounding box center [890, 248] width 150 height 18
click at [369, 344] on input "storefront={{ row.country_code }}" at bounding box center [464, 348] width 251 height 25
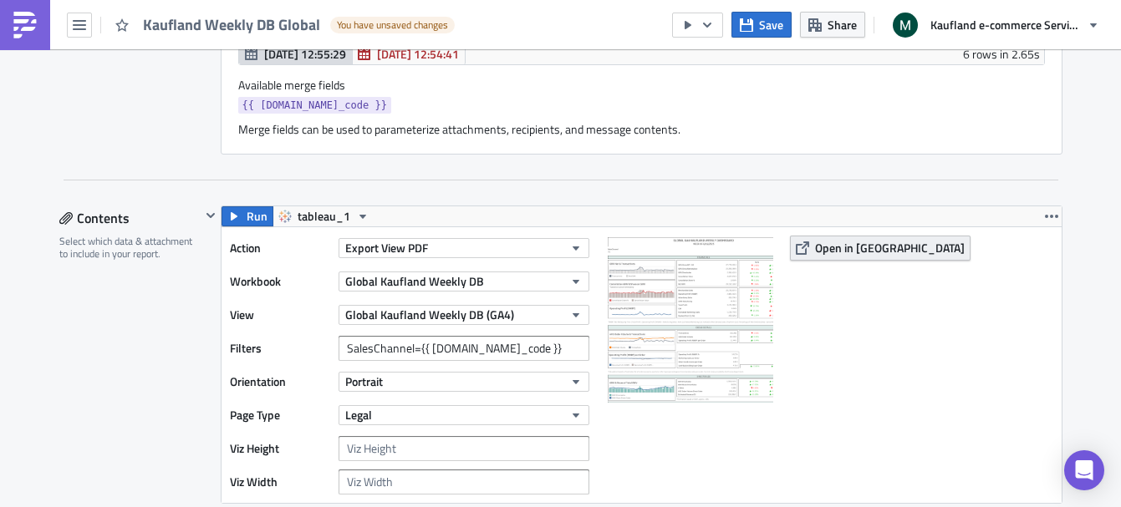
click at [816, 258] on button "Open in [GEOGRAPHIC_DATA]" at bounding box center [880, 248] width 181 height 25
click at [357, 344] on input "SalesChannel={{ row.country_code }}" at bounding box center [464, 348] width 251 height 25
click at [835, 241] on span "Open in [GEOGRAPHIC_DATA]" at bounding box center [890, 248] width 150 height 18
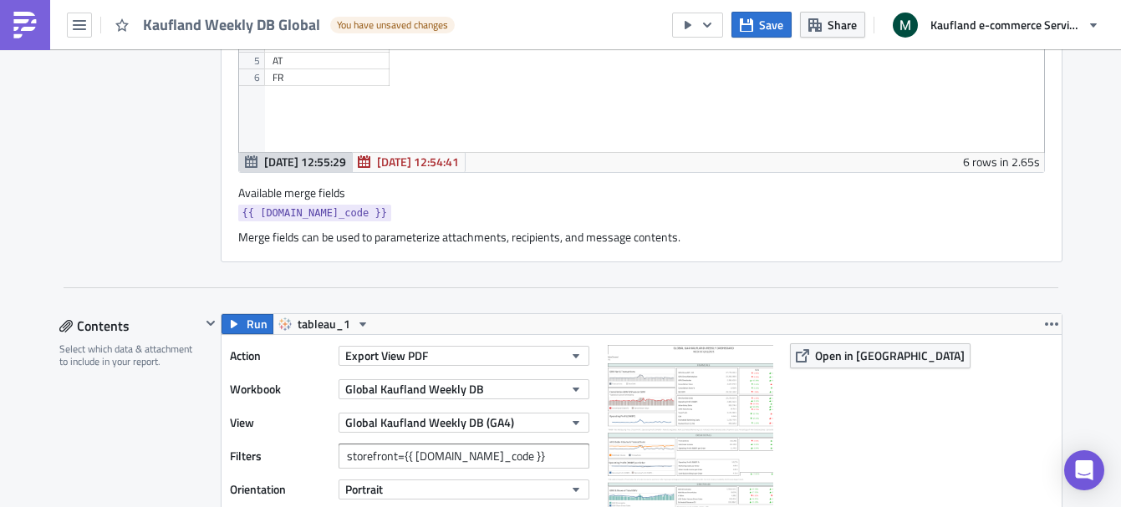
scroll to position [796, 0]
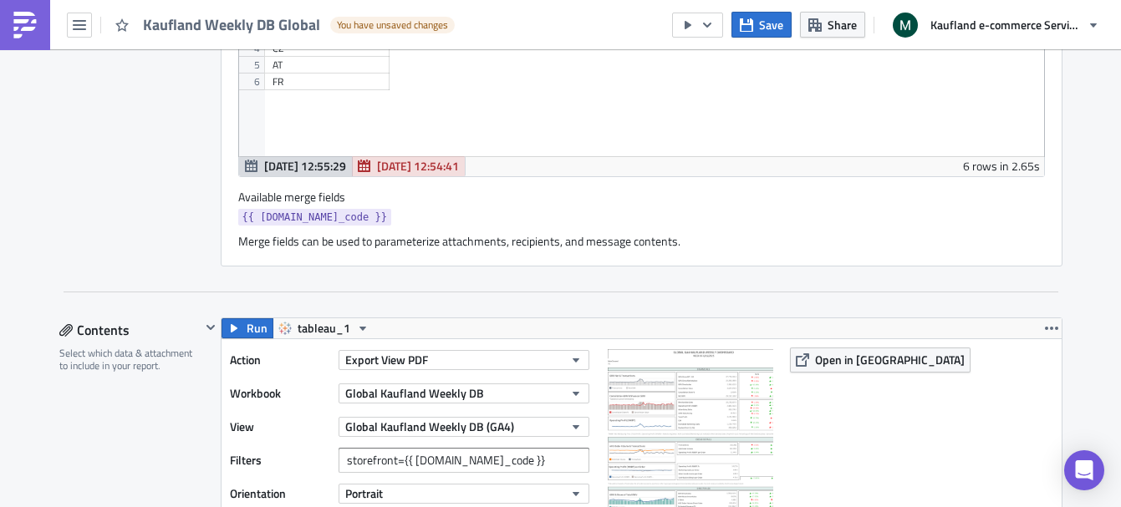
click at [424, 163] on span "Aug 11 12:54:41" at bounding box center [418, 166] width 82 height 18
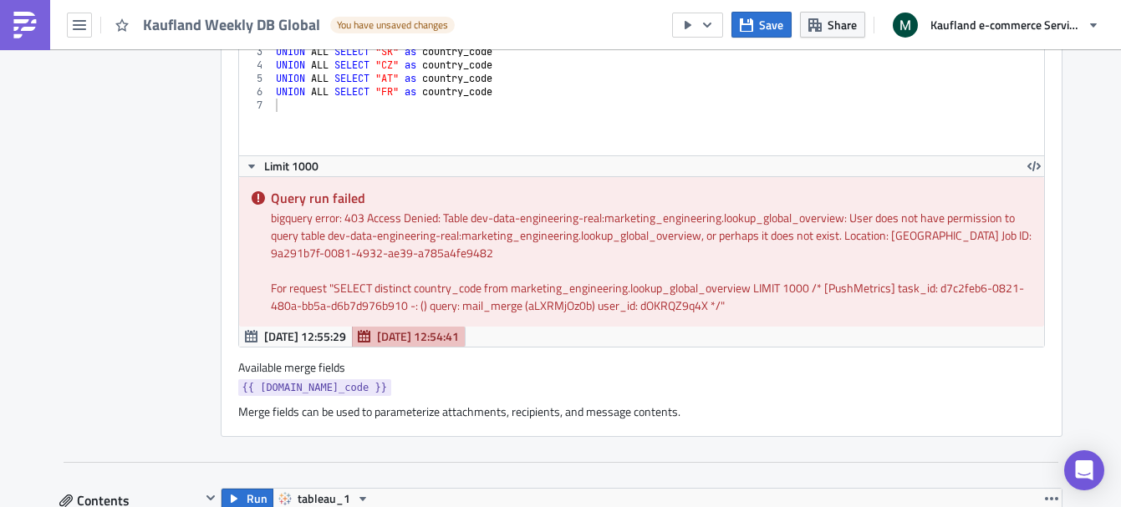
scroll to position [566, 0]
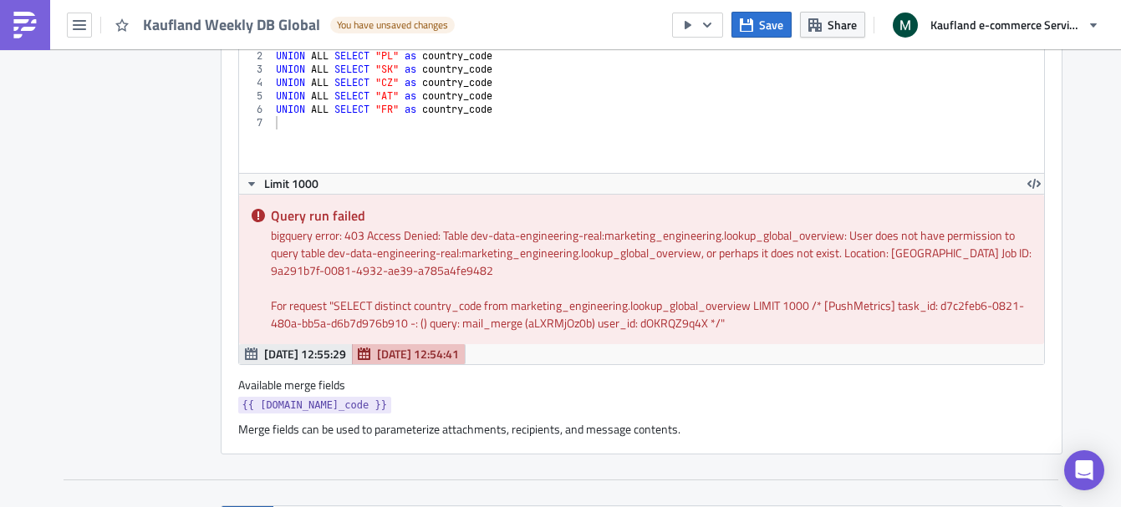
click at [293, 355] on span "Aug 11 12:55:29" at bounding box center [305, 354] width 82 height 18
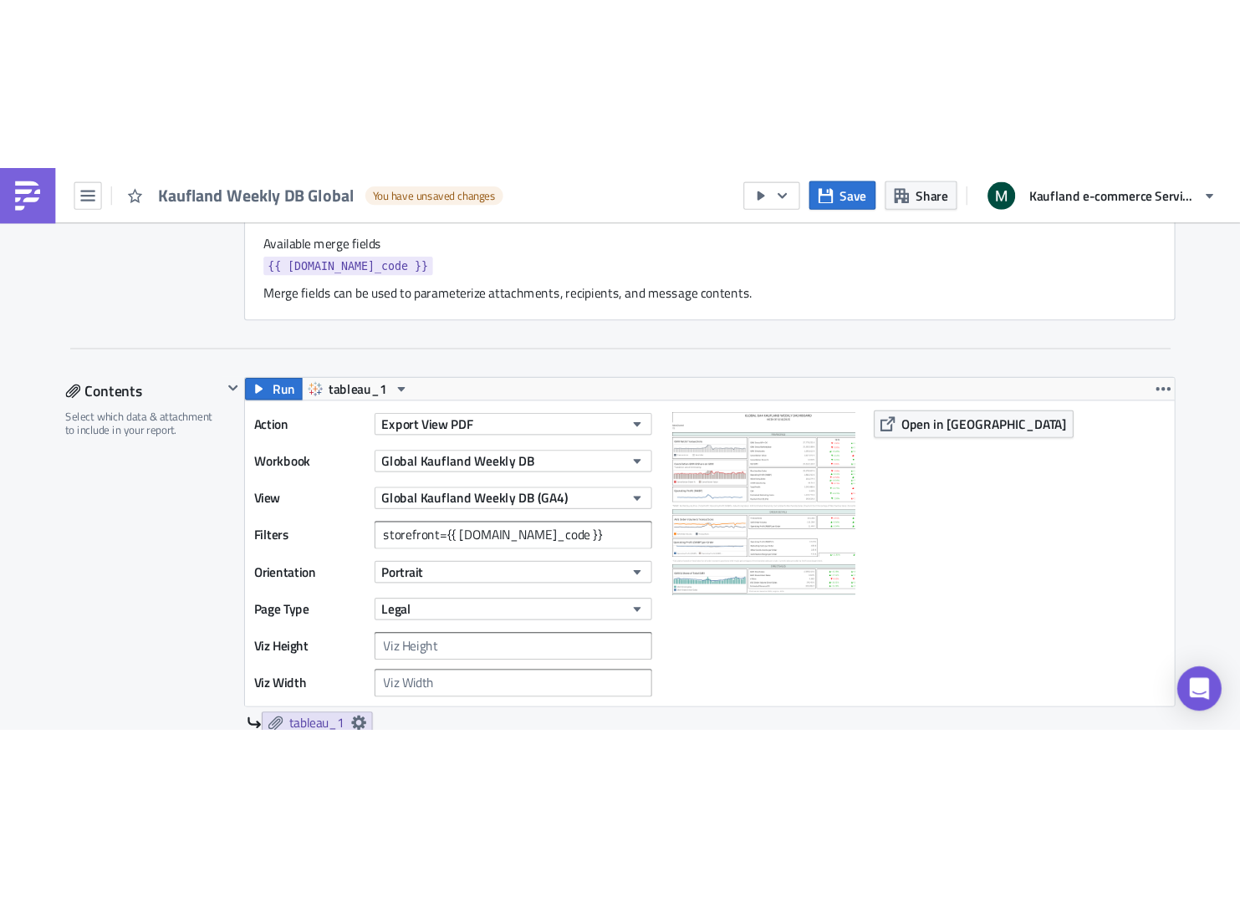
scroll to position [930, 0]
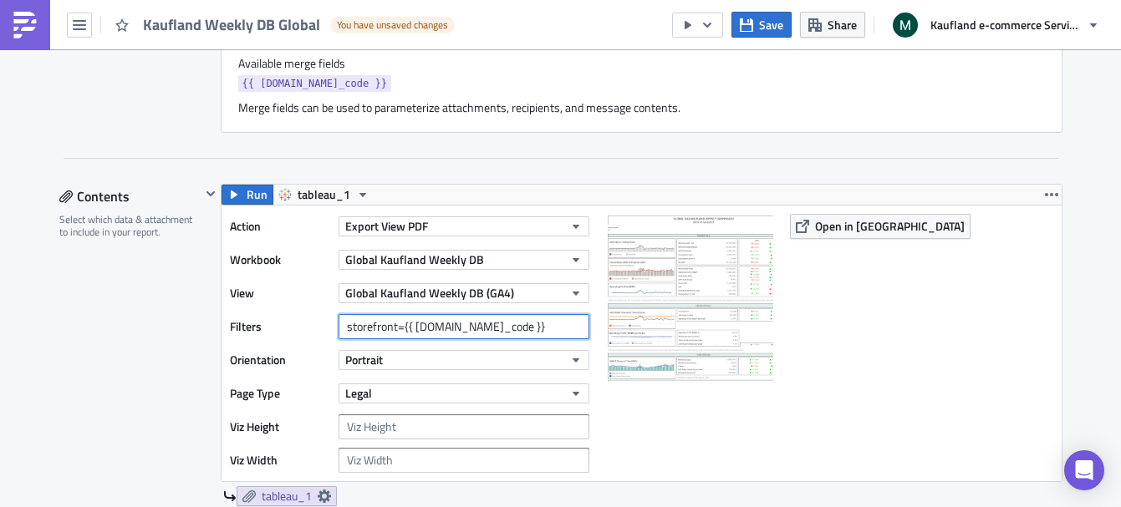
click at [362, 331] on input "storefront={{ row.country_code }}" at bounding box center [464, 326] width 251 height 25
type input "SalesChannel={{ row.country_code }}"
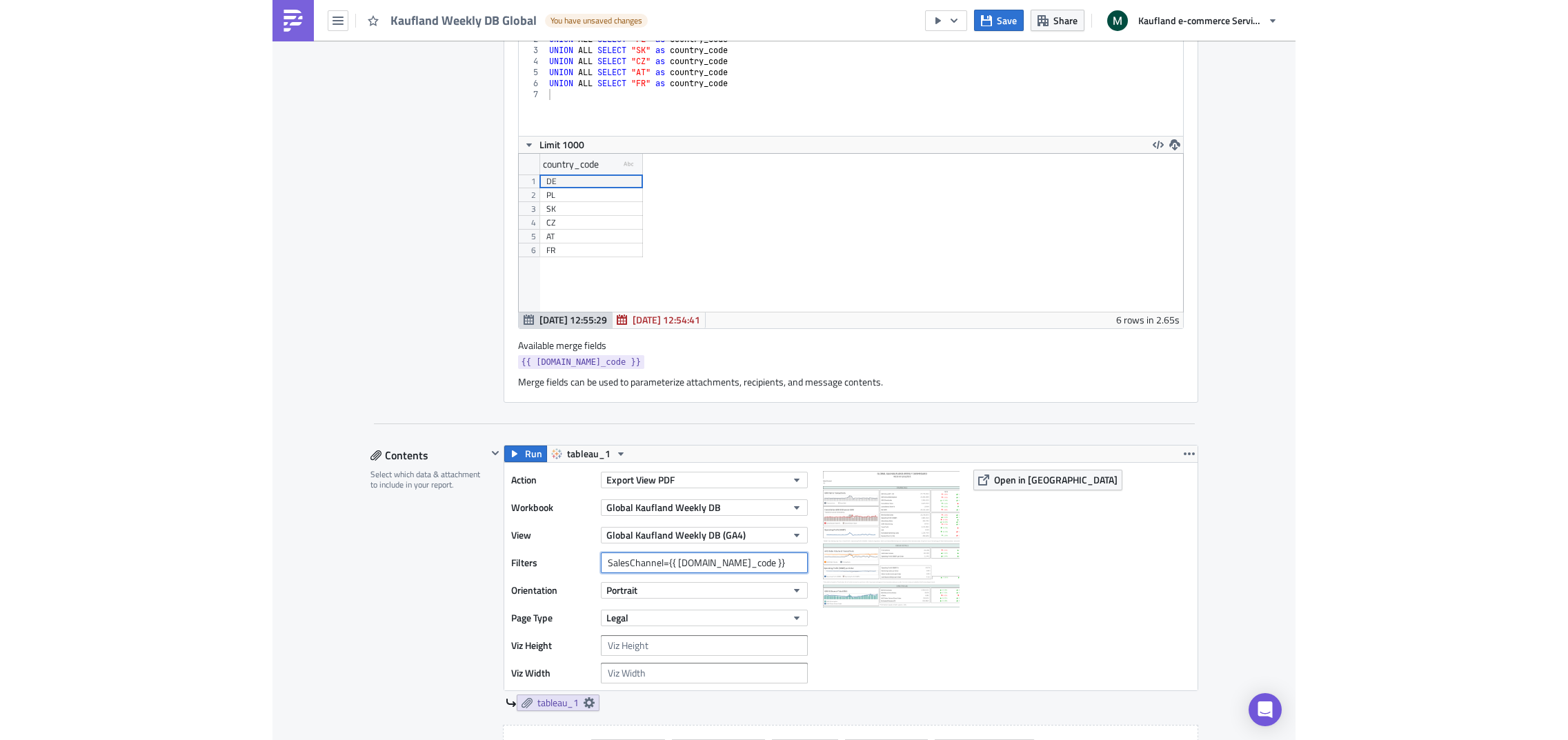
scroll to position [471, 0]
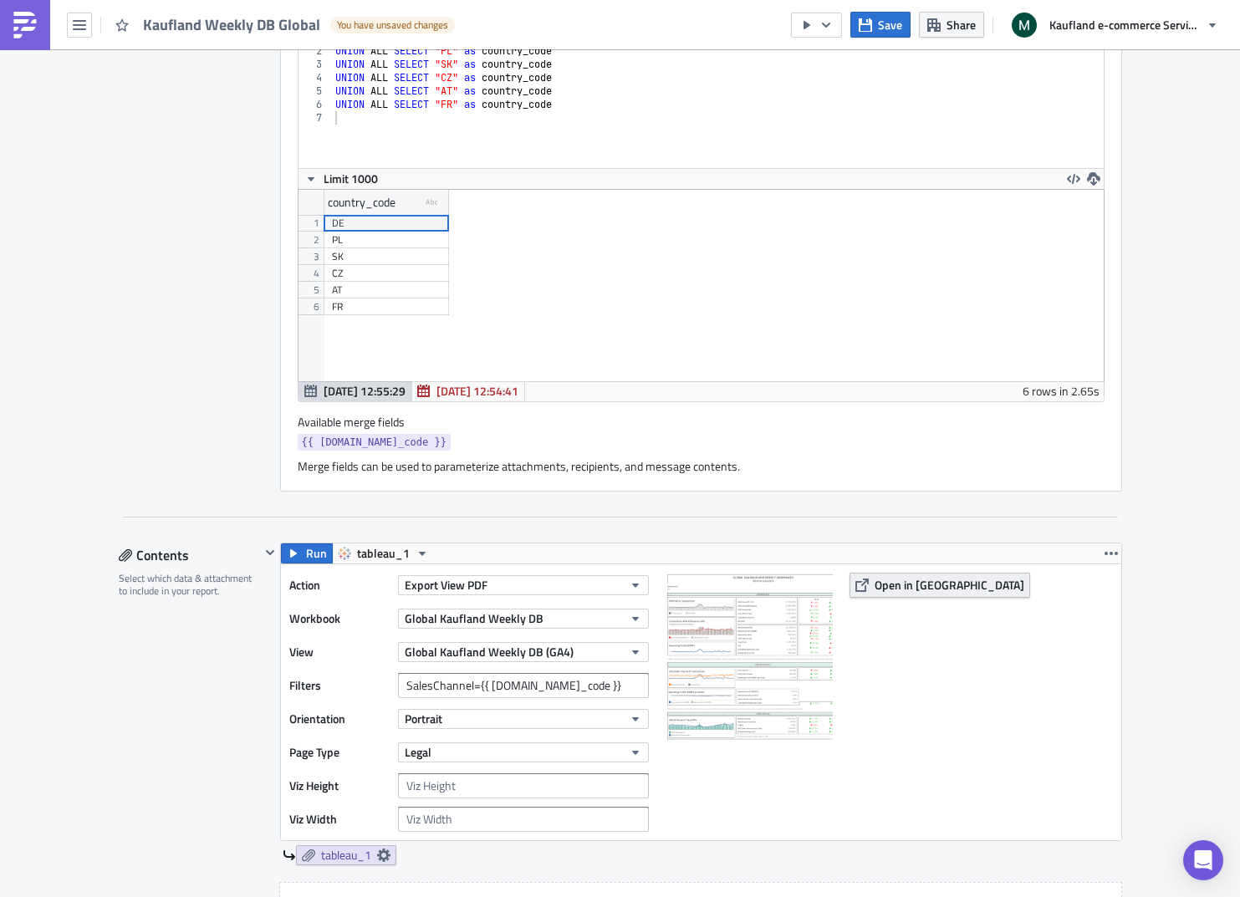
click at [886, 585] on span "Open in [GEOGRAPHIC_DATA]" at bounding box center [949, 585] width 150 height 18
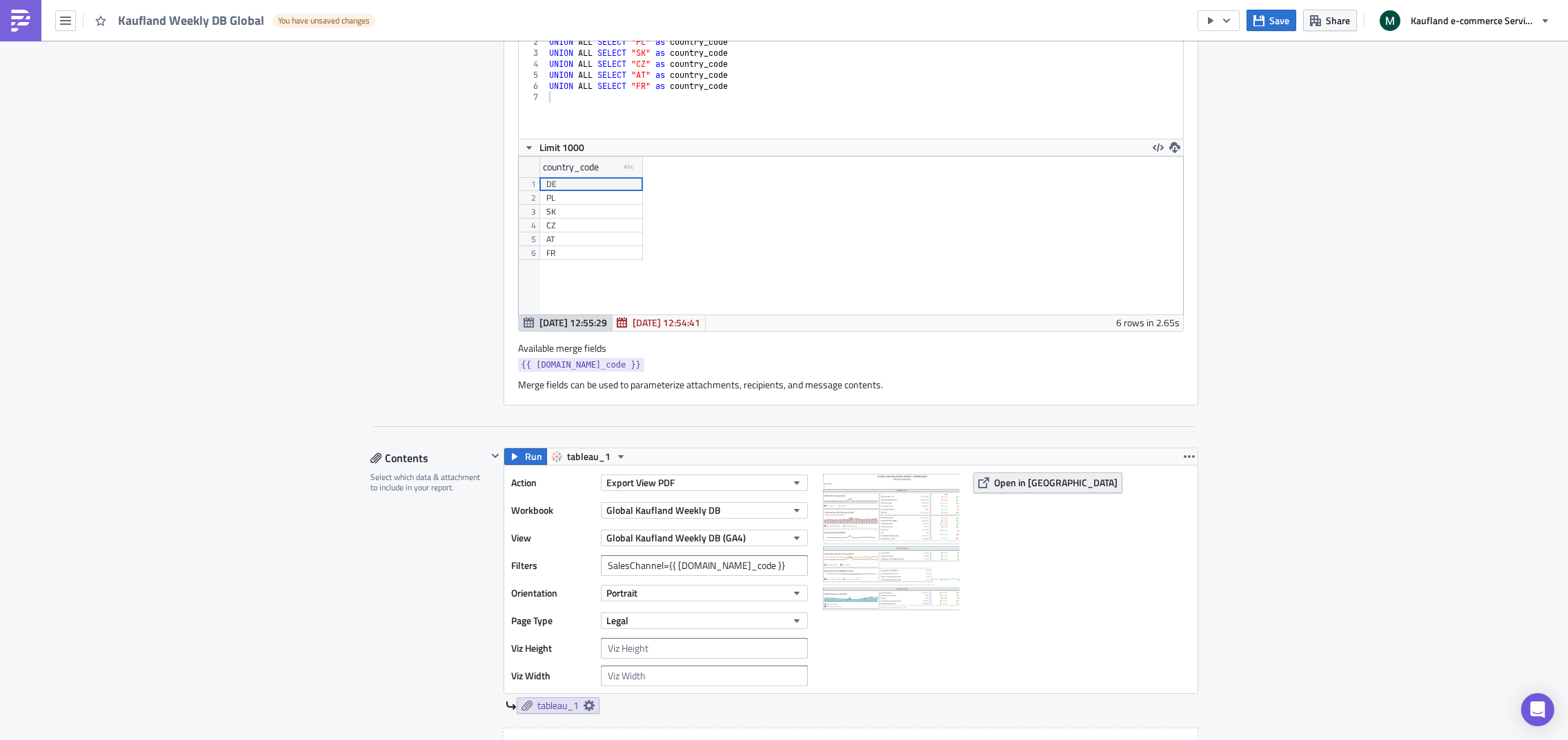
scroll to position [158, 664]
click at [1273, 21] on span "Save" at bounding box center [1279, 21] width 20 height 15
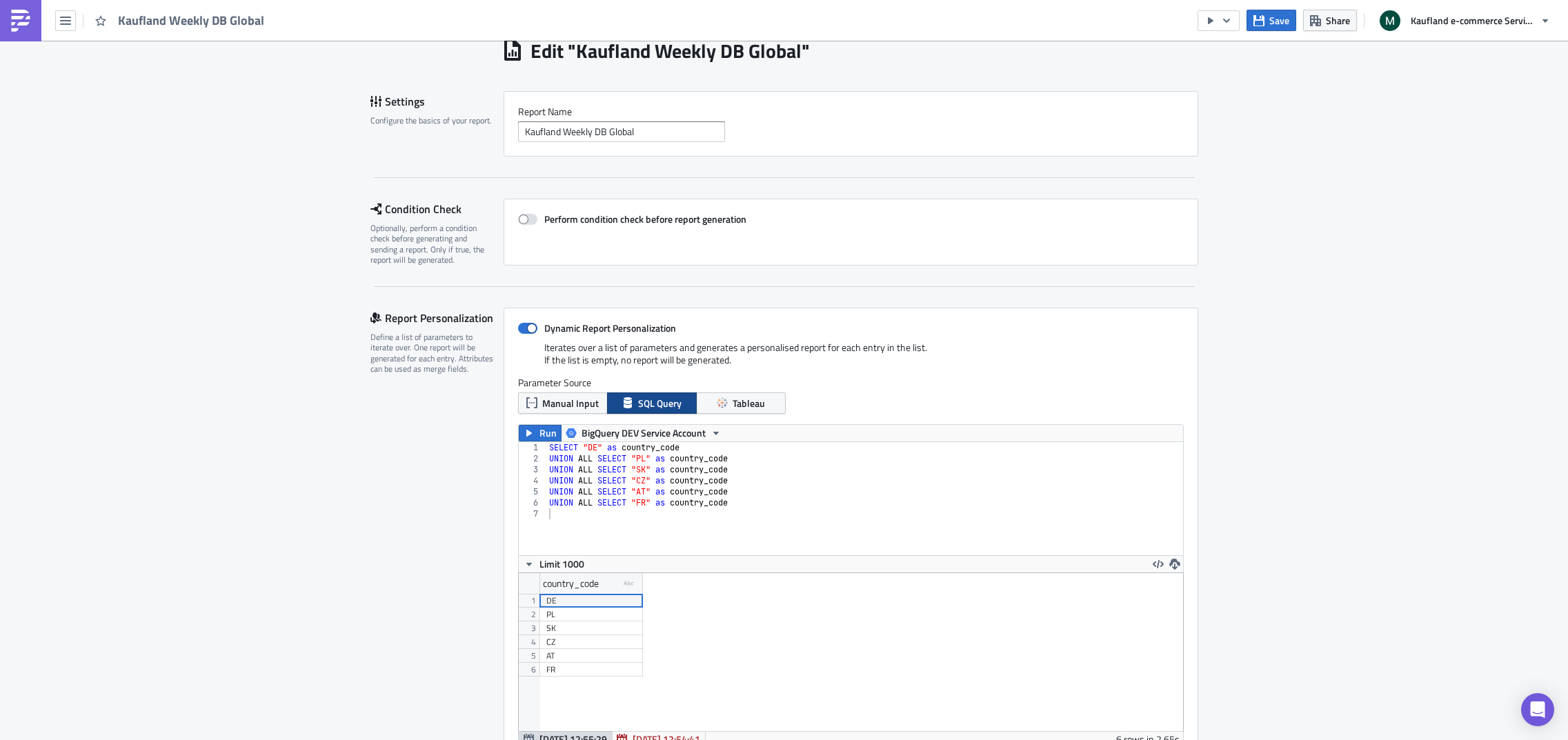
scroll to position [0, 0]
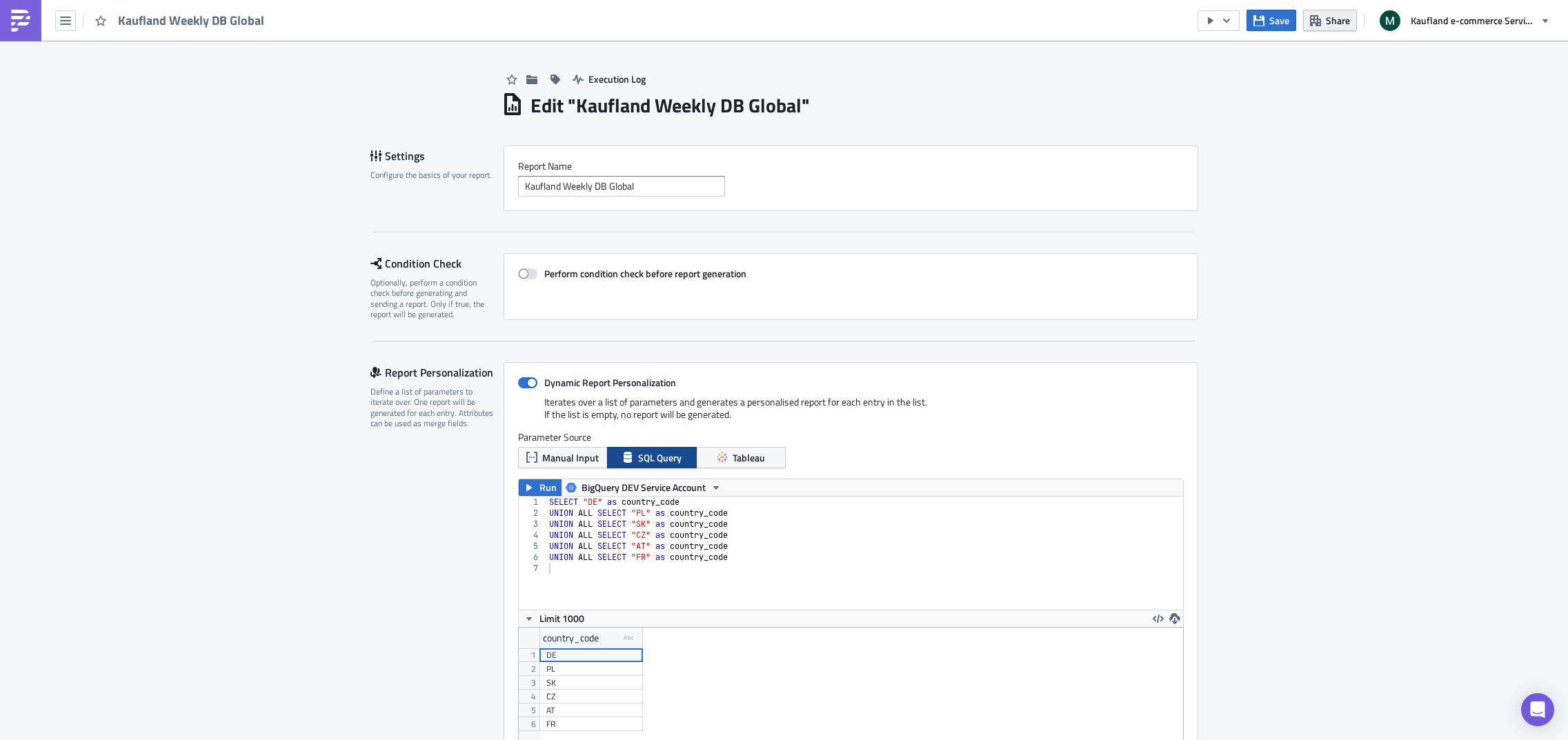
click at [1341, 17] on span "Share" at bounding box center [1338, 21] width 24 height 15
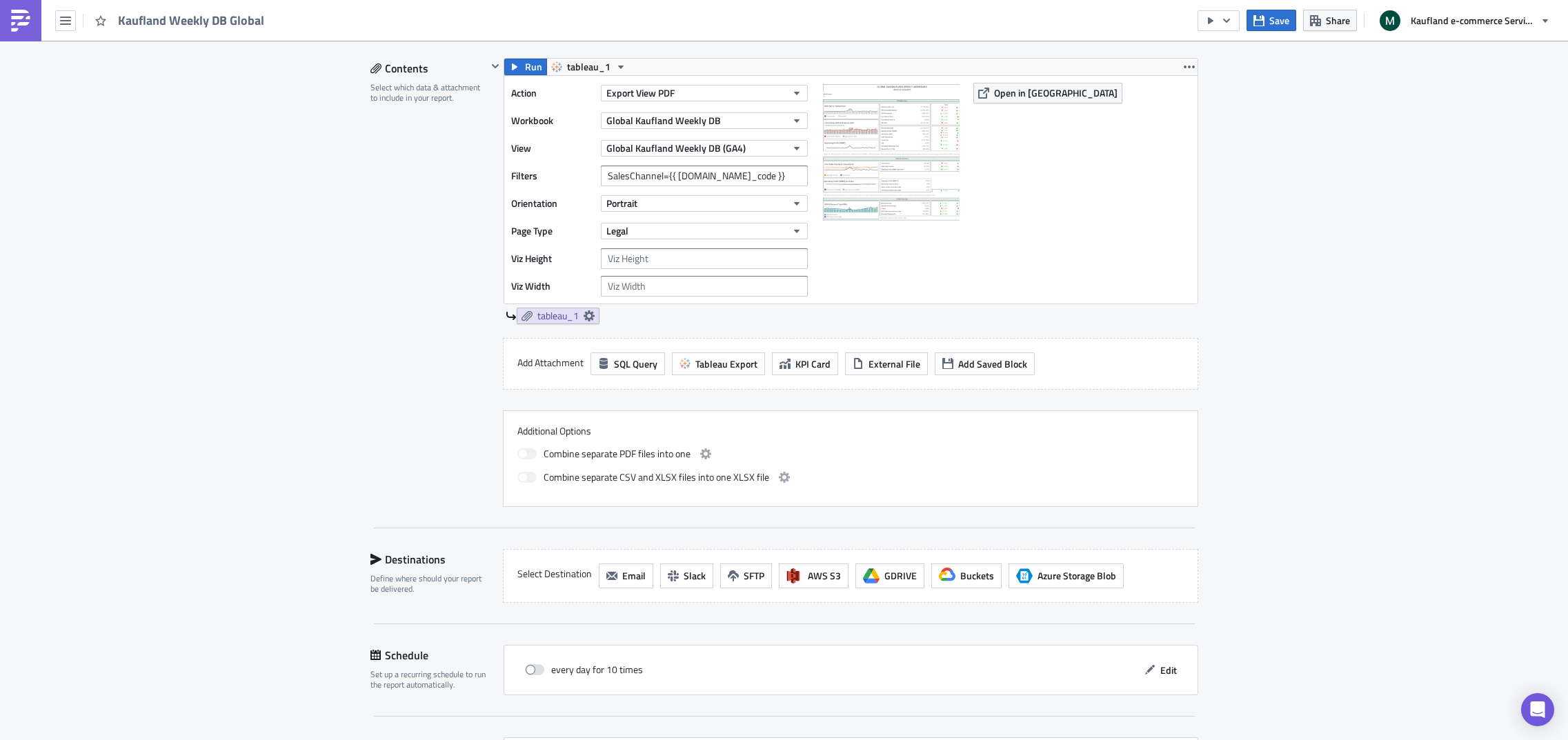
scroll to position [865, 0]
click at [524, 448] on span at bounding box center [527, 449] width 19 height 11
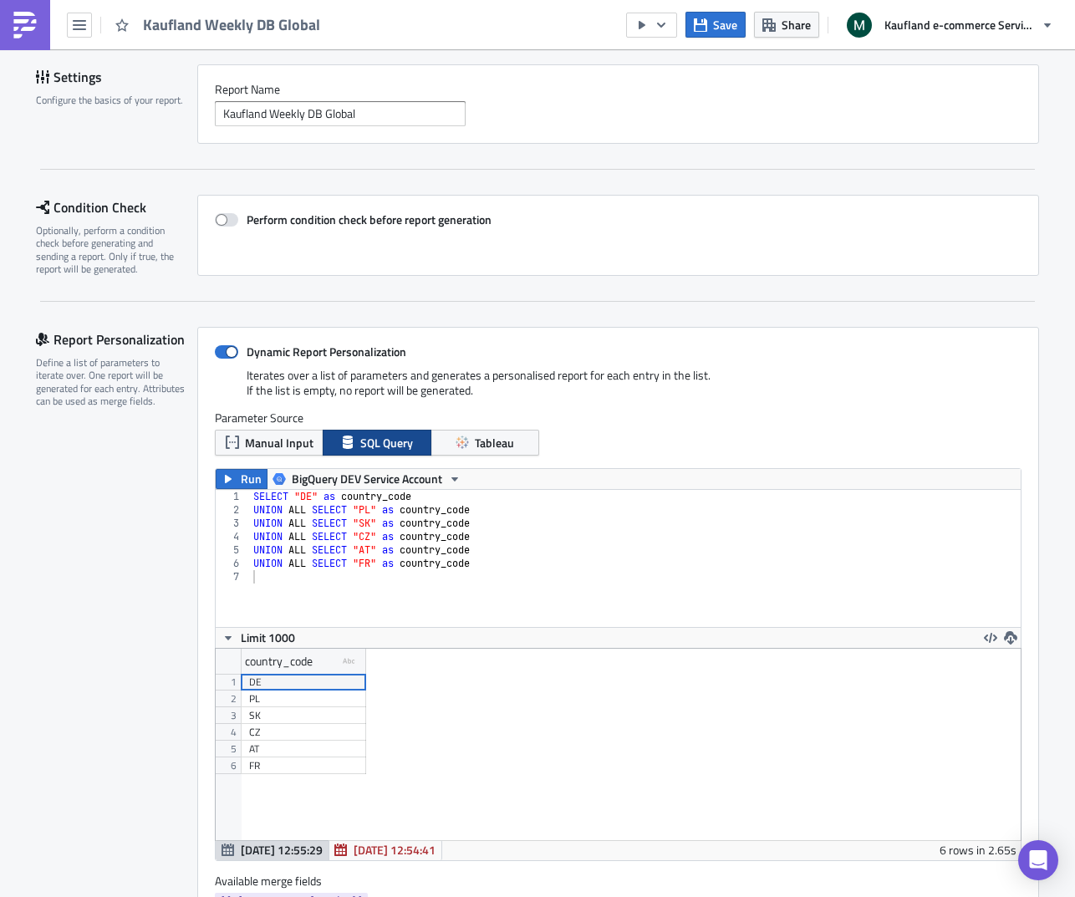
scroll to position [105, 0]
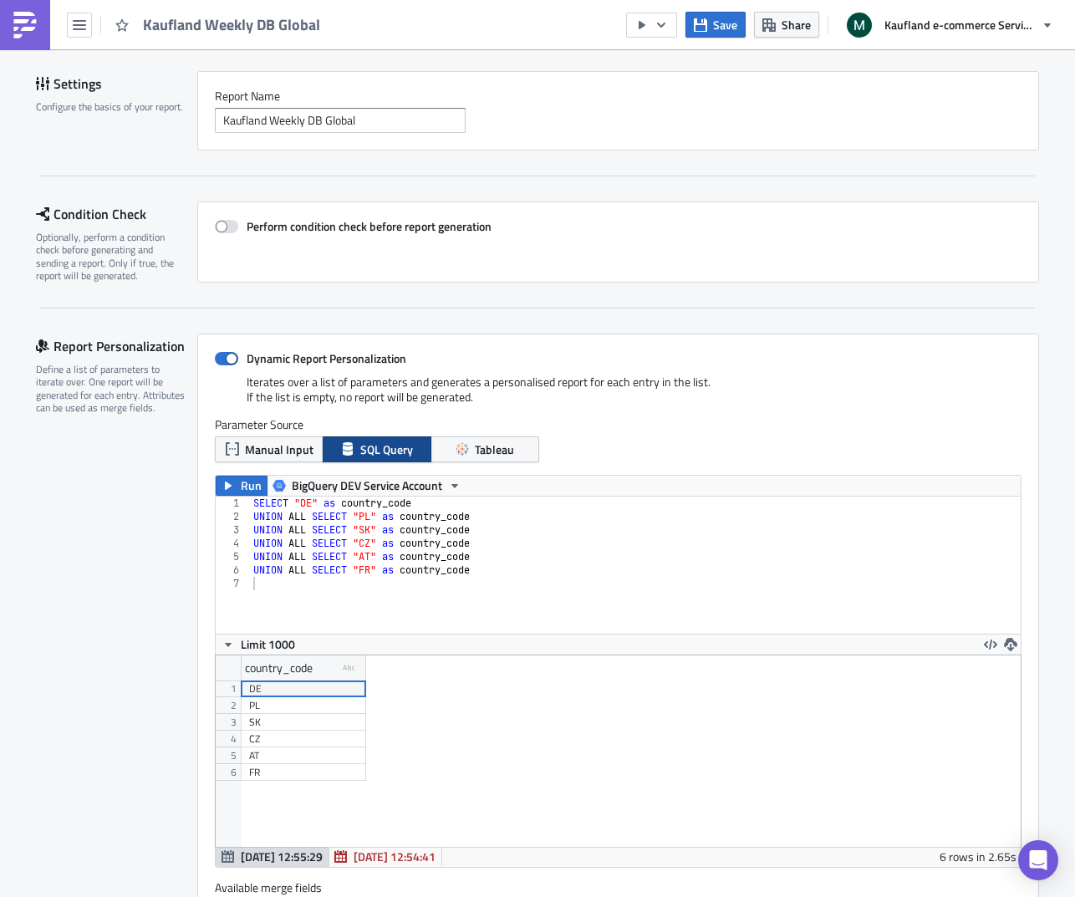
click at [534, 730] on div "country_code type-text Created with Sketch. 1 2 3 4 5 6 DE PL SK CZ AT FR" at bounding box center [618, 750] width 805 height 191
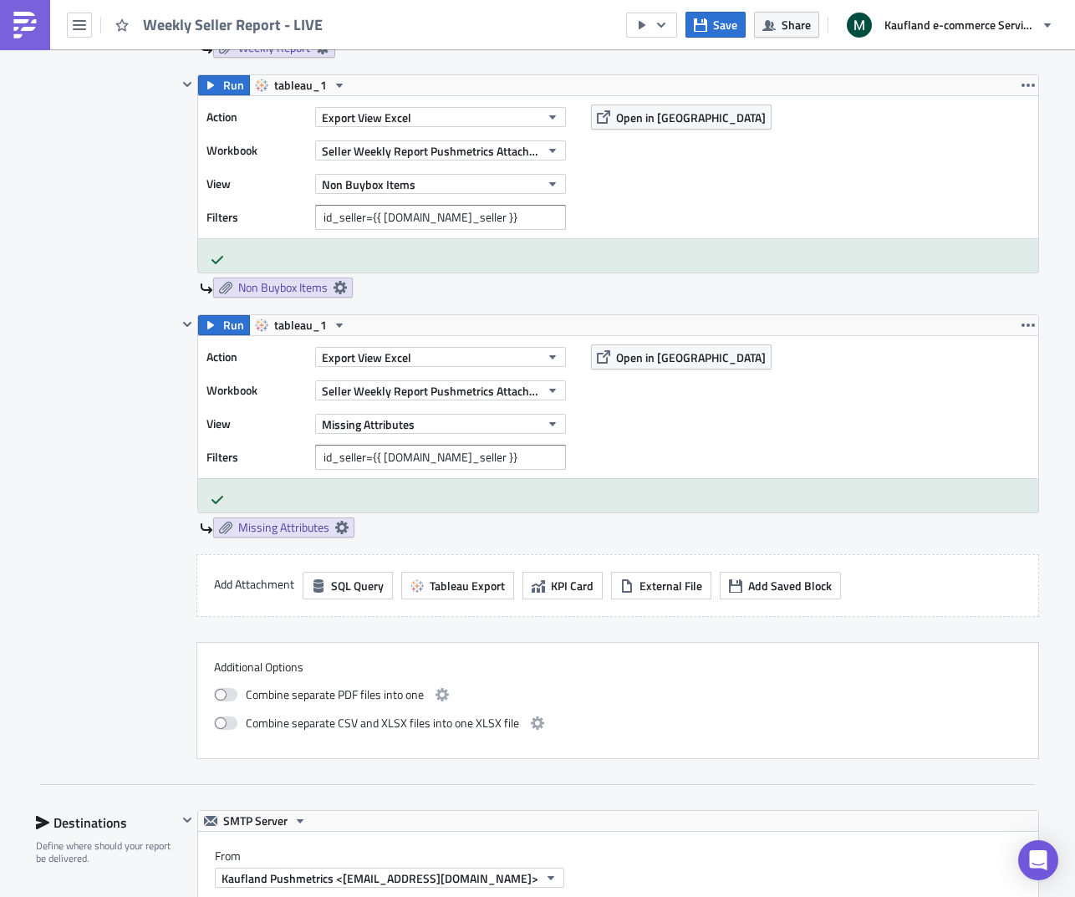
scroll to position [1603, 0]
